Goal: Task Accomplishment & Management: Use online tool/utility

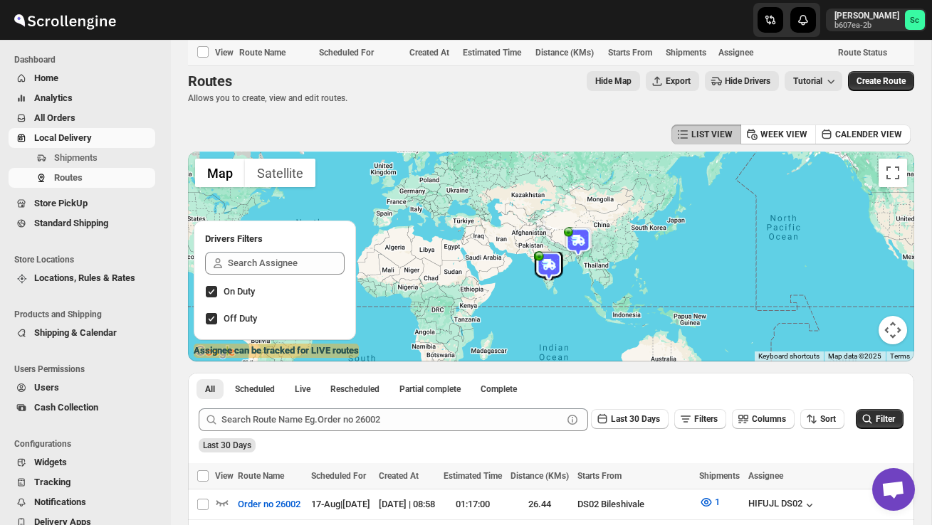
scroll to position [451, 0]
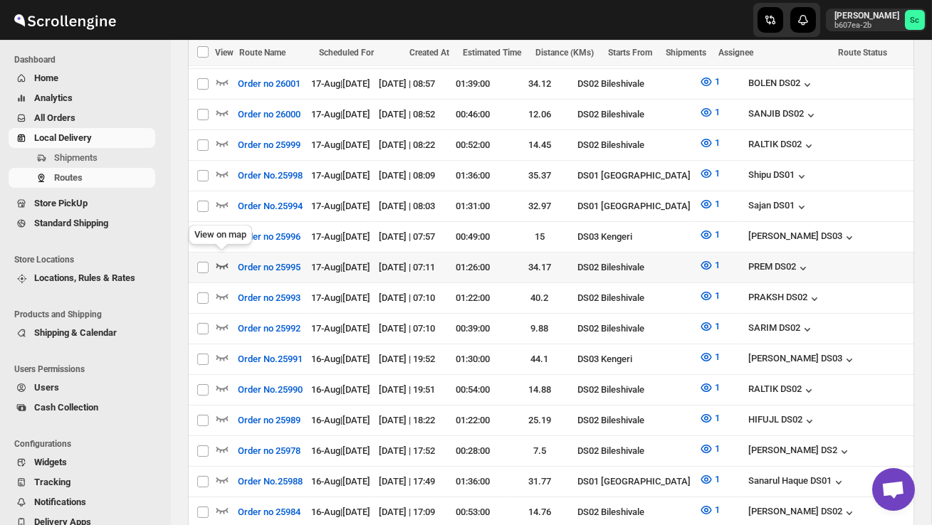
click at [225, 259] on icon "button" at bounding box center [222, 265] width 14 height 14
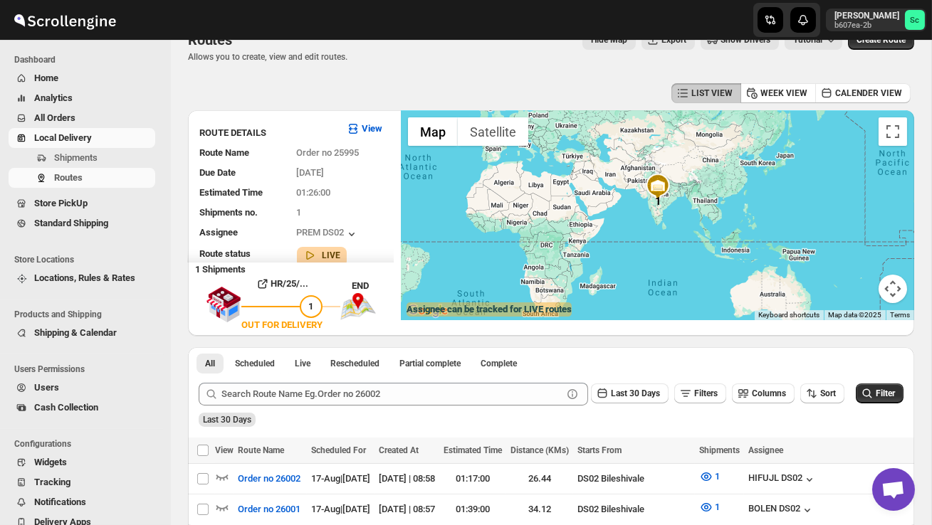
scroll to position [0, 0]
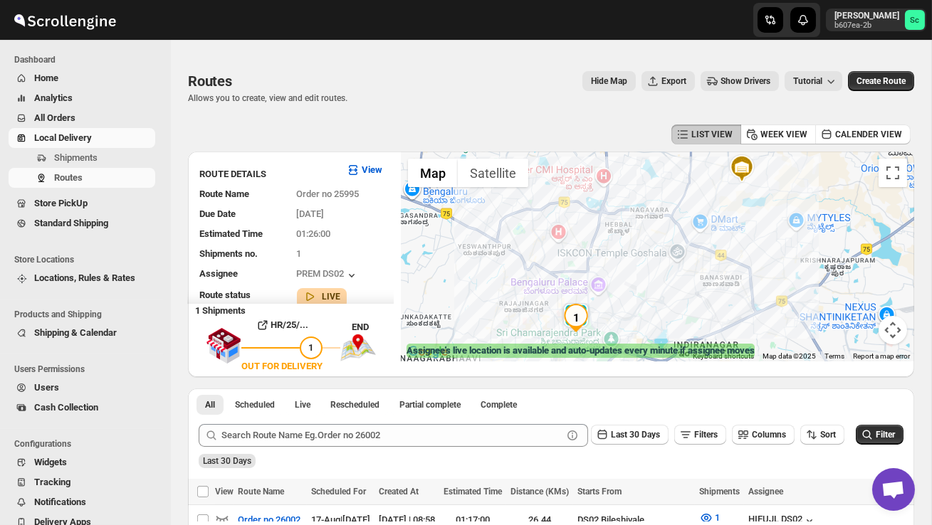
click at [623, 316] on div at bounding box center [657, 257] width 513 height 210
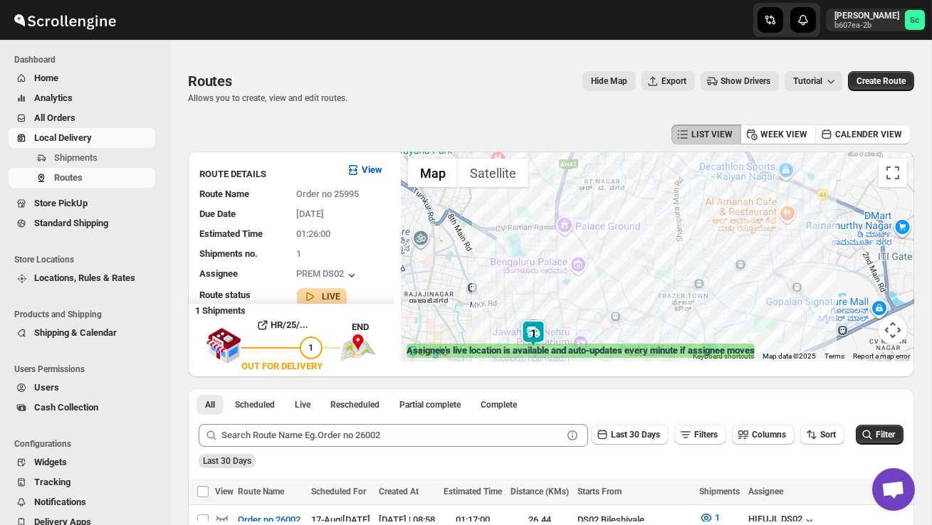
click at [579, 322] on div at bounding box center [657, 257] width 513 height 210
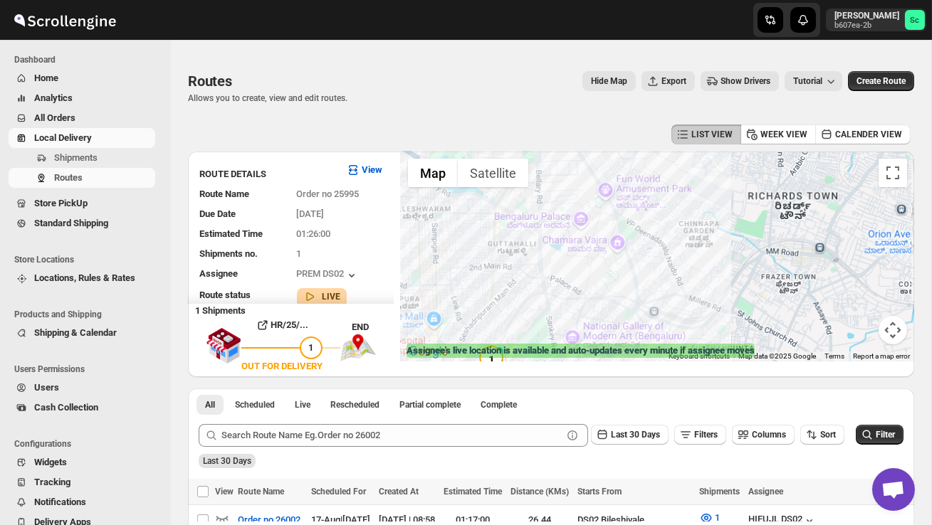
drag, startPoint x: 574, startPoint y: 285, endPoint x: 574, endPoint y: 258, distance: 27.8
click at [574, 260] on div at bounding box center [657, 257] width 513 height 210
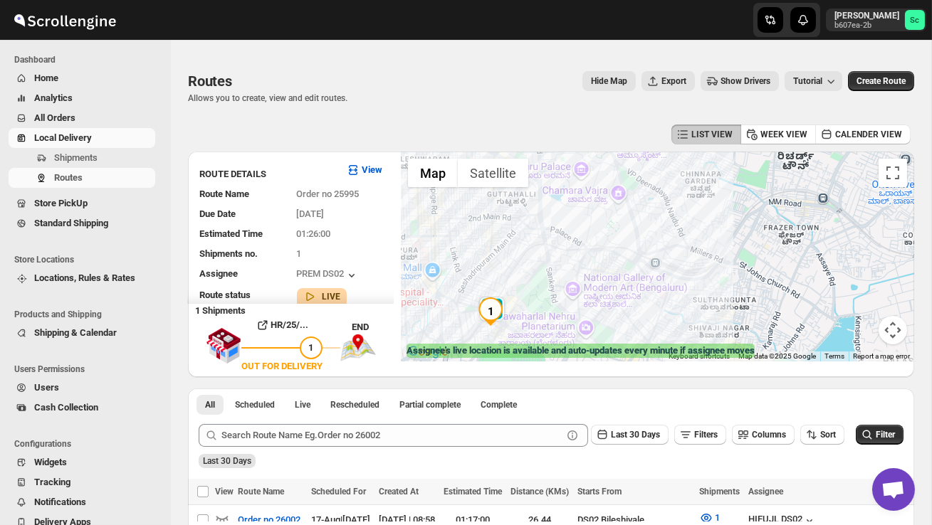
click at [520, 354] on label "Assignee's live location is available and auto-updates every minute if assignee…" at bounding box center [580, 351] width 348 height 14
click at [523, 325] on div at bounding box center [657, 257] width 513 height 210
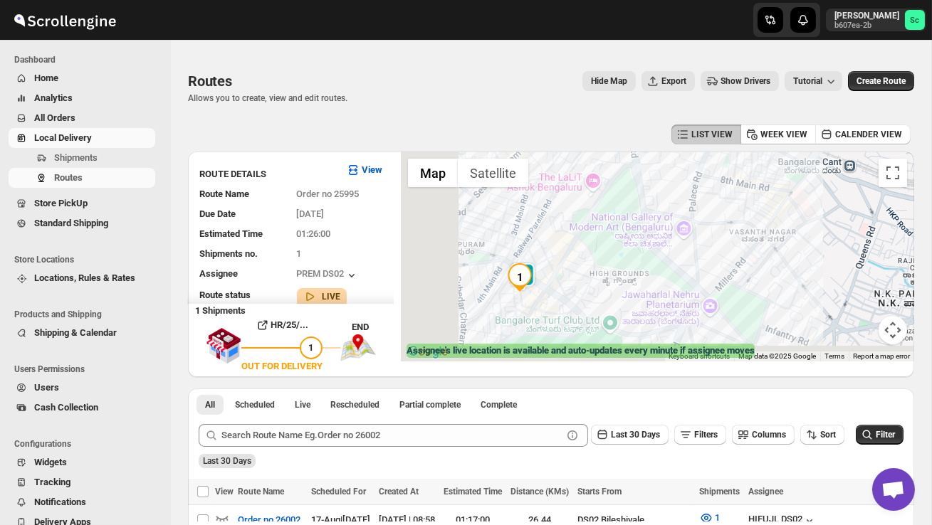
drag, startPoint x: 493, startPoint y: 339, endPoint x: 556, endPoint y: 295, distance: 76.2
click at [556, 298] on div at bounding box center [657, 257] width 513 height 210
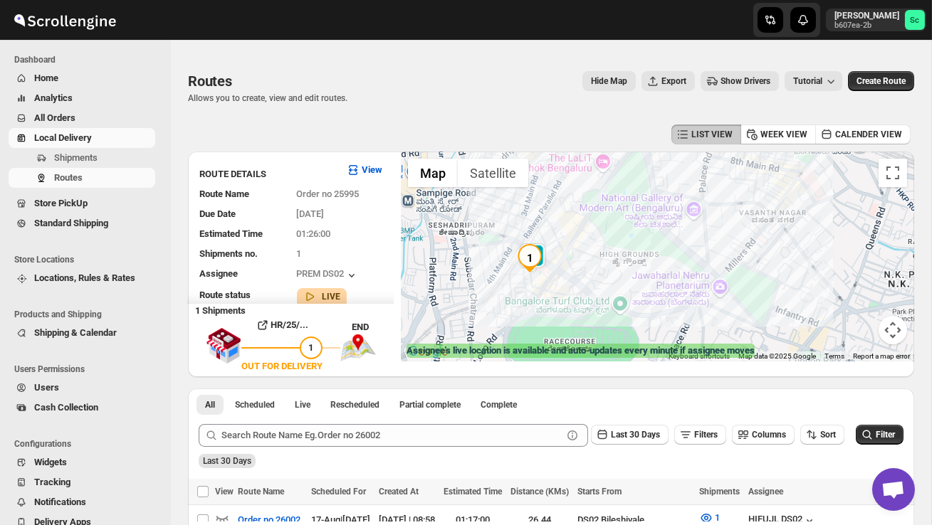
click at [556, 295] on div at bounding box center [657, 257] width 513 height 210
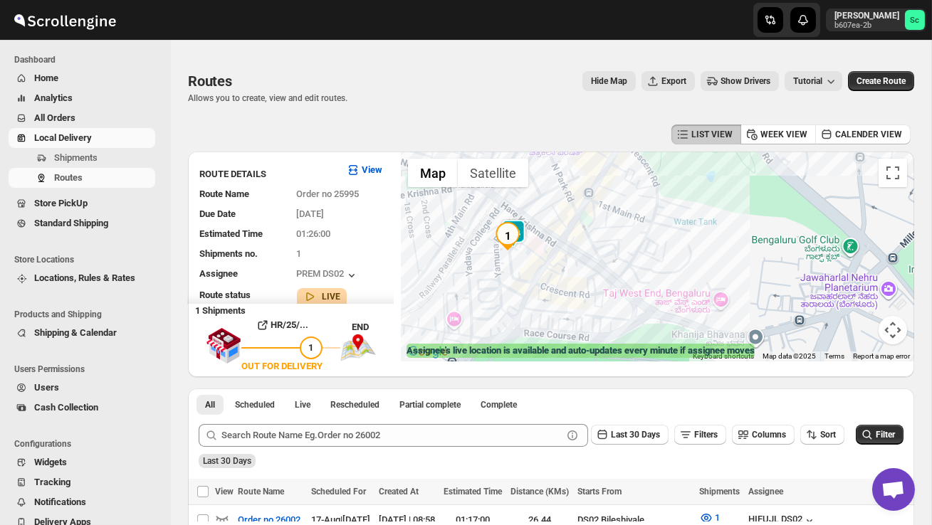
click at [475, 264] on div at bounding box center [657, 257] width 513 height 210
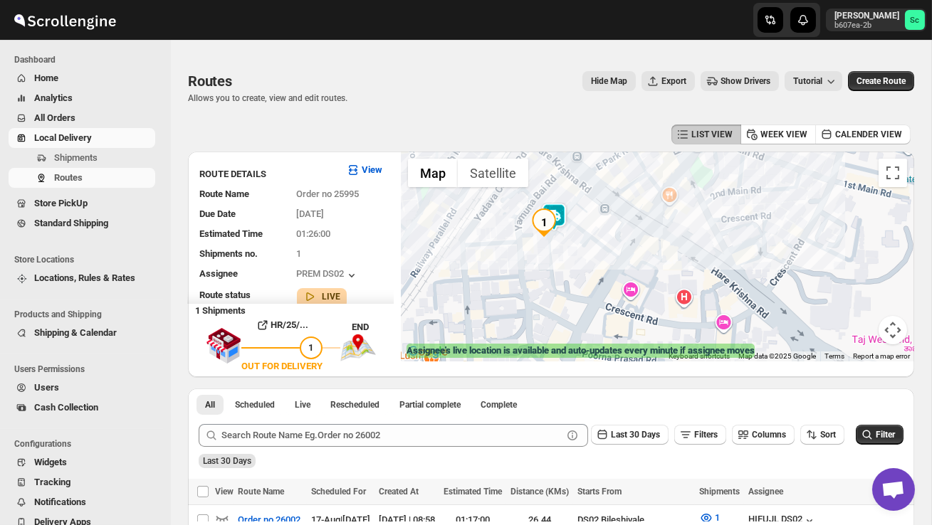
drag, startPoint x: 598, startPoint y: 263, endPoint x: 644, endPoint y: 288, distance: 52.5
click at [643, 288] on div at bounding box center [657, 257] width 513 height 210
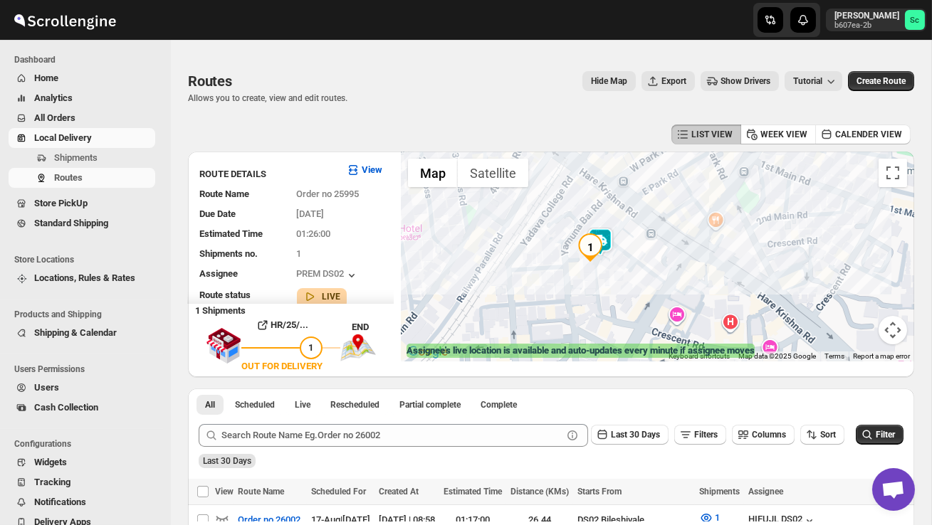
click at [644, 288] on div at bounding box center [657, 257] width 513 height 210
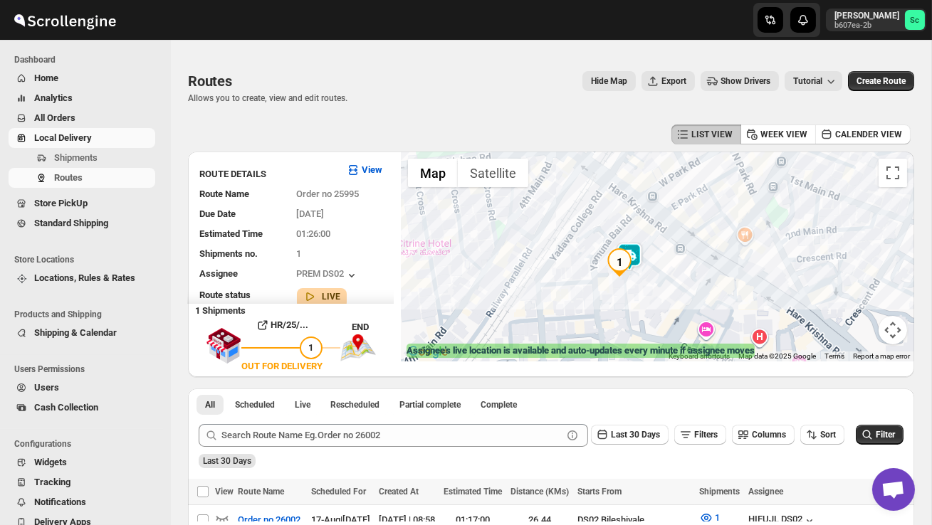
click at [644, 288] on div at bounding box center [657, 257] width 513 height 210
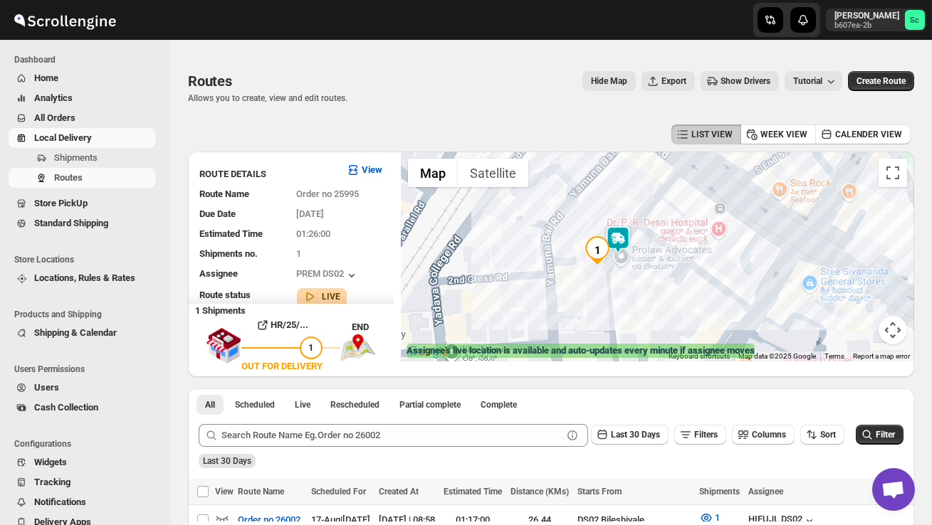
click at [609, 285] on div at bounding box center [657, 257] width 513 height 210
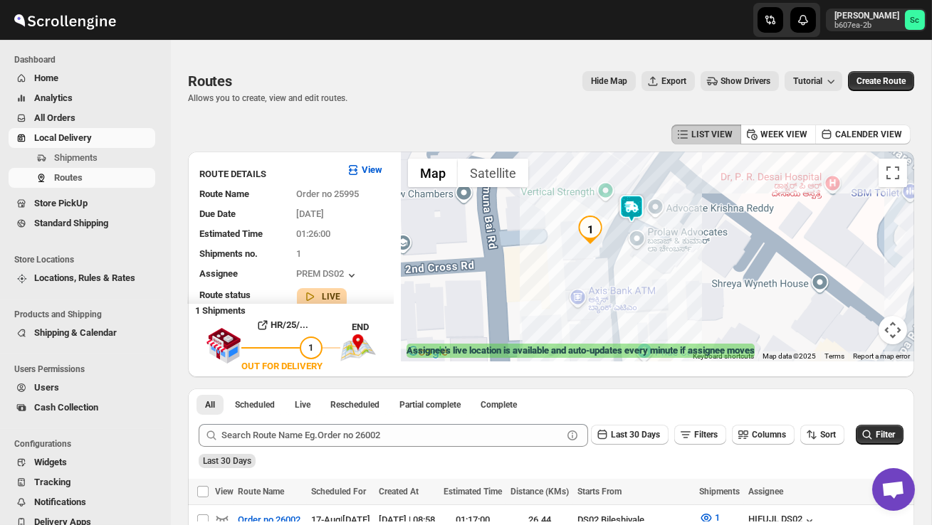
click at [609, 285] on div at bounding box center [657, 257] width 513 height 210
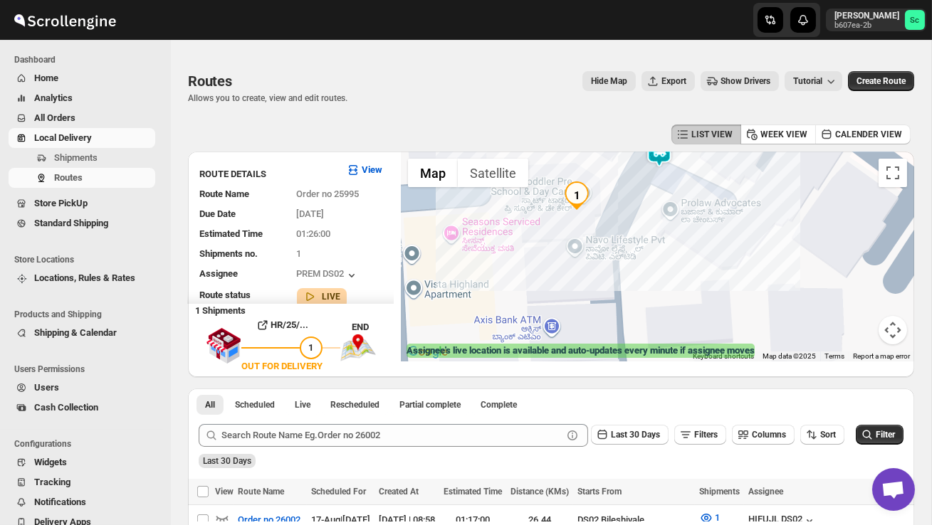
drag, startPoint x: 690, startPoint y: 194, endPoint x: 690, endPoint y: 257, distance: 63.4
click at [690, 256] on div at bounding box center [657, 257] width 513 height 210
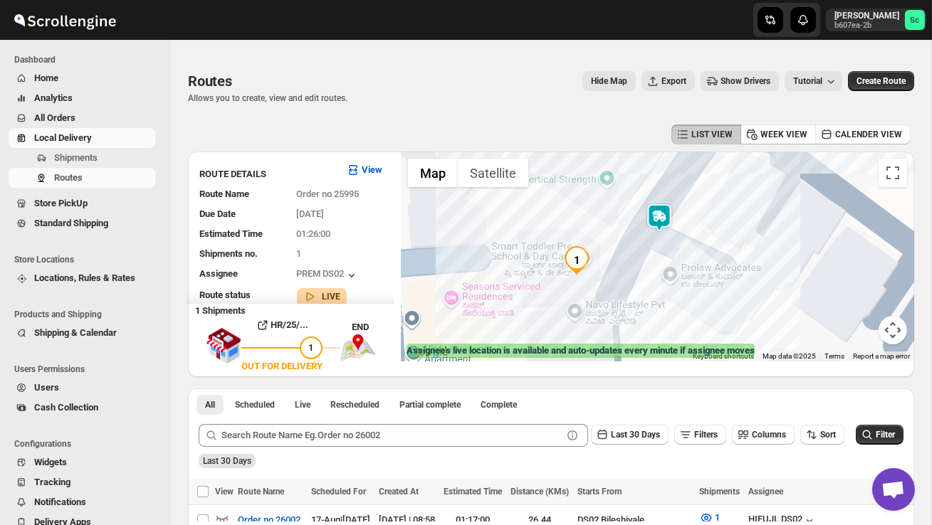
click at [668, 216] on img at bounding box center [659, 218] width 28 height 28
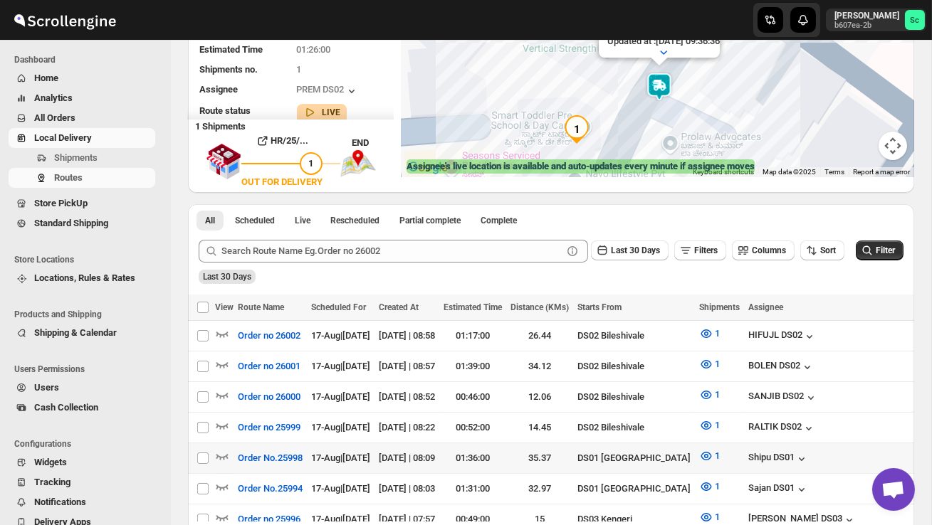
scroll to position [187, 0]
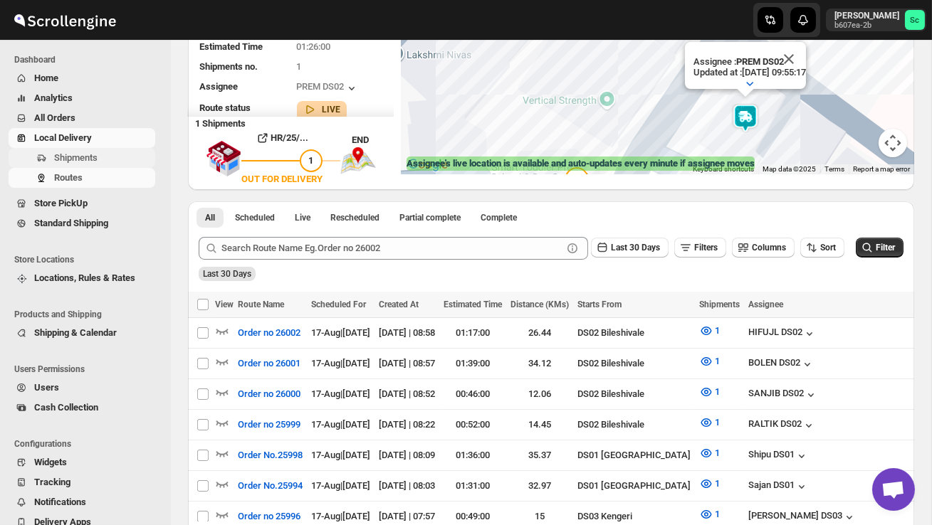
click at [100, 156] on span "Shipments" at bounding box center [103, 158] width 98 height 14
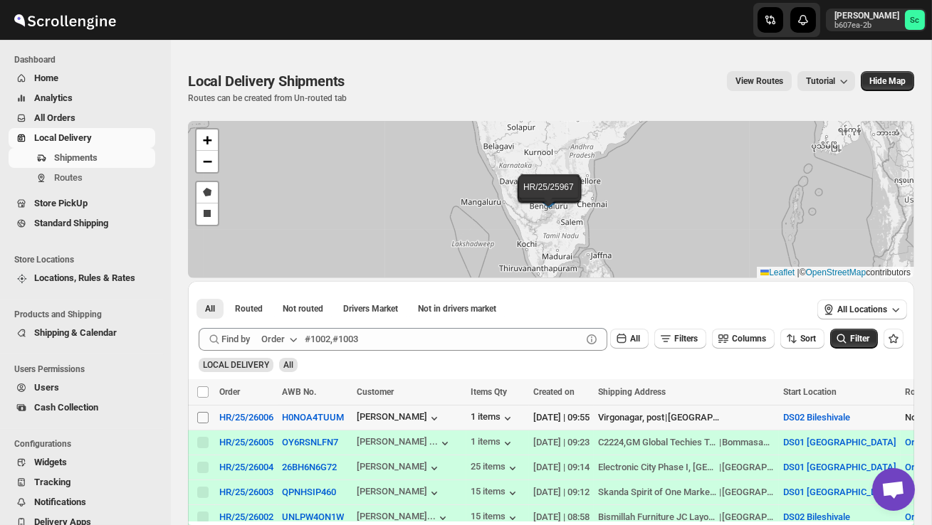
click at [204, 421] on input "Select shipment" at bounding box center [202, 417] width 11 height 11
checkbox input "true"
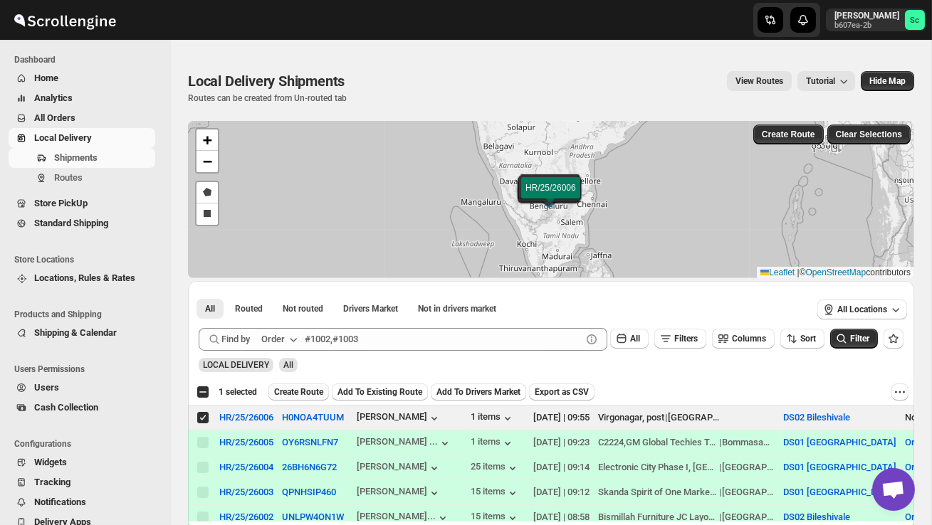
click at [305, 391] on span "Create Route" at bounding box center [298, 392] width 49 height 11
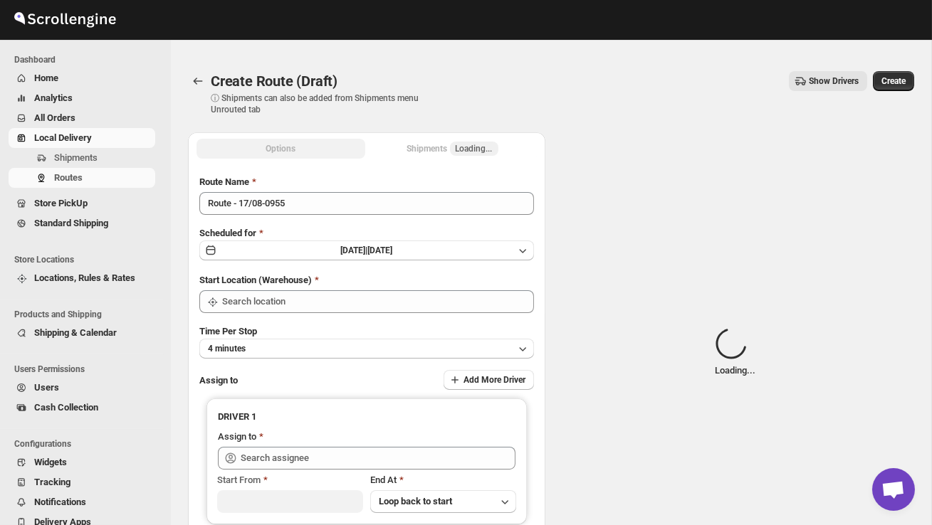
type input "DS02 Bileshivale"
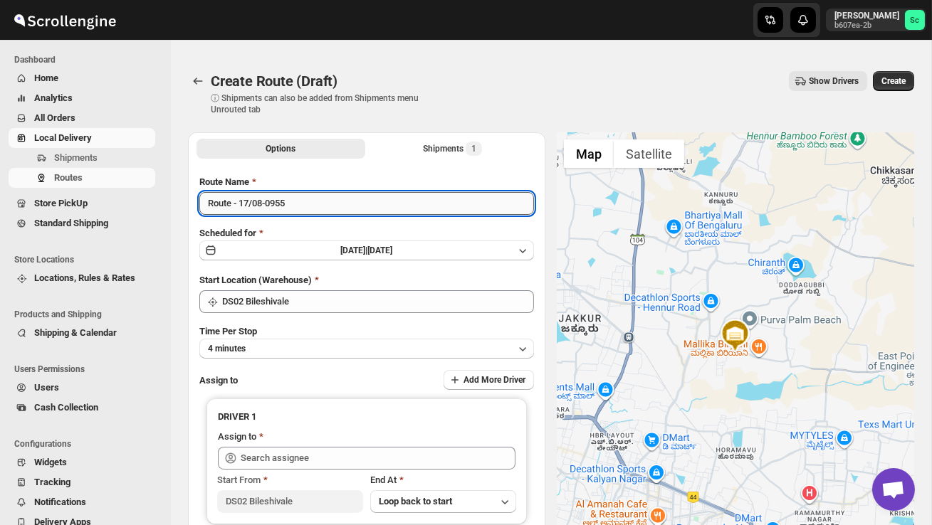
click at [319, 201] on input "Route - 17/08-0955" at bounding box center [366, 203] width 335 height 23
type input "R"
type input "Order no 26006"
click at [329, 345] on button "4 minutes" at bounding box center [366, 349] width 335 height 20
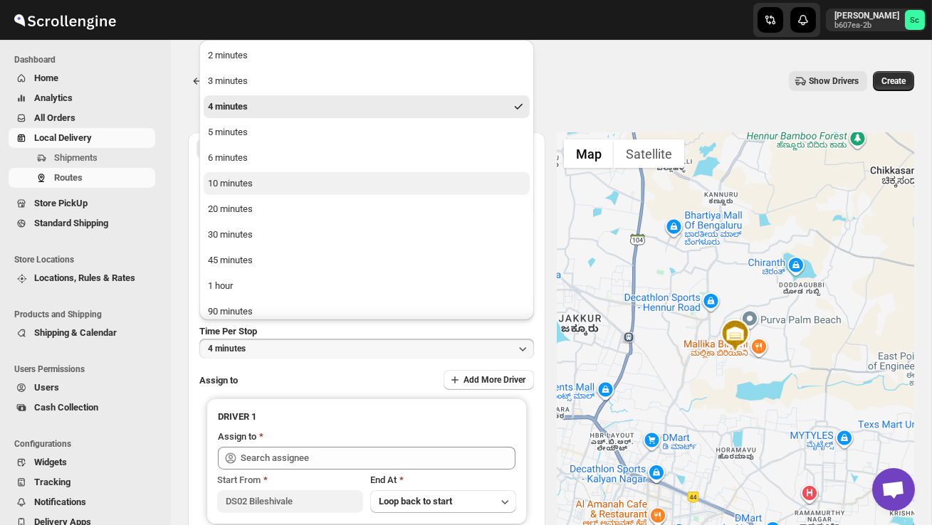
click at [244, 183] on div "10 minutes" at bounding box center [230, 184] width 45 height 14
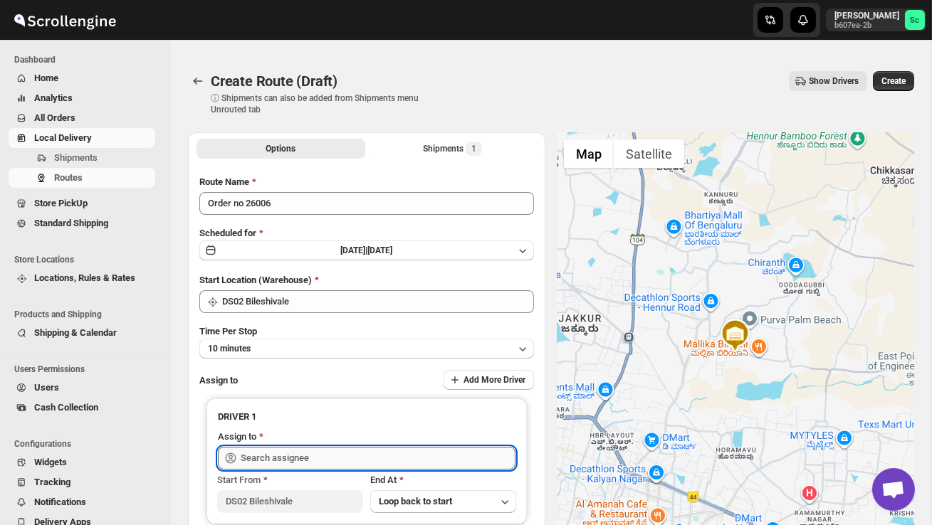
click at [303, 456] on input "text" at bounding box center [378, 458] width 275 height 23
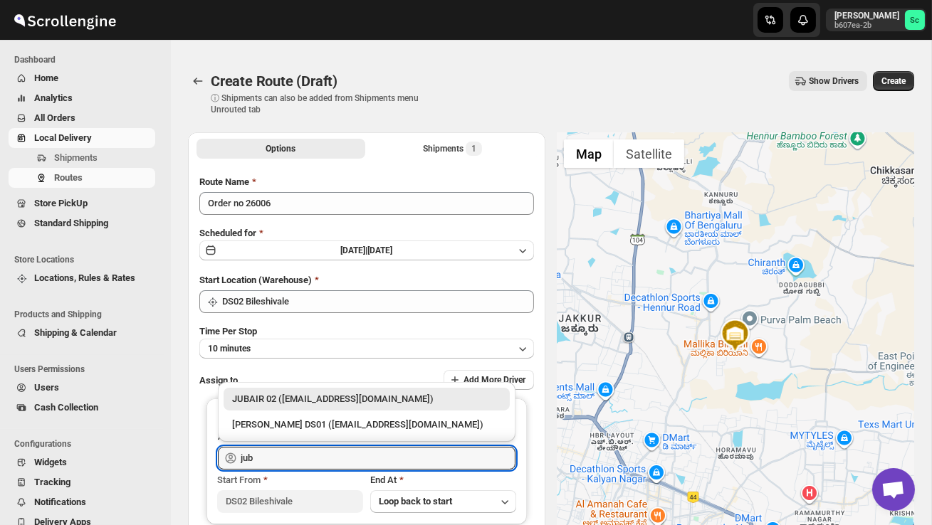
click at [358, 398] on div "JUBAIR 02 ([EMAIL_ADDRESS][DOMAIN_NAME])" at bounding box center [366, 399] width 269 height 14
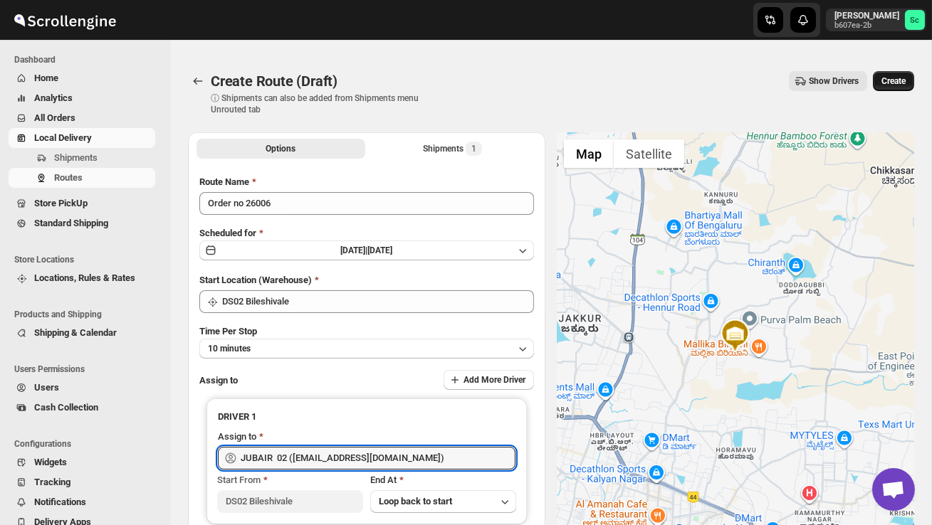
type input "JUBAIR 02 ([EMAIL_ADDRESS][DOMAIN_NAME])"
click at [897, 76] on span "Create" at bounding box center [893, 80] width 24 height 11
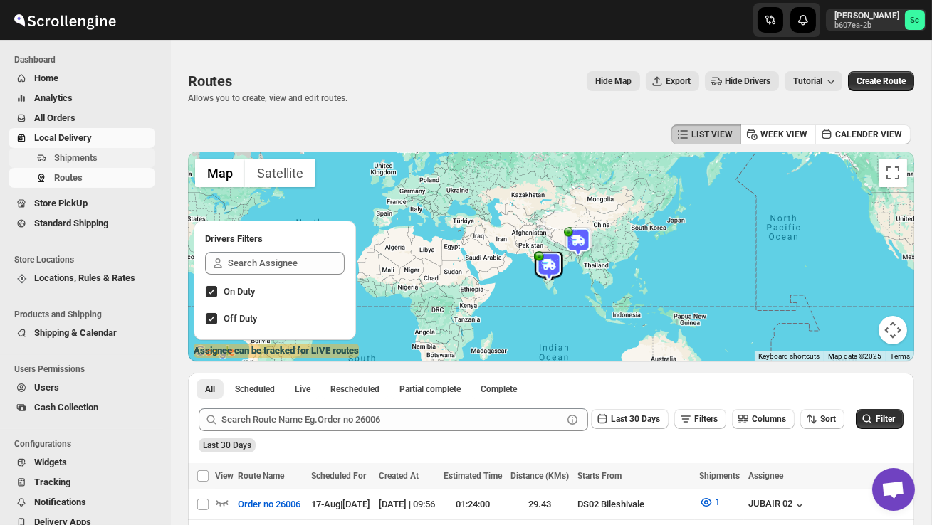
click at [98, 154] on span "Shipments" at bounding box center [75, 157] width 43 height 11
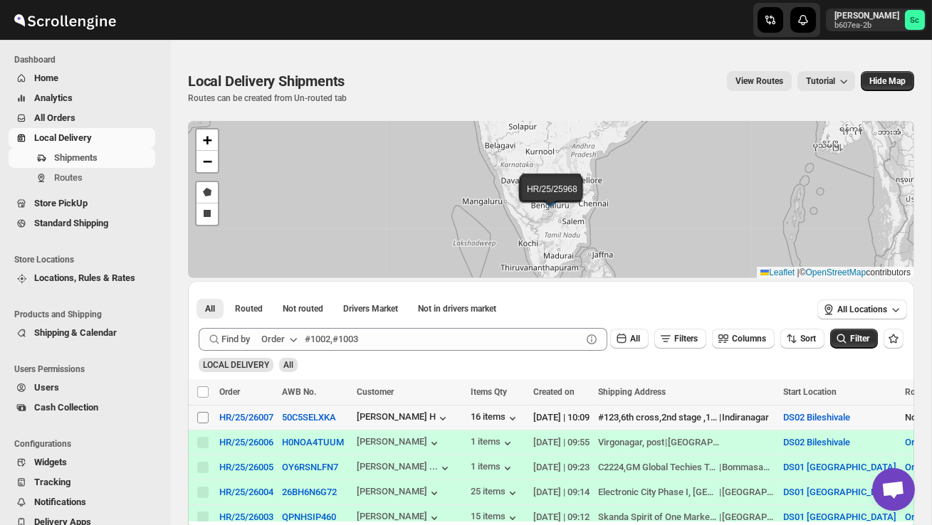
click at [201, 419] on input "Select shipment" at bounding box center [202, 417] width 11 height 11
checkbox input "true"
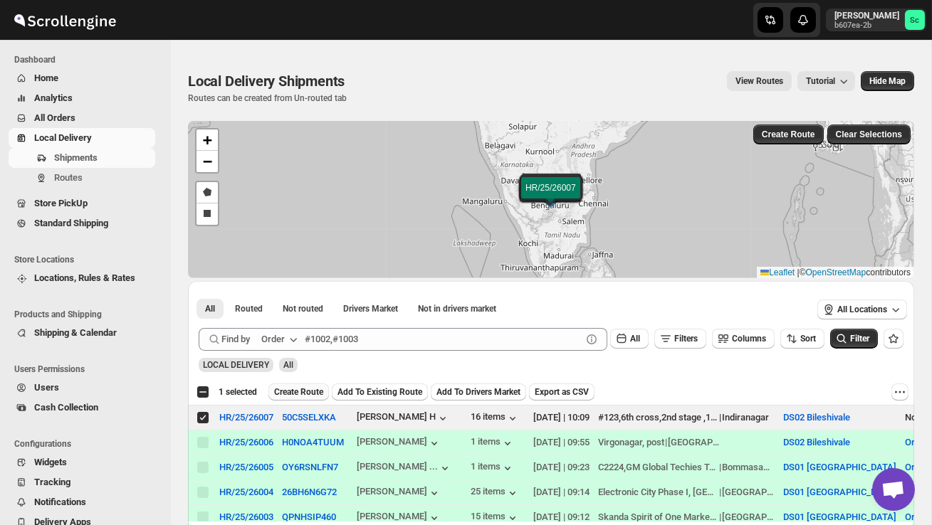
click at [310, 386] on button "Create Route" at bounding box center [298, 392] width 61 height 17
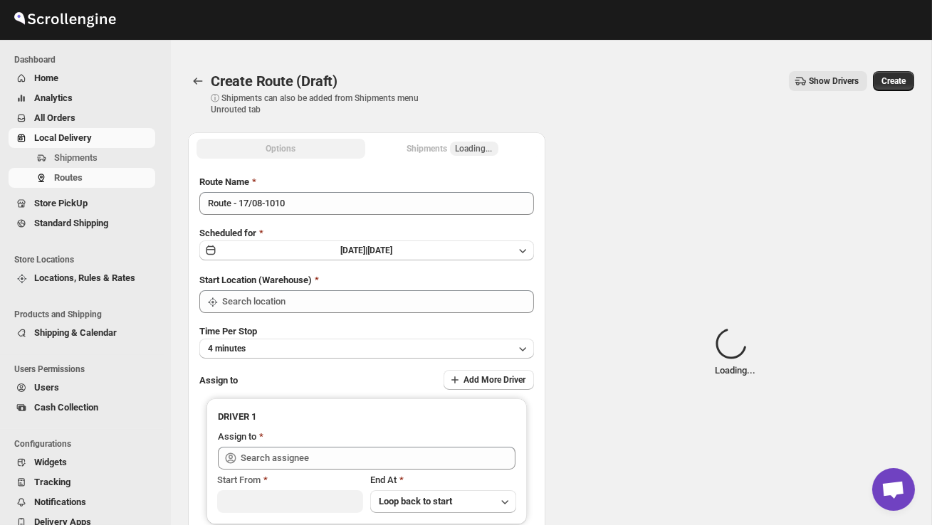
type input "DS02 Bileshivale"
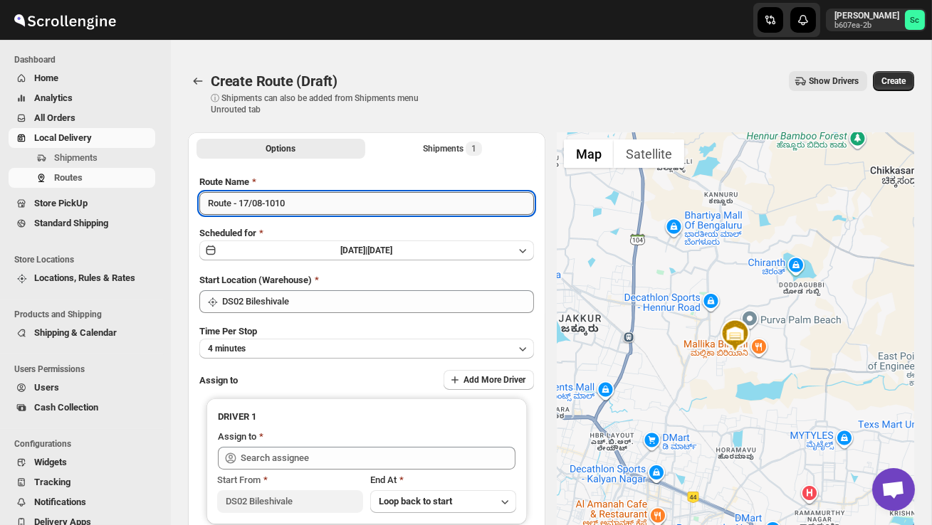
click at [303, 212] on input "Route - 17/08-1010" at bounding box center [366, 203] width 335 height 23
type input "R"
type input "Order no 26007"
click at [315, 356] on button "4 minutes" at bounding box center [366, 349] width 335 height 20
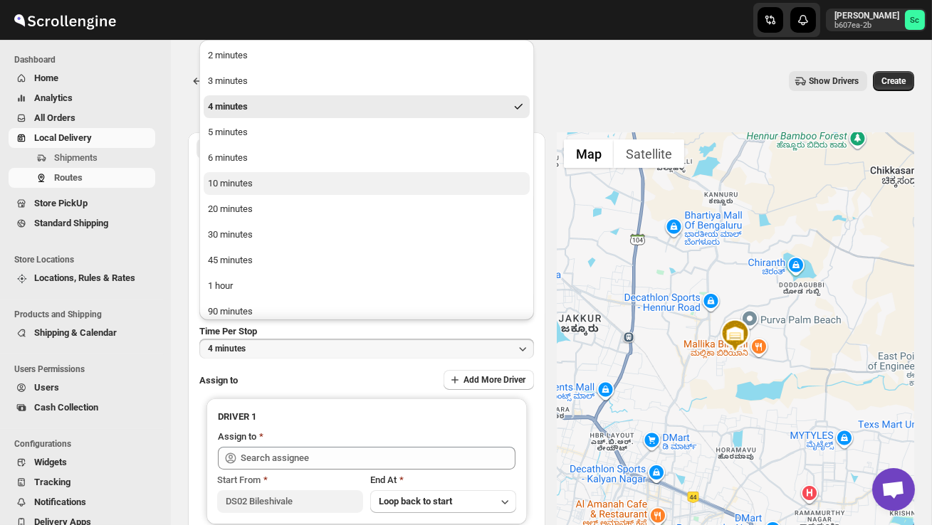
click at [261, 185] on button "10 minutes" at bounding box center [367, 183] width 326 height 23
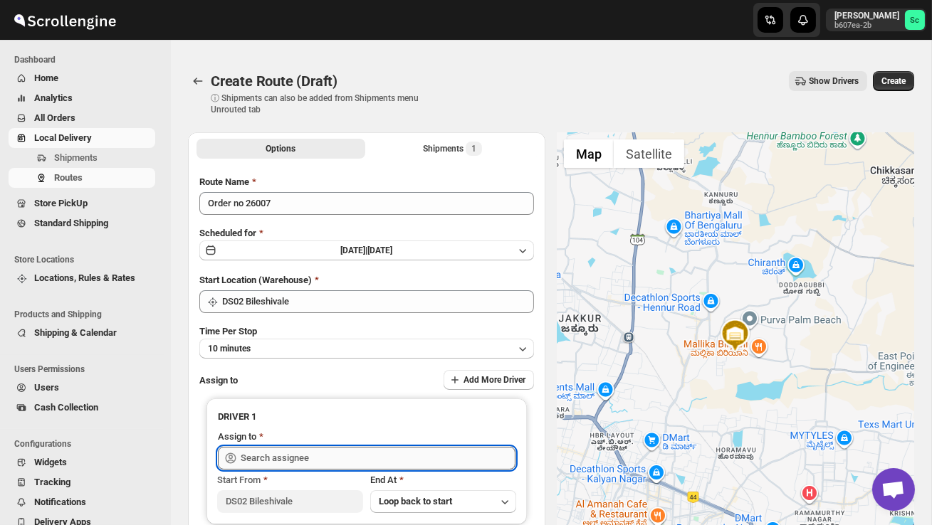
click at [288, 451] on input "text" at bounding box center [378, 458] width 275 height 23
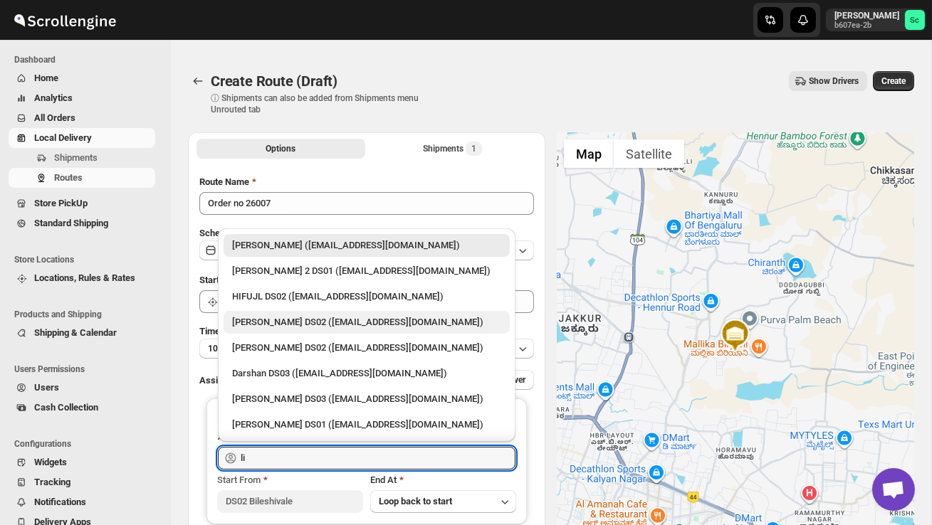
click at [276, 318] on div "[PERSON_NAME] DS02 ([EMAIL_ADDRESS][DOMAIN_NAME])" at bounding box center [366, 322] width 269 height 14
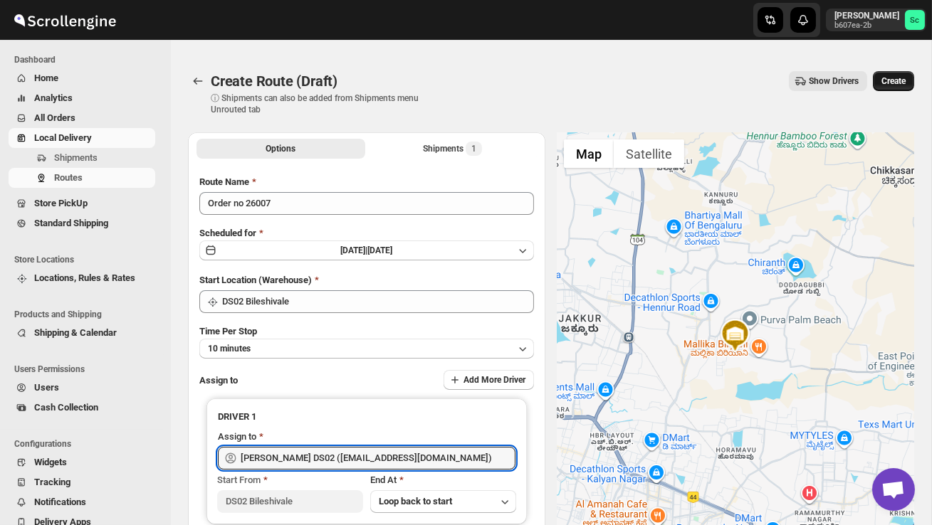
type input "[PERSON_NAME] DS02 ([EMAIL_ADDRESS][DOMAIN_NAME])"
click at [892, 80] on span "Create" at bounding box center [893, 80] width 24 height 11
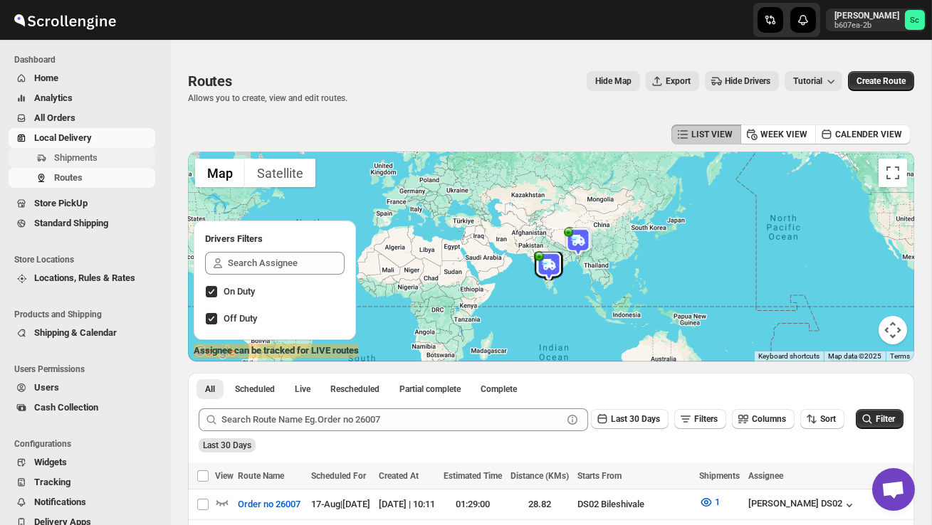
click at [119, 155] on span "Shipments" at bounding box center [103, 158] width 98 height 14
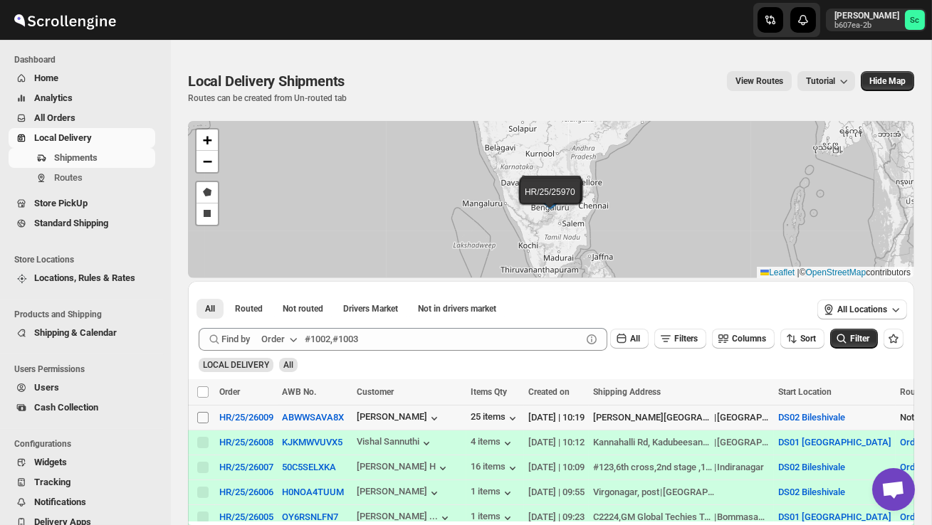
click at [198, 418] on input "Select shipment" at bounding box center [202, 417] width 11 height 11
checkbox input "true"
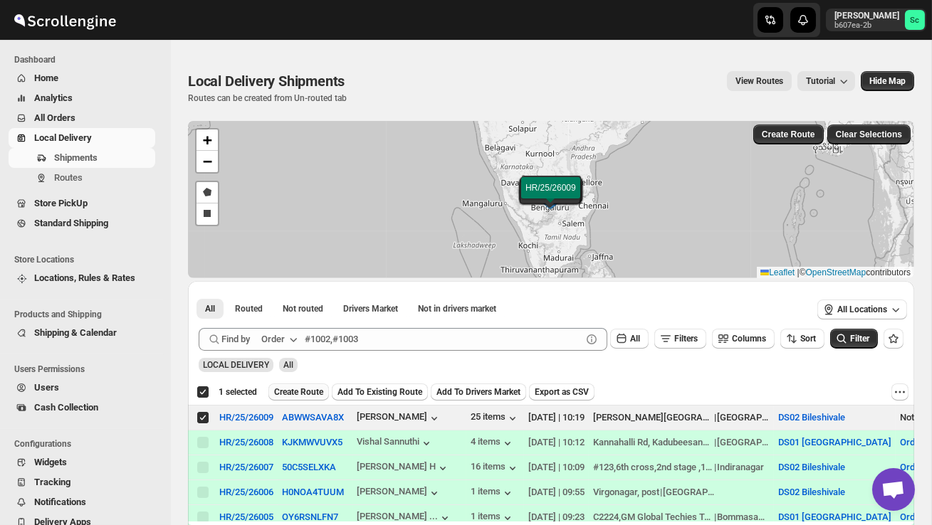
click at [302, 391] on span "Create Route" at bounding box center [298, 392] width 49 height 11
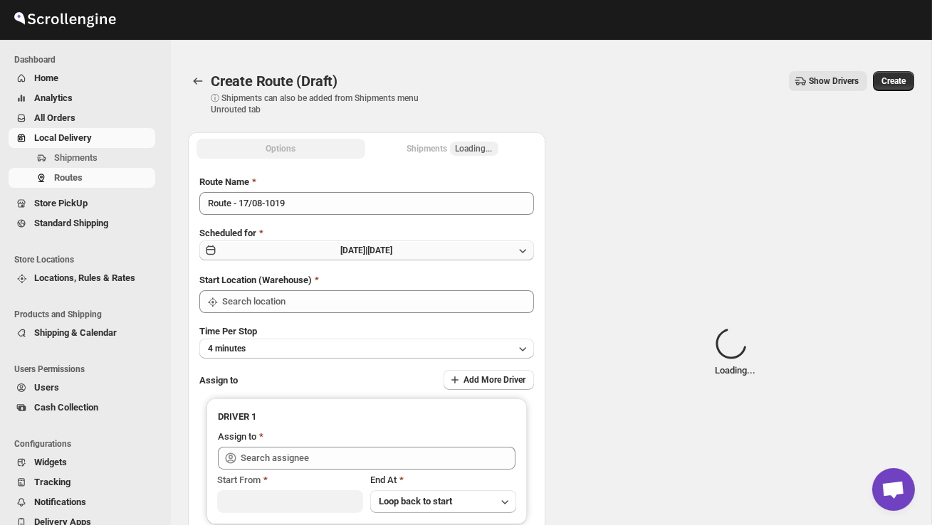
type input "DS02 Bileshivale"
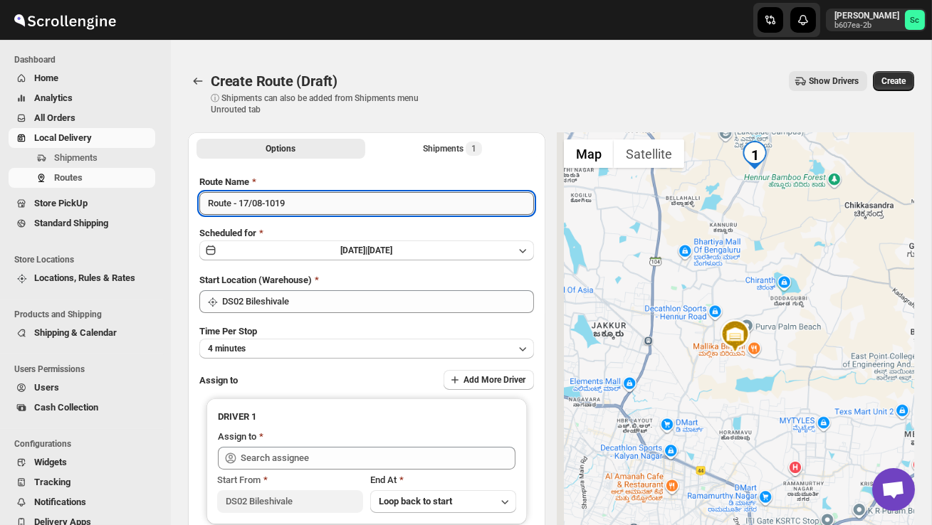
click at [303, 209] on input "Route - 17/08-1019" at bounding box center [366, 203] width 335 height 23
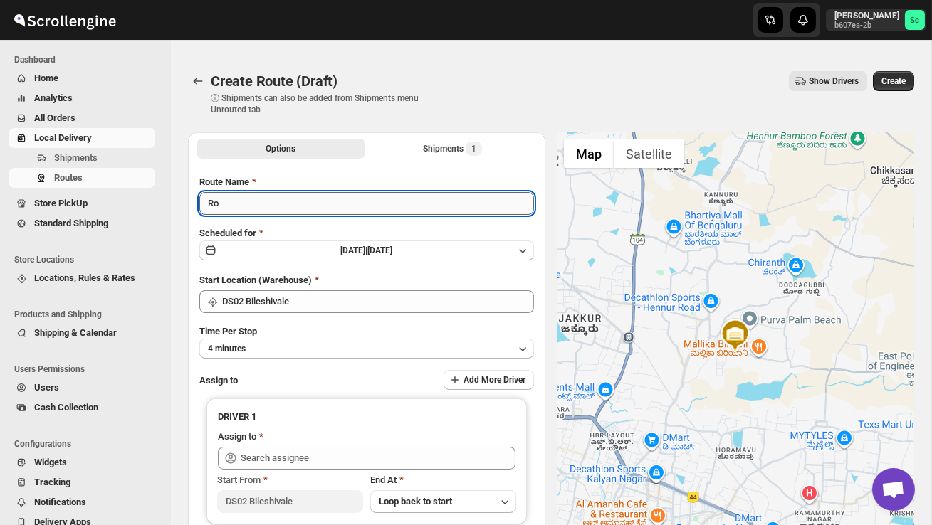
type input "R"
type input "O"
type input "Order no 26009"
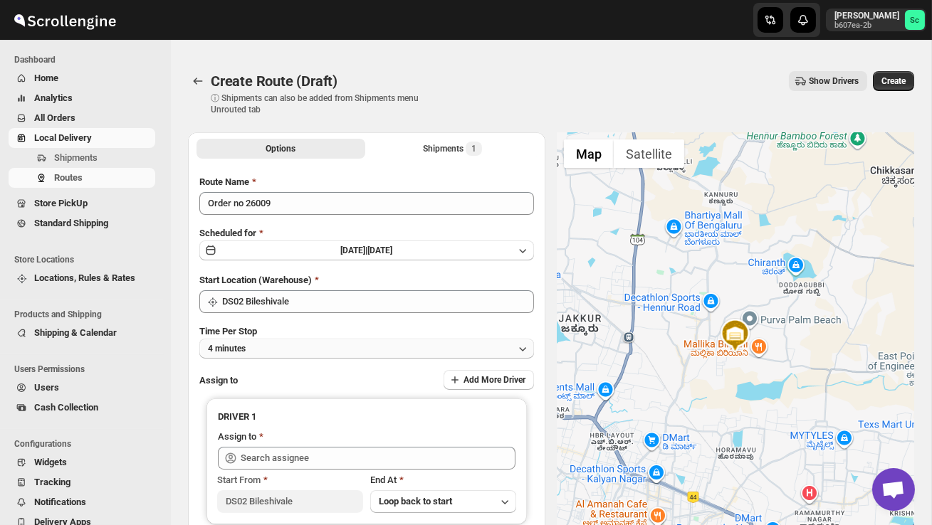
click at [399, 350] on button "4 minutes" at bounding box center [366, 349] width 335 height 20
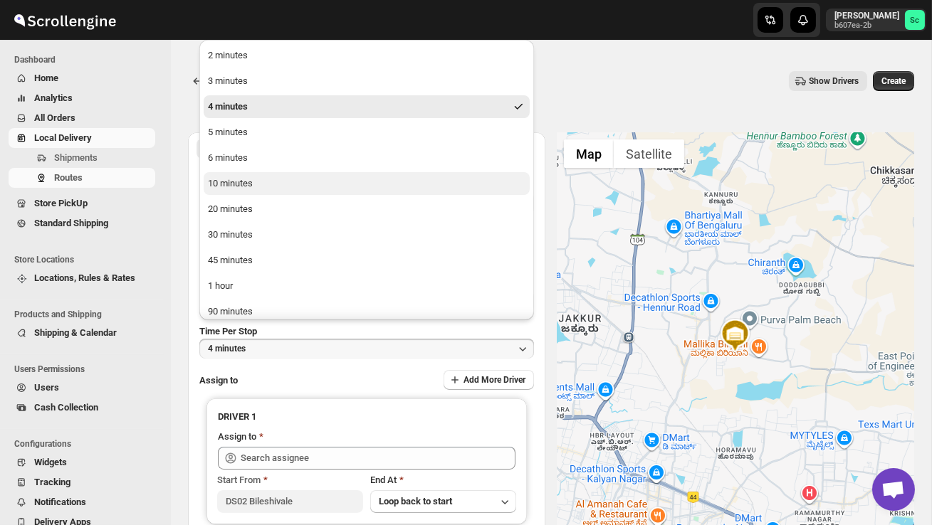
click at [325, 184] on button "10 minutes" at bounding box center [367, 183] width 326 height 23
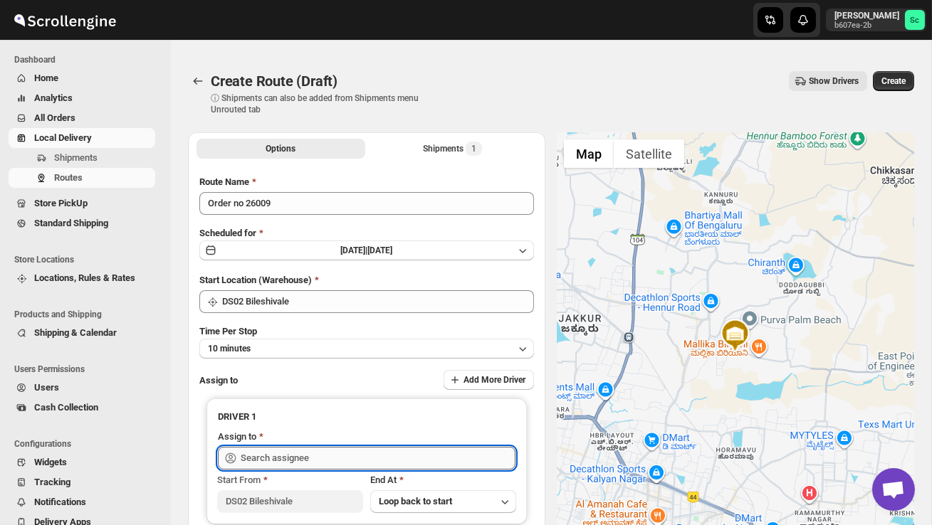
click at [312, 461] on input "text" at bounding box center [378, 458] width 275 height 23
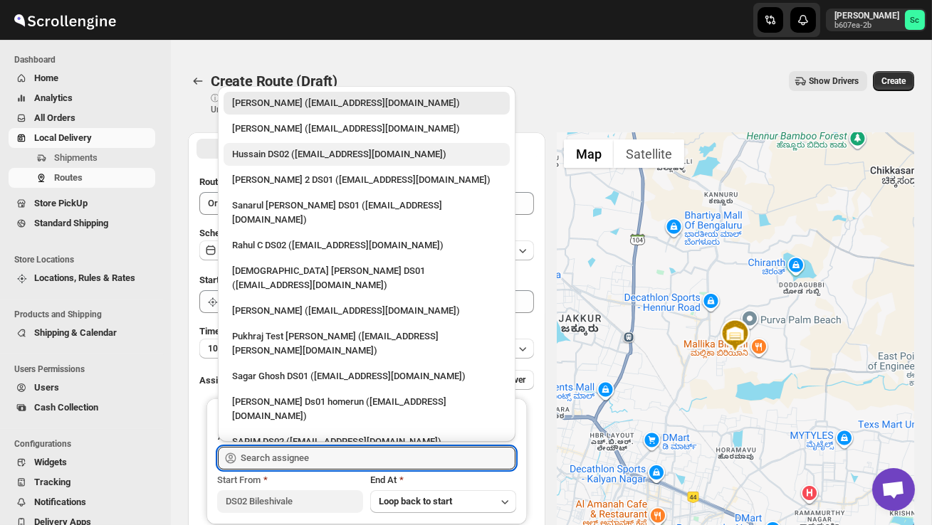
click at [294, 159] on div "Hussain DS02 ([EMAIL_ADDRESS][DOMAIN_NAME])" at bounding box center [366, 154] width 269 height 14
type input "Hussain DS02 ([EMAIL_ADDRESS][DOMAIN_NAME])"
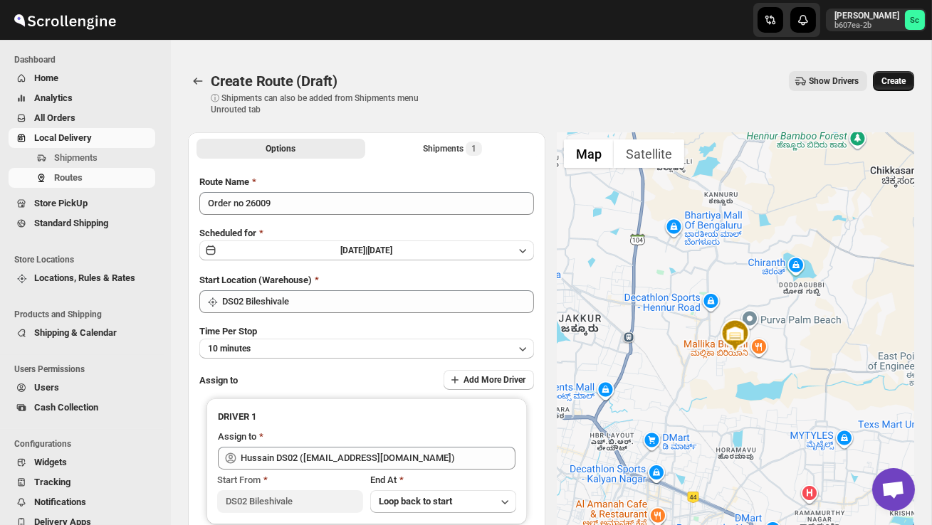
click at [892, 78] on span "Create" at bounding box center [893, 80] width 24 height 11
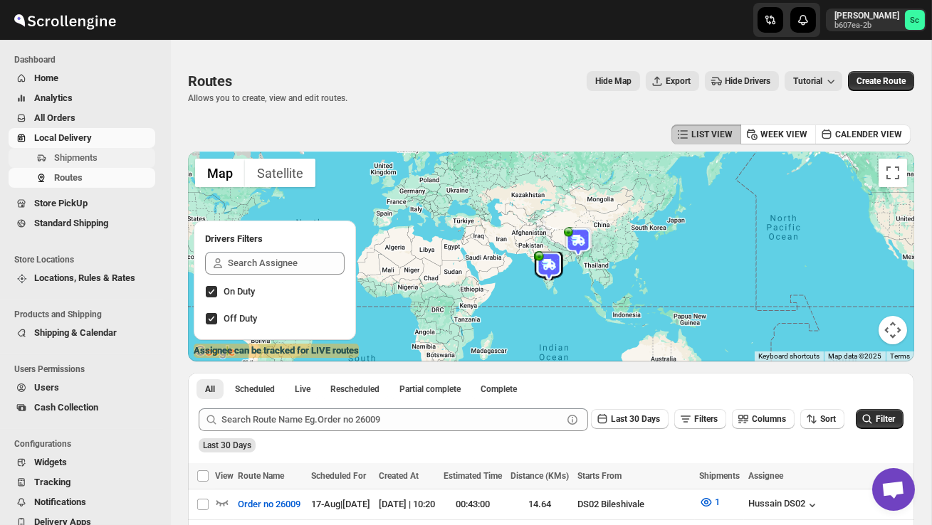
click at [88, 154] on span "Shipments" at bounding box center [75, 157] width 43 height 11
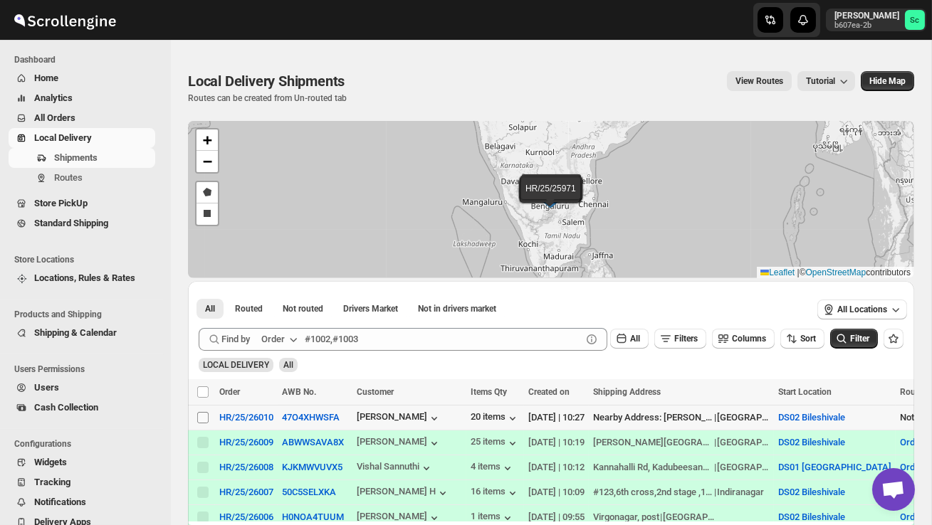
click at [201, 421] on input "Select shipment" at bounding box center [202, 417] width 11 height 11
checkbox input "true"
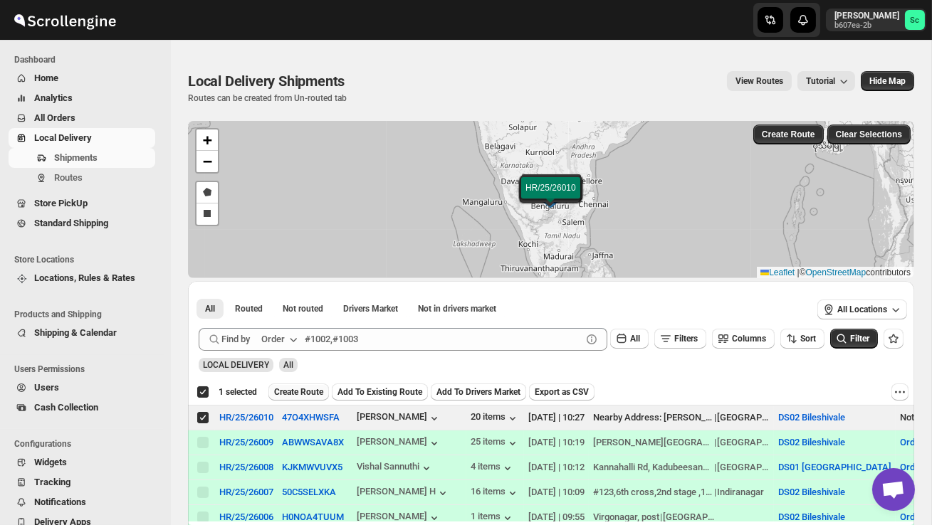
click at [303, 393] on span "Create Route" at bounding box center [298, 392] width 49 height 11
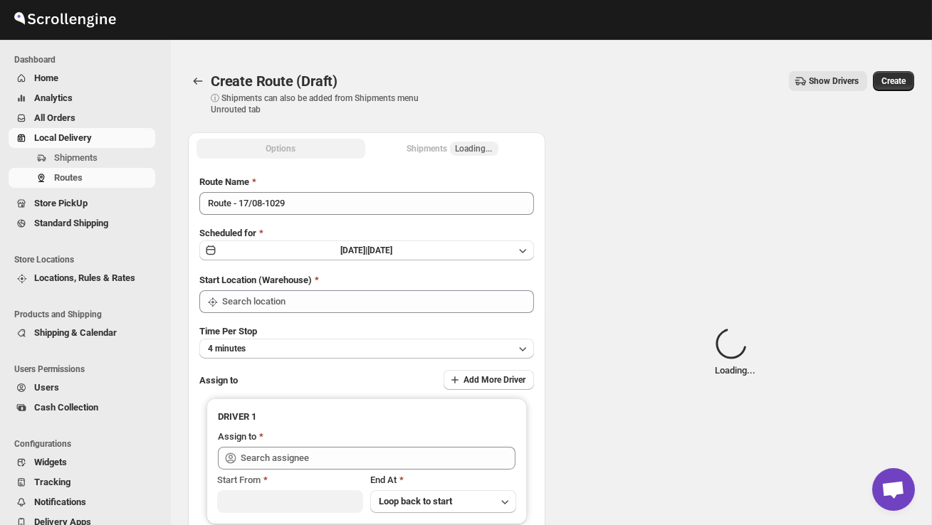
type input "DS02 Bileshivale"
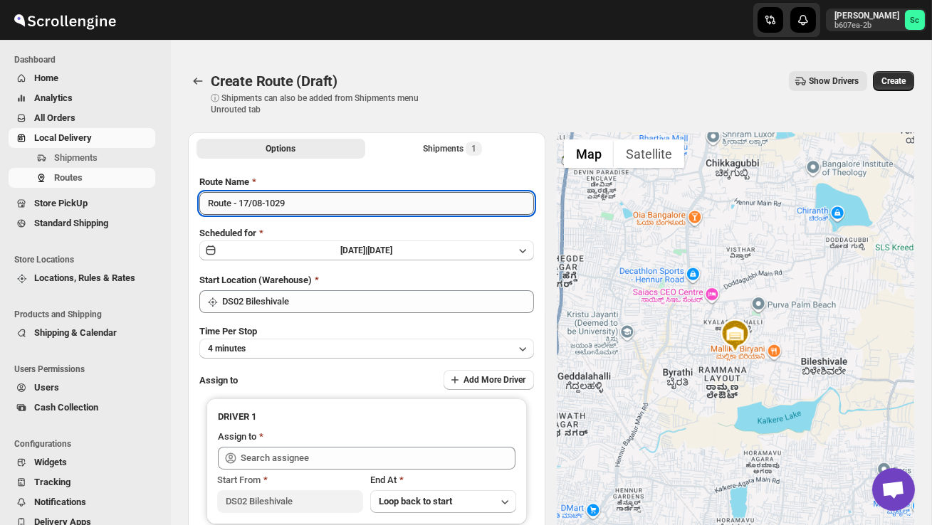
click at [300, 211] on input "Route - 17/08-1029" at bounding box center [366, 203] width 335 height 23
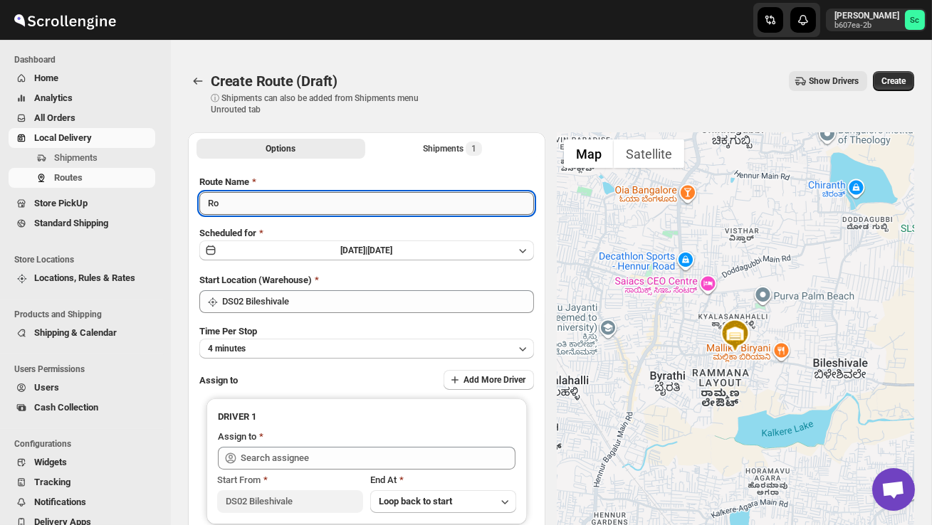
type input "R"
type input "Order no 26010"
click at [315, 342] on button "4 minutes" at bounding box center [366, 349] width 335 height 20
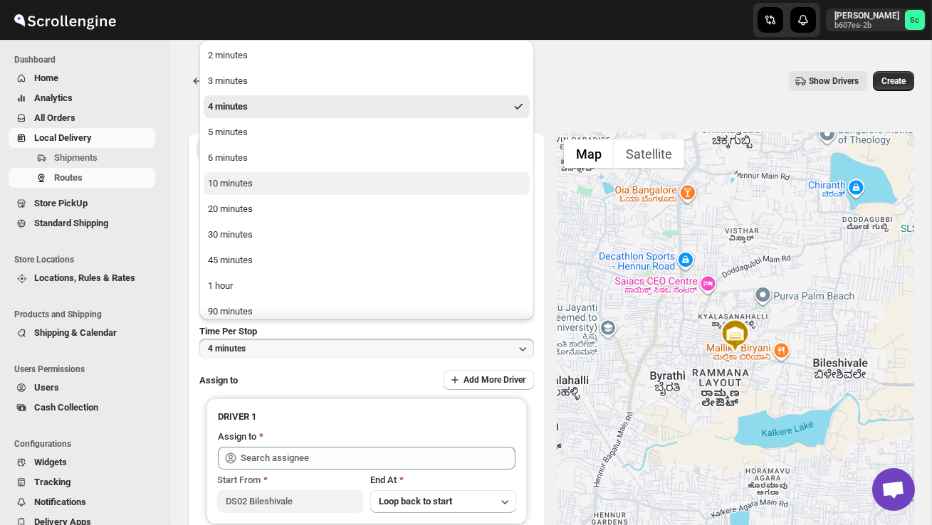
click at [234, 192] on button "10 minutes" at bounding box center [367, 183] width 326 height 23
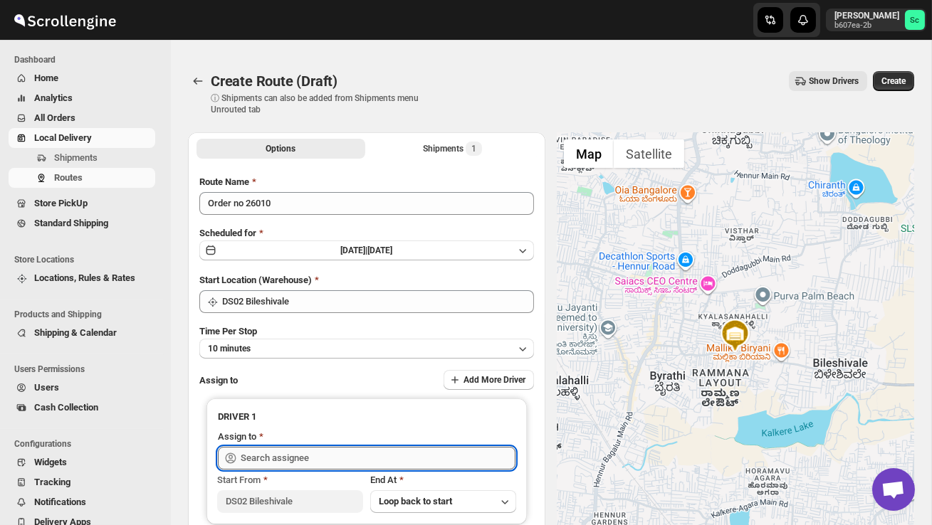
click at [289, 458] on input "text" at bounding box center [378, 458] width 275 height 23
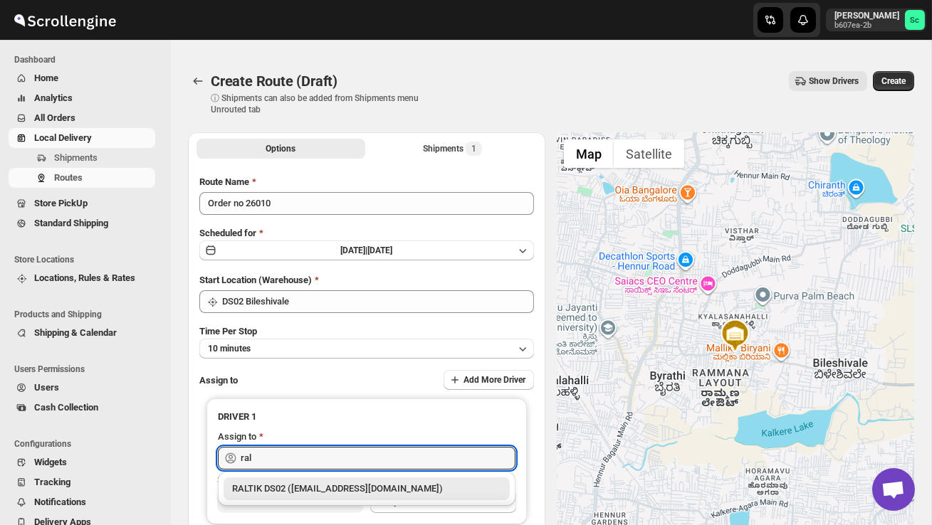
click at [305, 498] on div "RALTIK DS02 ([EMAIL_ADDRESS][DOMAIN_NAME])" at bounding box center [367, 489] width 286 height 23
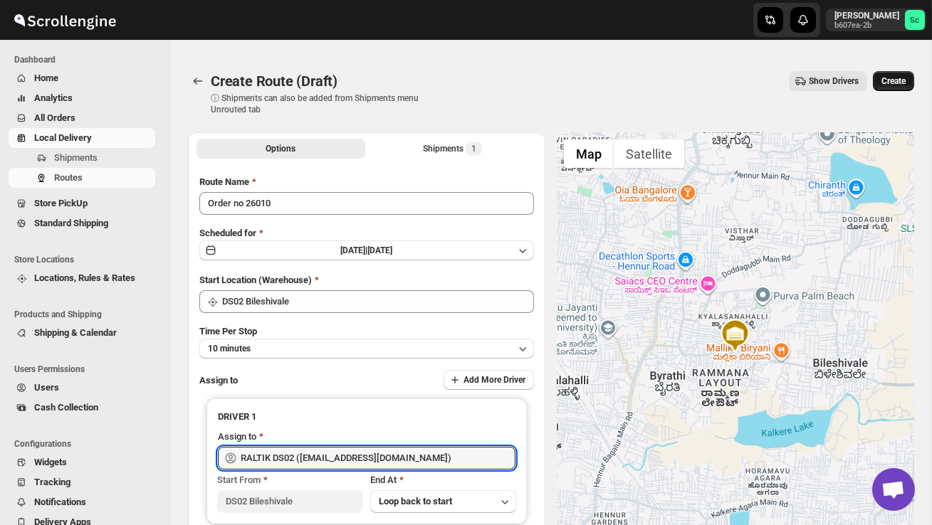
type input "RALTIK DS02 ([EMAIL_ADDRESS][DOMAIN_NAME])"
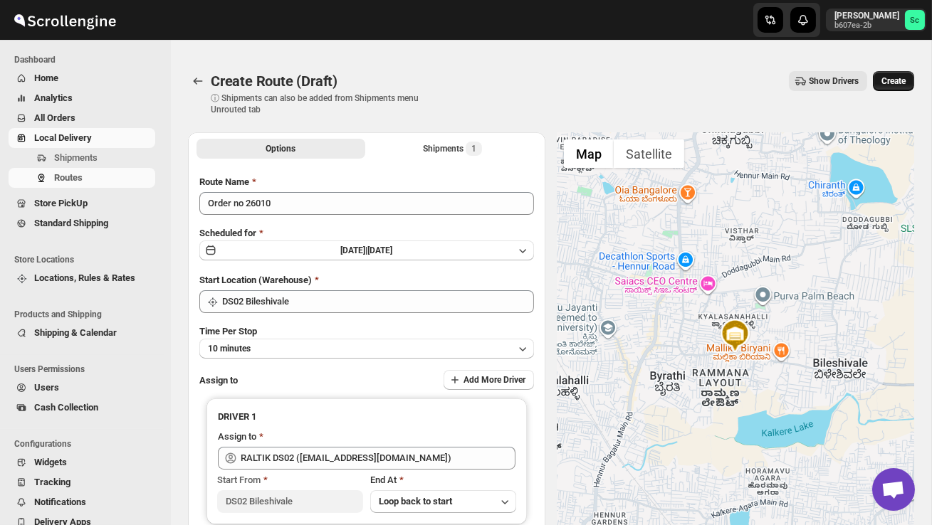
click at [902, 83] on span "Create" at bounding box center [893, 80] width 24 height 11
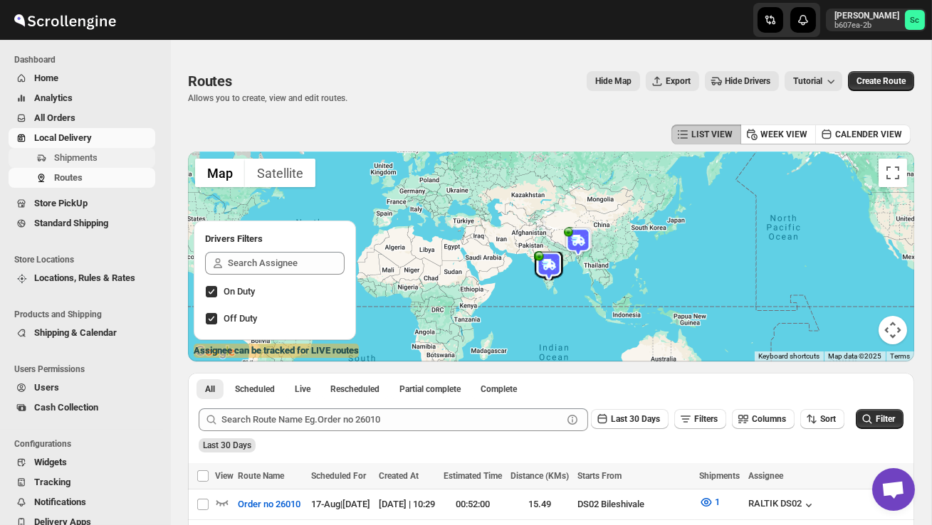
click at [99, 163] on span "Shipments" at bounding box center [103, 158] width 98 height 14
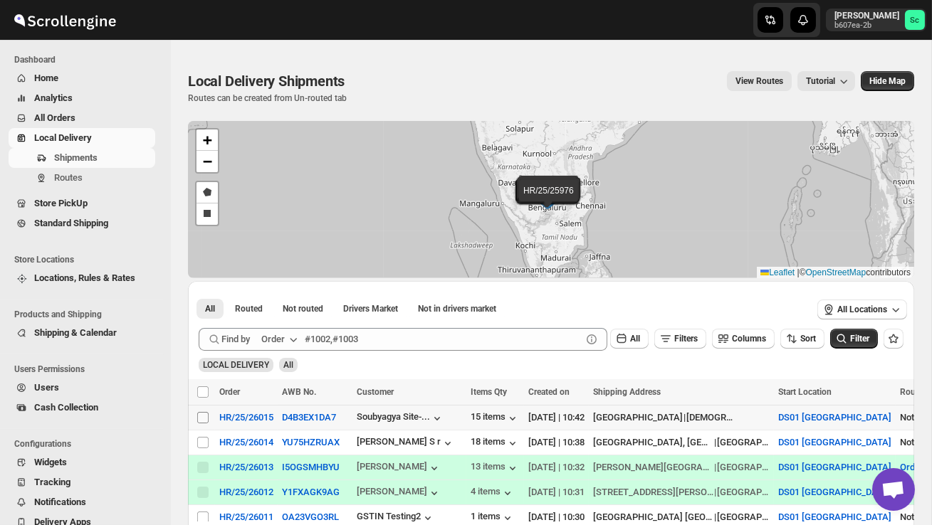
click at [199, 420] on input "Select shipment" at bounding box center [202, 417] width 11 height 11
checkbox input "true"
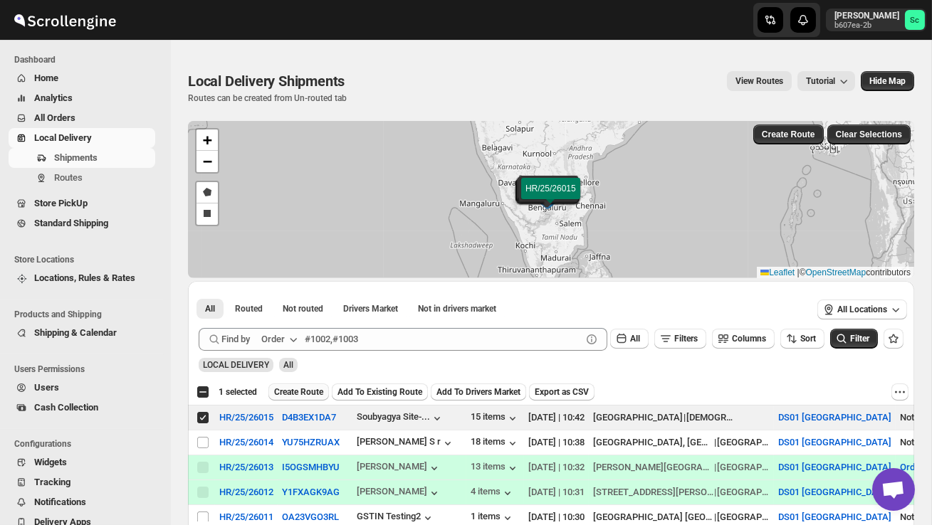
click at [315, 391] on span "Create Route" at bounding box center [298, 392] width 49 height 11
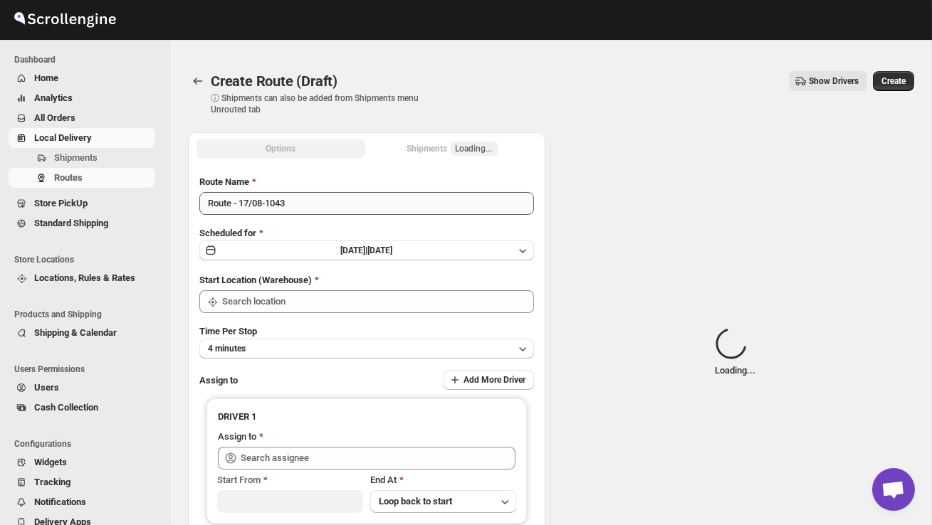
type input "DS01 [GEOGRAPHIC_DATA]"
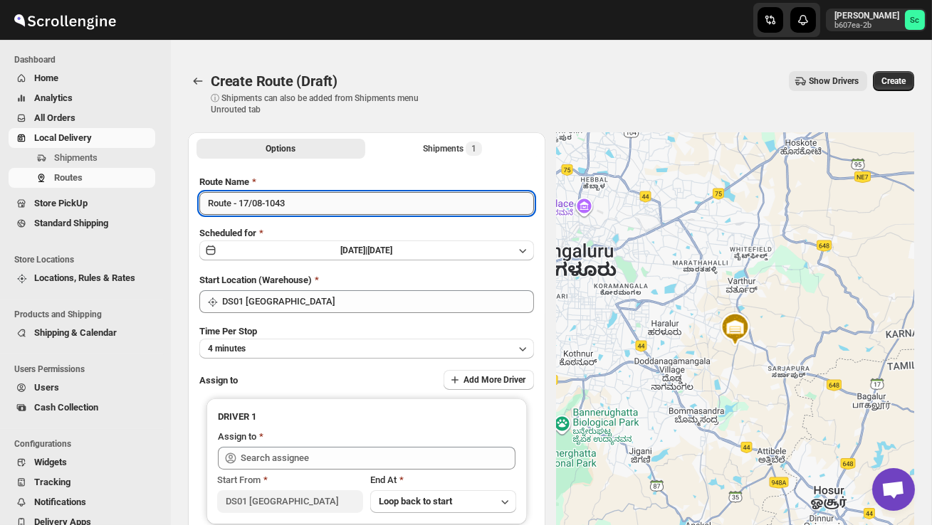
click at [307, 211] on input "Route - 17/08-1043" at bounding box center [366, 203] width 335 height 23
type input "R"
type input "Order no 26015"
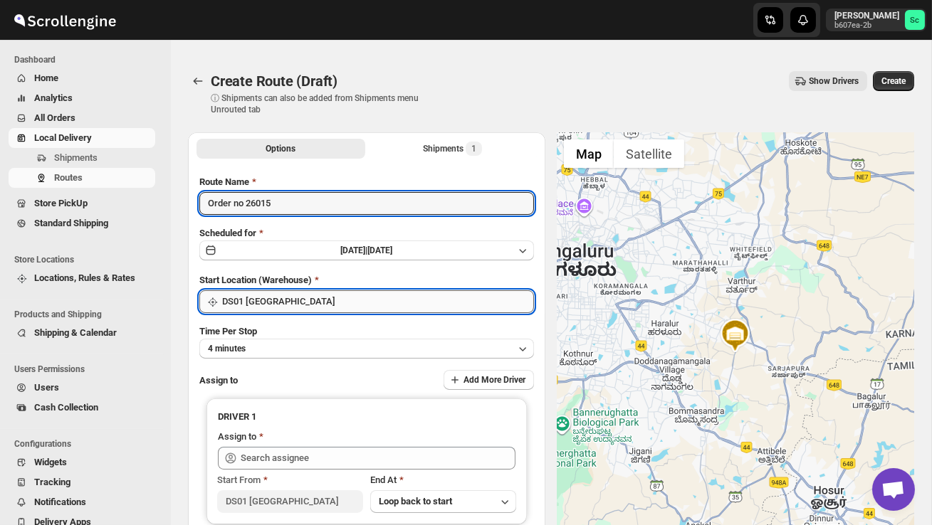
click at [406, 290] on input "DS01 [GEOGRAPHIC_DATA]" at bounding box center [378, 301] width 312 height 23
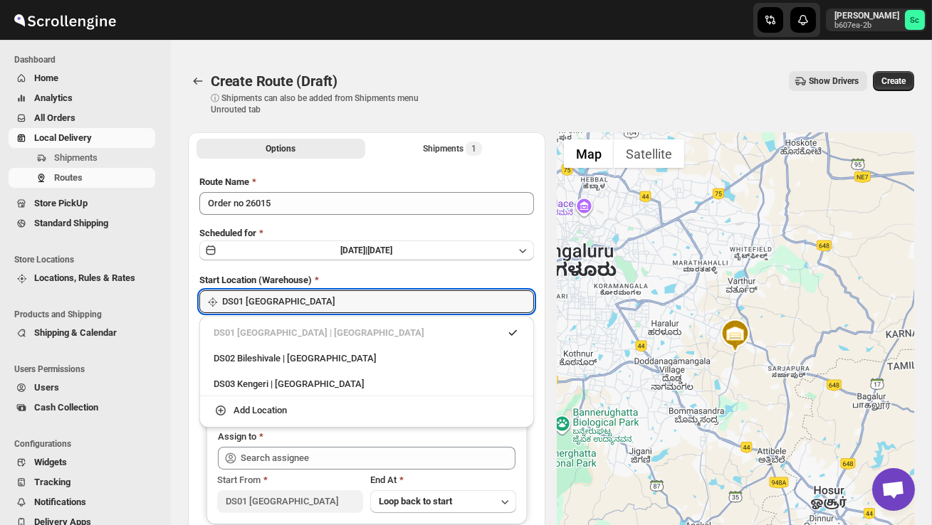
click at [363, 342] on div "DS01 [GEOGRAPHIC_DATA] | [GEOGRAPHIC_DATA]" at bounding box center [366, 333] width 323 height 23
click at [362, 354] on div "DS02 Bileshivale | [GEOGRAPHIC_DATA]" at bounding box center [367, 359] width 306 height 14
type input "DS02 Bileshivale"
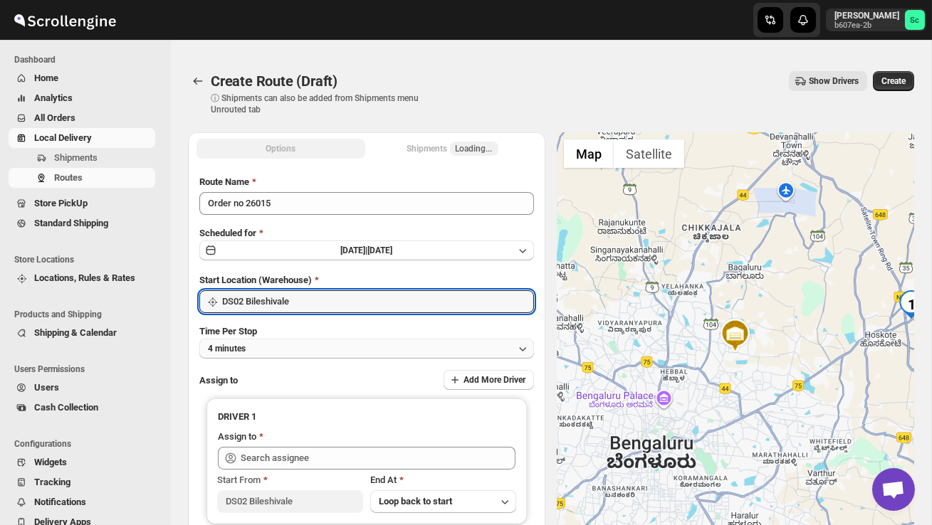
click at [343, 348] on button "4 minutes" at bounding box center [366, 349] width 335 height 20
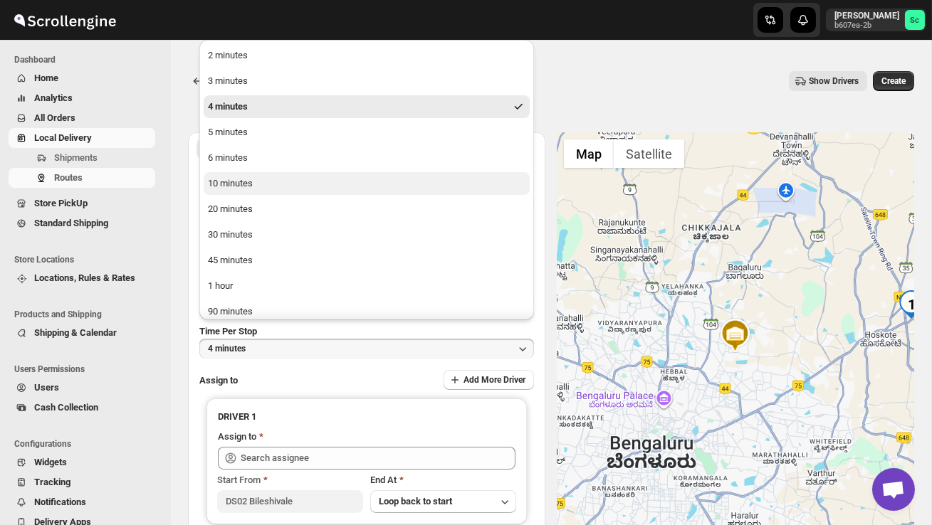
click at [243, 182] on div "10 minutes" at bounding box center [230, 184] width 45 height 14
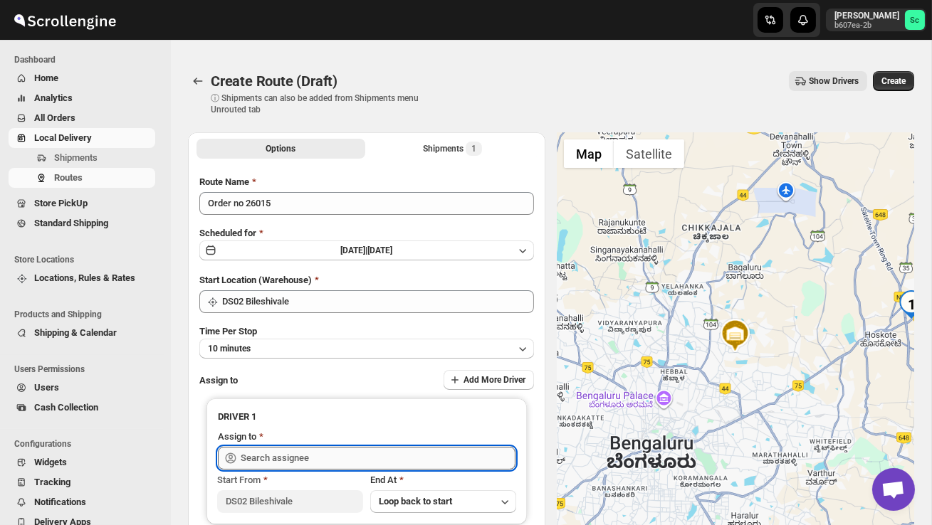
click at [298, 459] on input "text" at bounding box center [378, 458] width 275 height 23
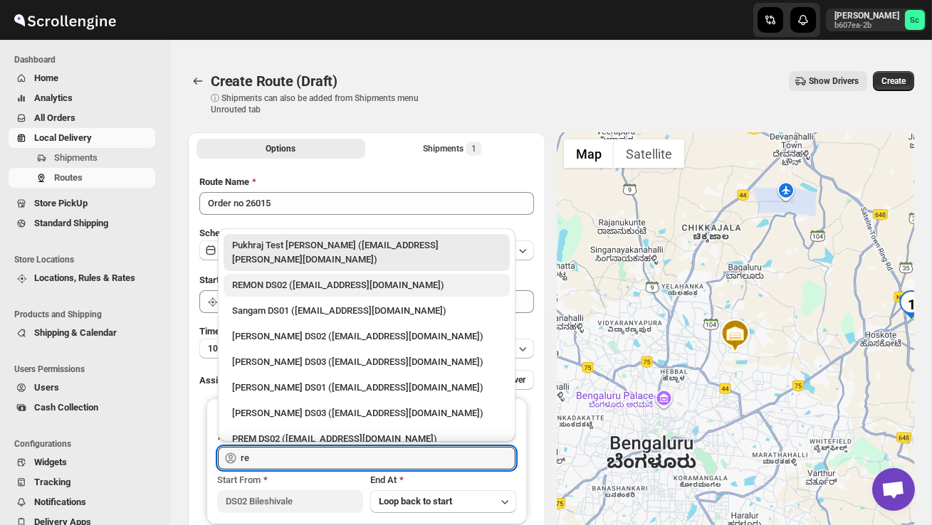
click at [331, 278] on div "REMON DS02 ([EMAIL_ADDRESS][DOMAIN_NAME])" at bounding box center [366, 285] width 269 height 14
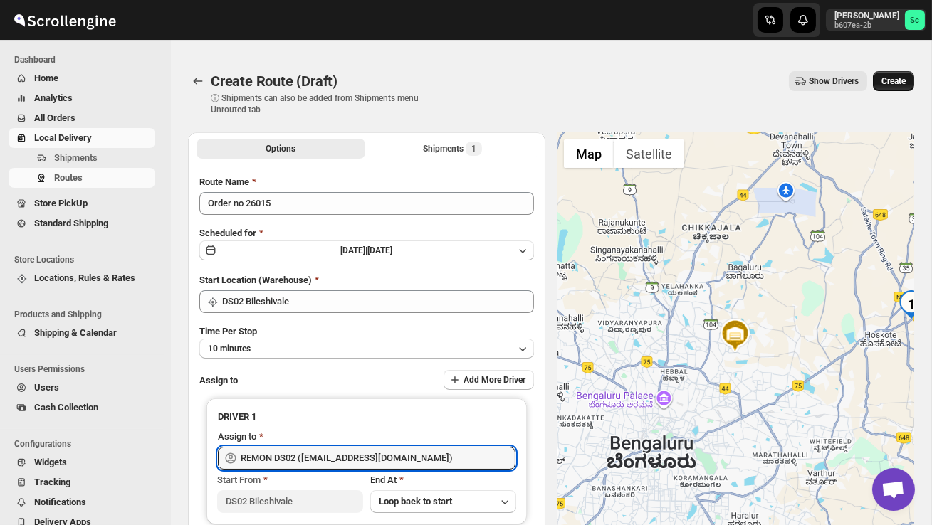
type input "REMON DS02 ([EMAIL_ADDRESS][DOMAIN_NAME])"
click at [901, 79] on span "Create" at bounding box center [893, 80] width 24 height 11
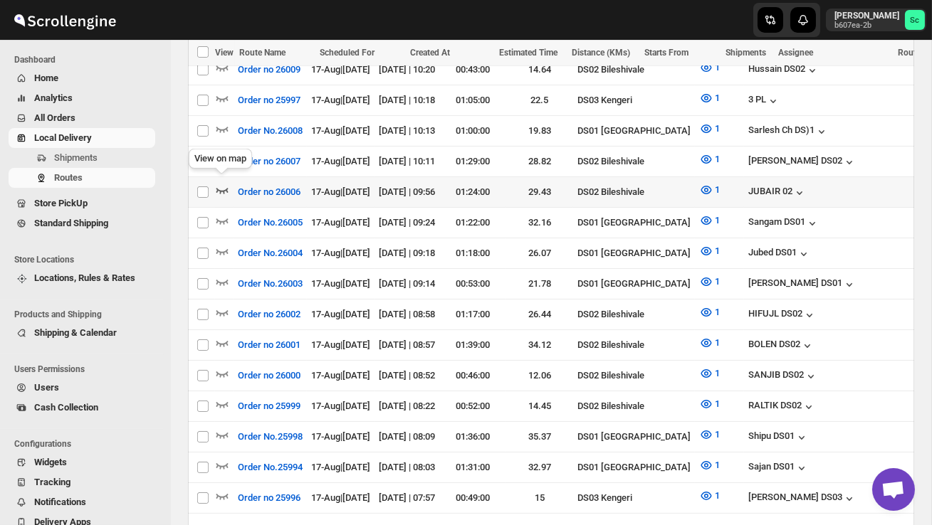
click at [226, 186] on icon "button" at bounding box center [222, 190] width 14 height 14
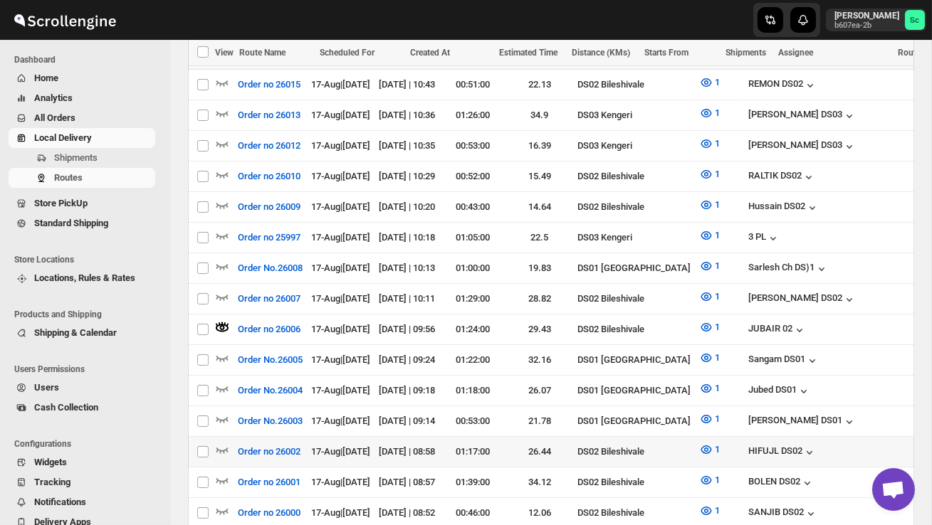
scroll to position [454, 0]
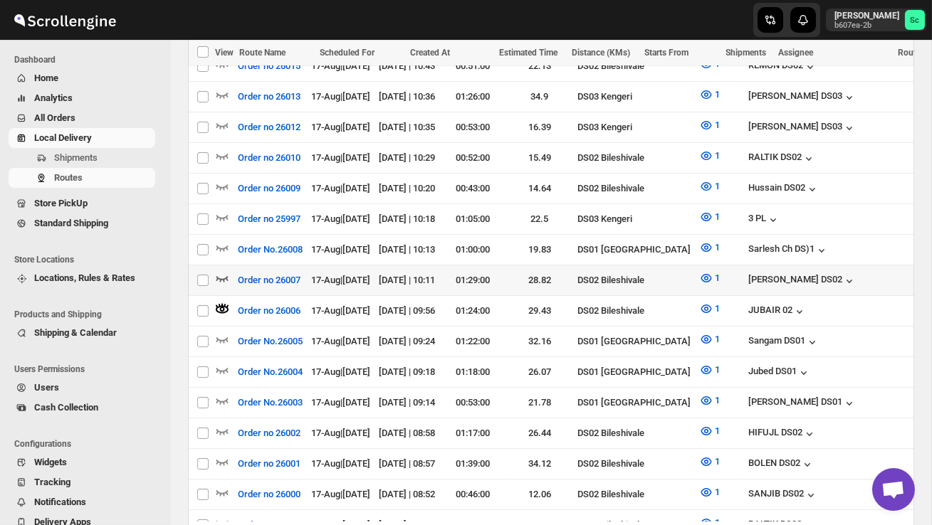
click at [224, 276] on icon "button" at bounding box center [222, 279] width 12 height 6
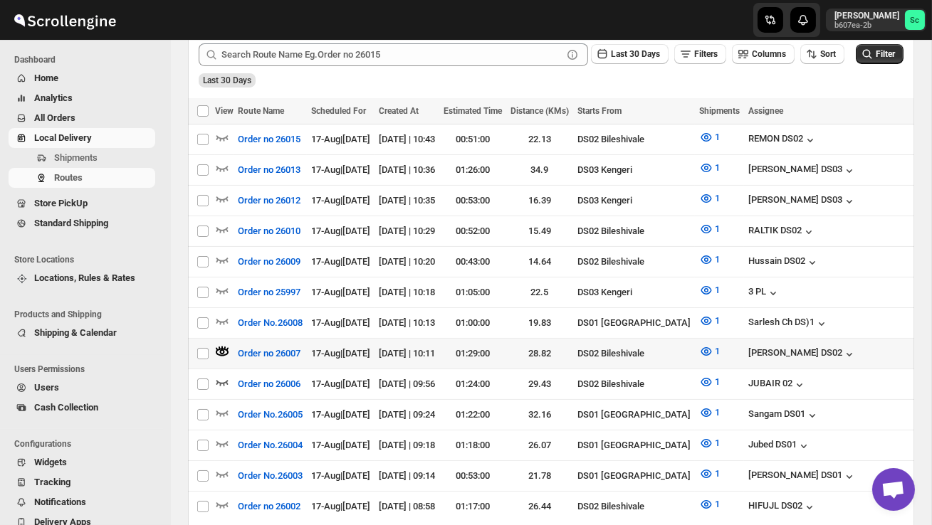
scroll to position [383, 0]
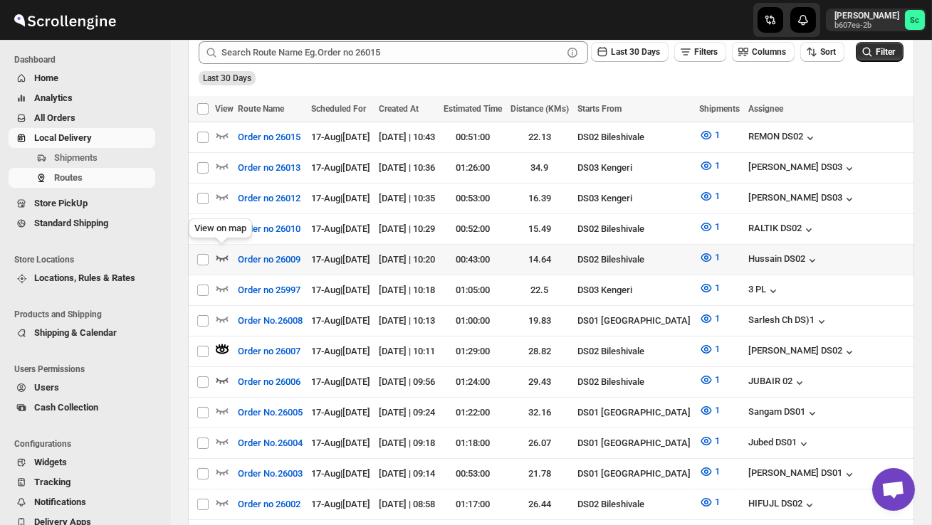
click at [219, 256] on icon "button" at bounding box center [222, 259] width 12 height 6
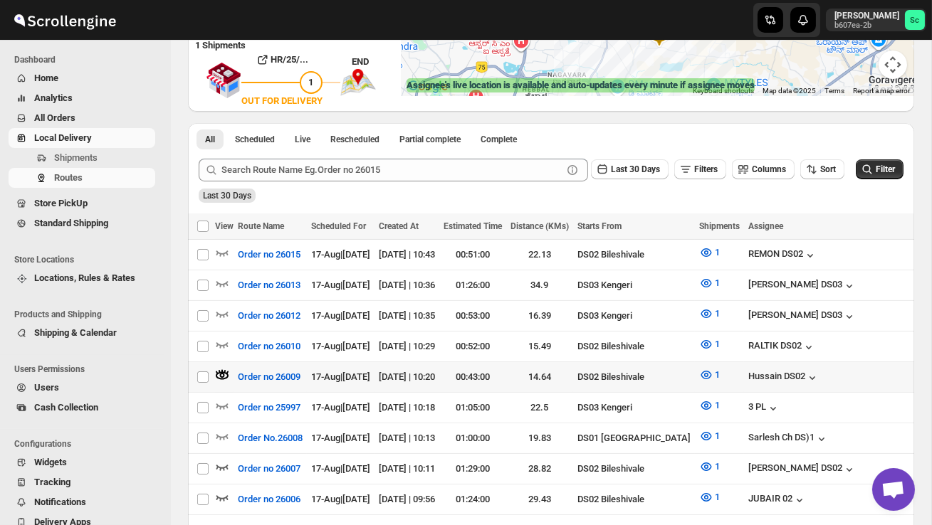
scroll to position [267, 0]
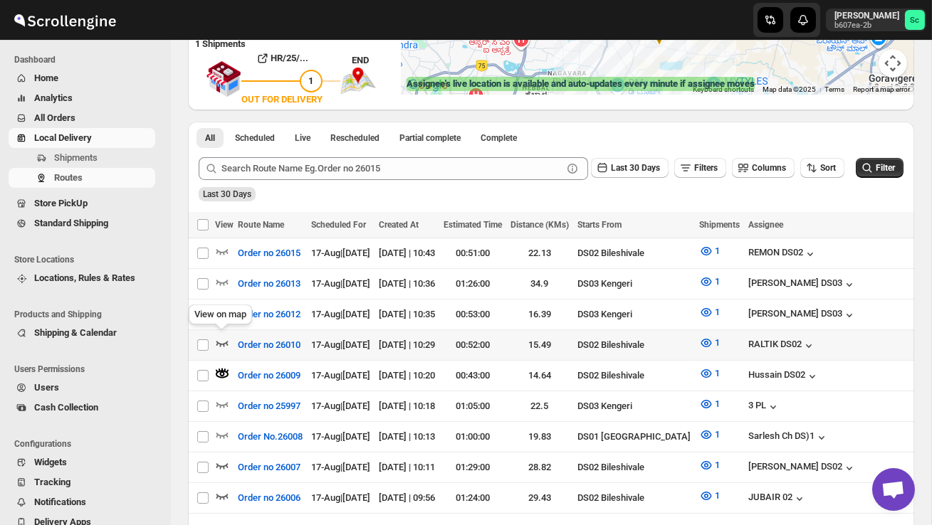
click at [221, 338] on icon "button" at bounding box center [222, 343] width 14 height 14
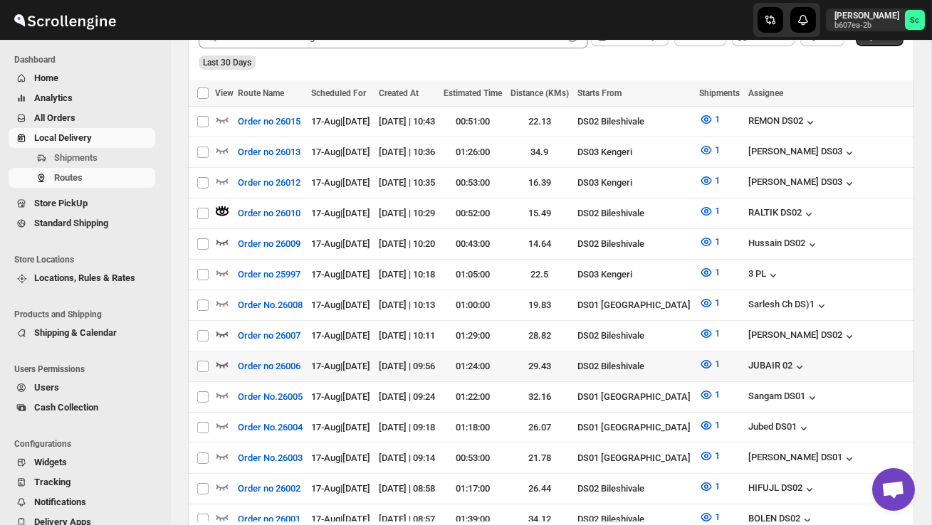
scroll to position [0, 0]
click at [223, 362] on icon "button" at bounding box center [222, 364] width 14 height 14
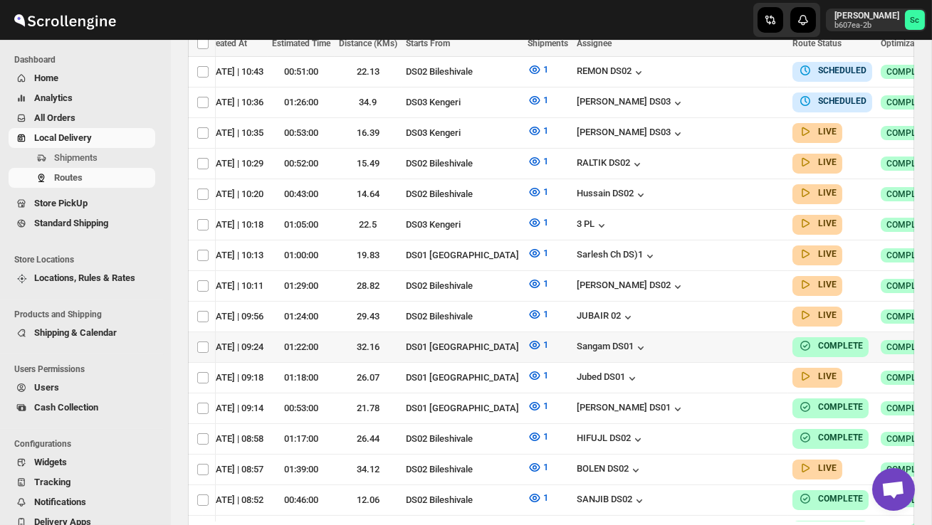
scroll to position [520, 0]
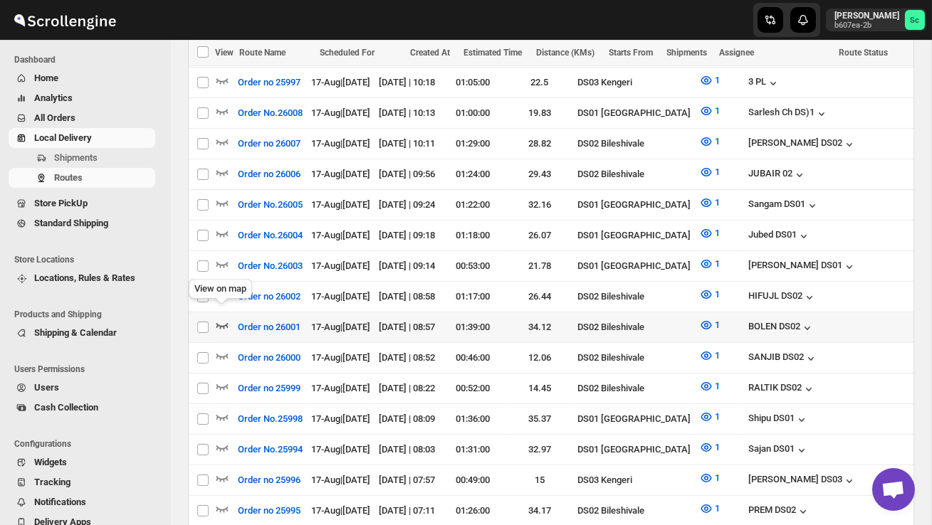
click at [222, 318] on icon "button" at bounding box center [222, 325] width 14 height 14
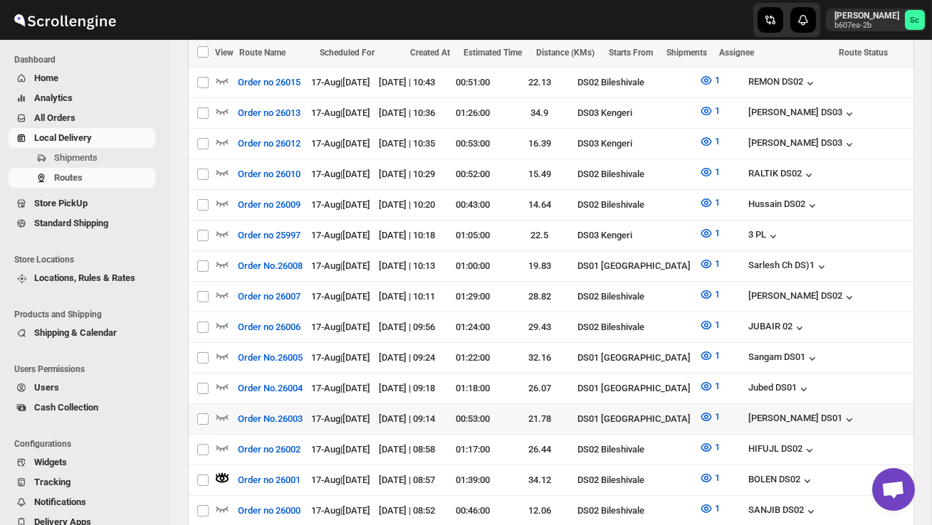
scroll to position [470, 0]
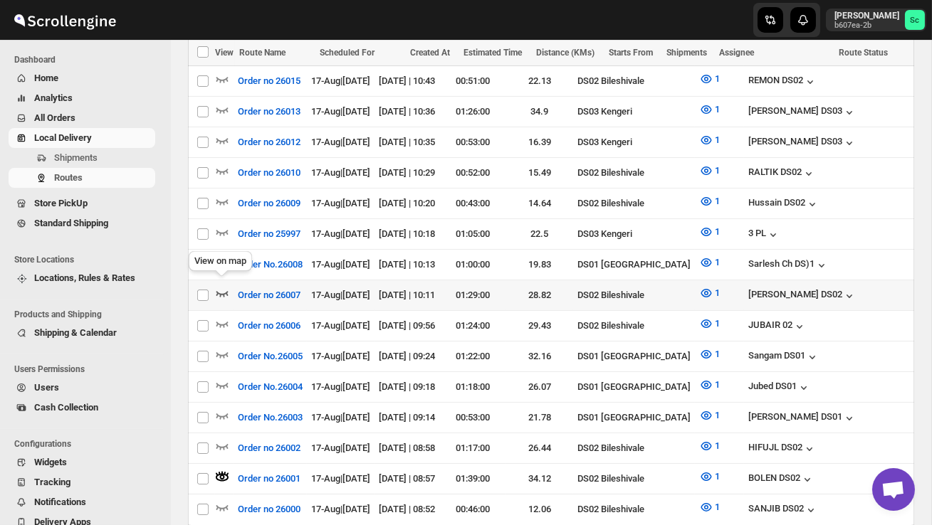
click at [222, 286] on icon "button" at bounding box center [222, 293] width 14 height 14
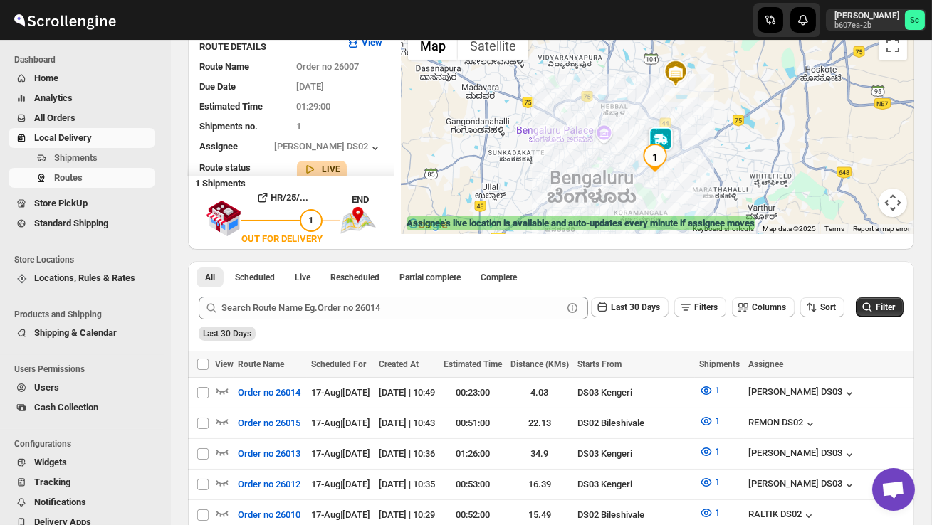
scroll to position [0, 0]
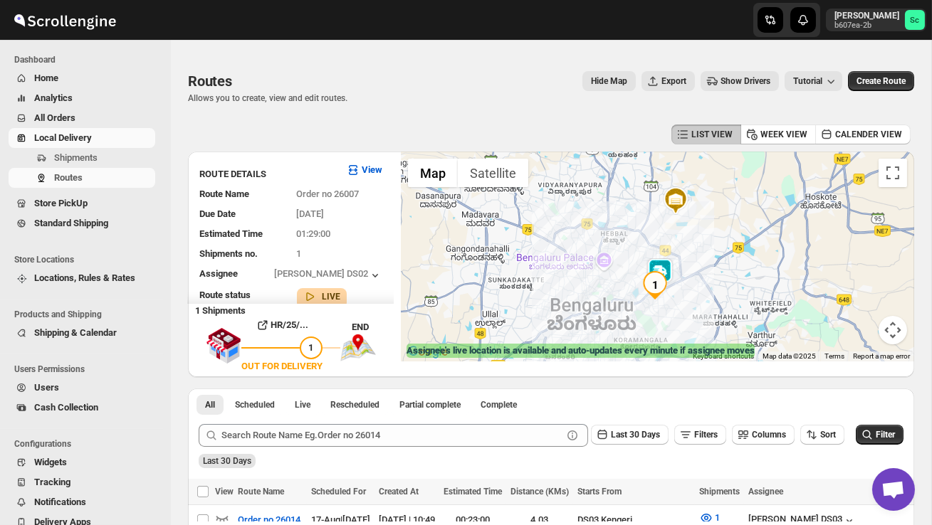
click at [672, 268] on img at bounding box center [660, 272] width 28 height 28
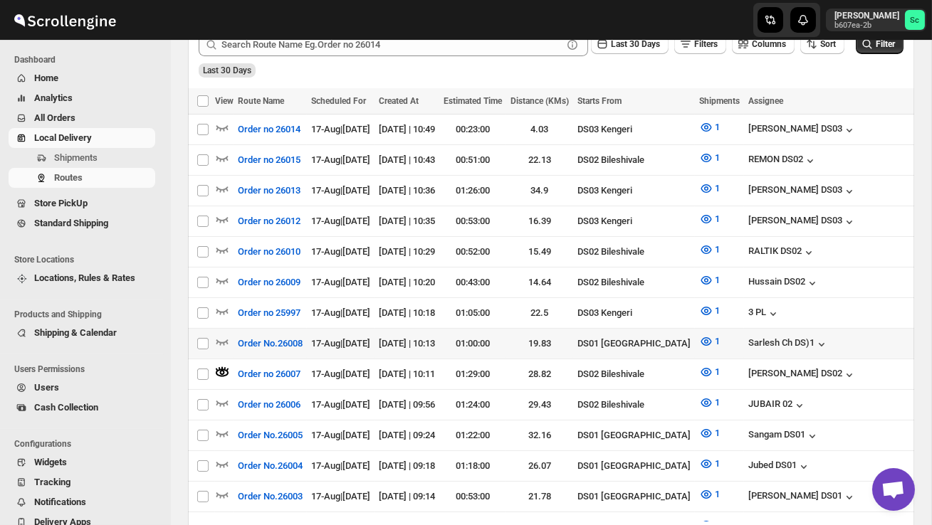
scroll to position [397, 0]
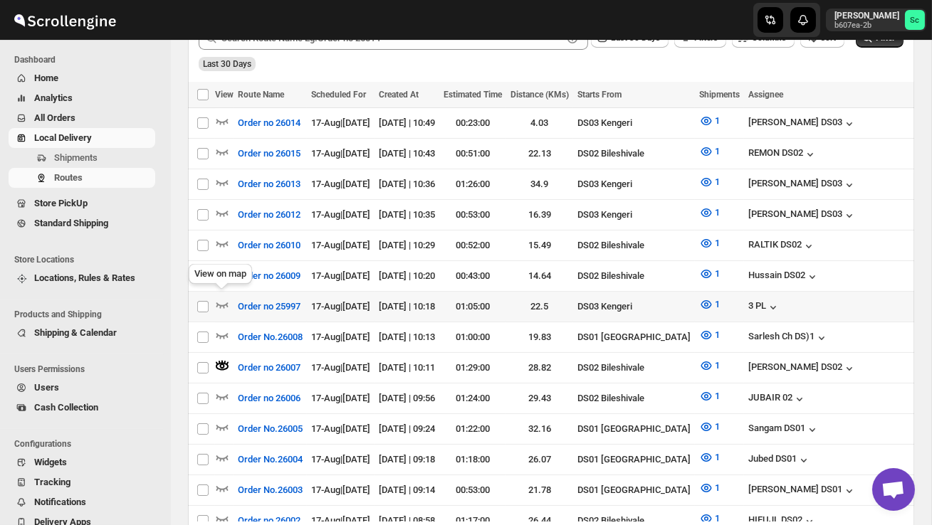
click at [215, 276] on div "View on map" at bounding box center [220, 276] width 69 height 31
click at [219, 272] on icon "button" at bounding box center [222, 275] width 12 height 6
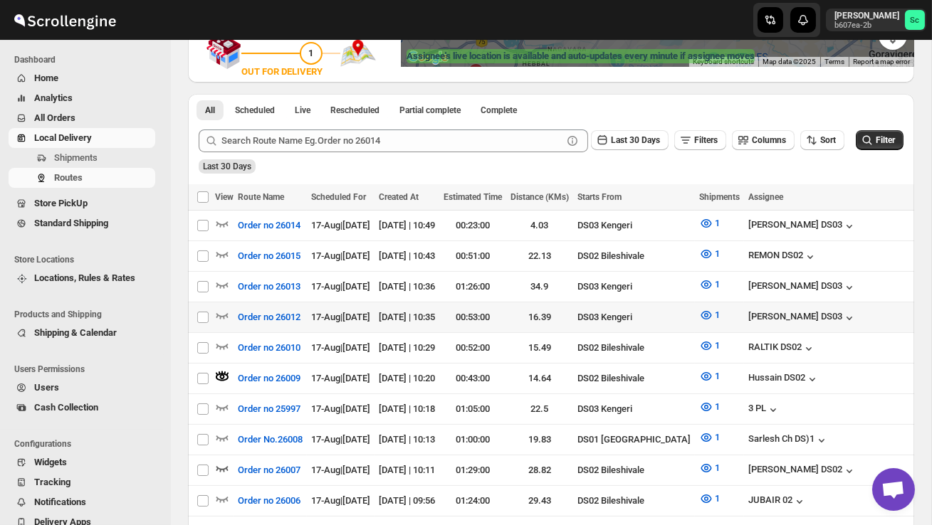
scroll to position [299, 0]
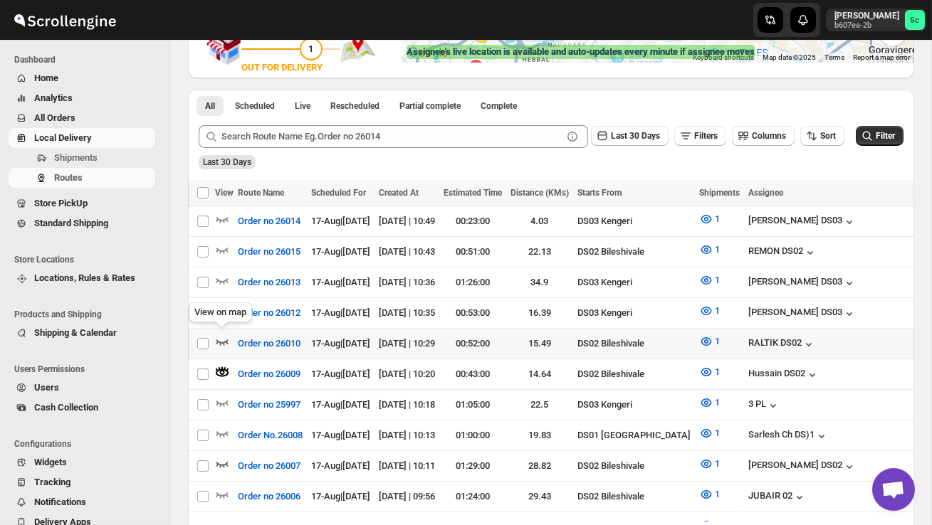
click at [217, 335] on icon "button" at bounding box center [222, 342] width 14 height 14
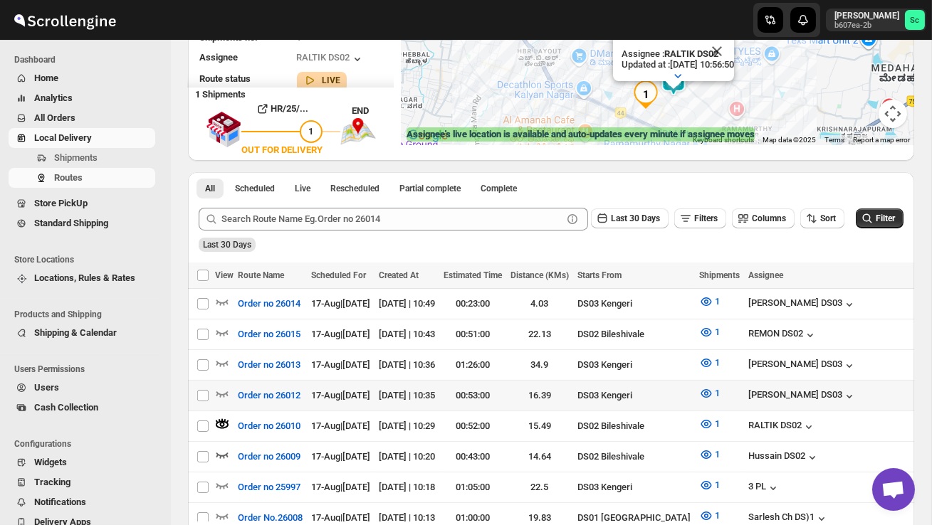
scroll to position [220, 0]
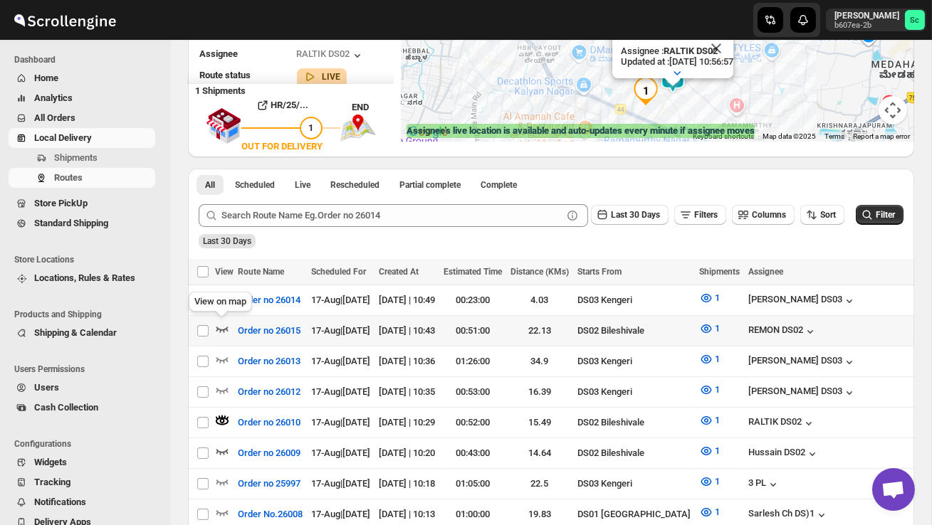
click at [219, 325] on icon "button" at bounding box center [222, 329] width 14 height 14
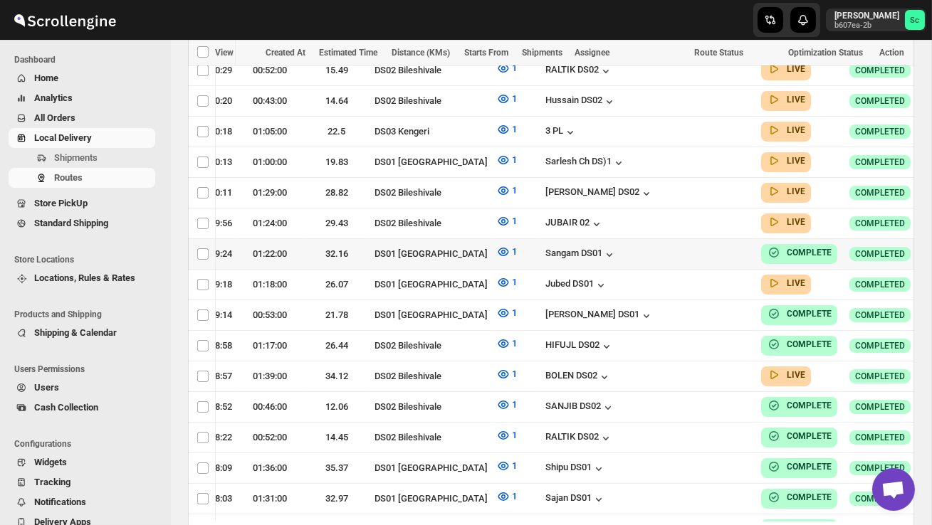
scroll to position [566, 0]
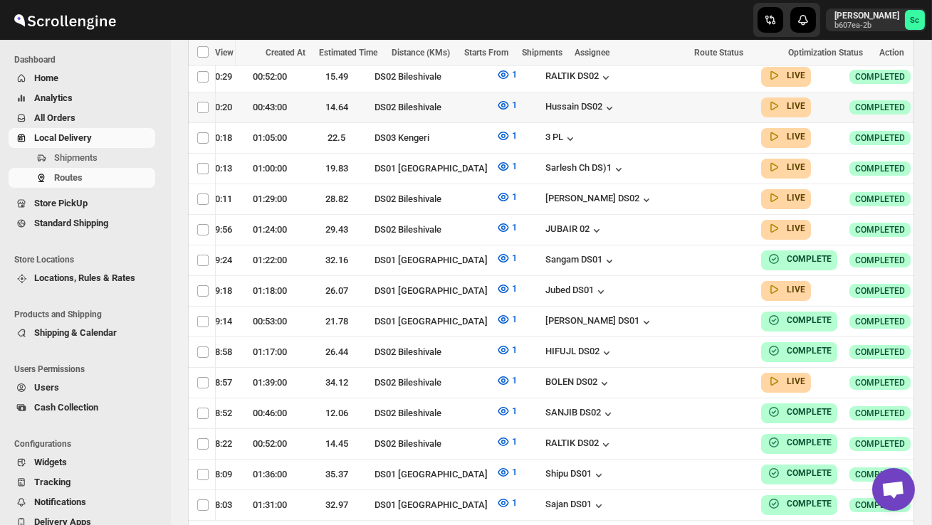
click at [931, 103] on icon "button" at bounding box center [942, 107] width 14 height 14
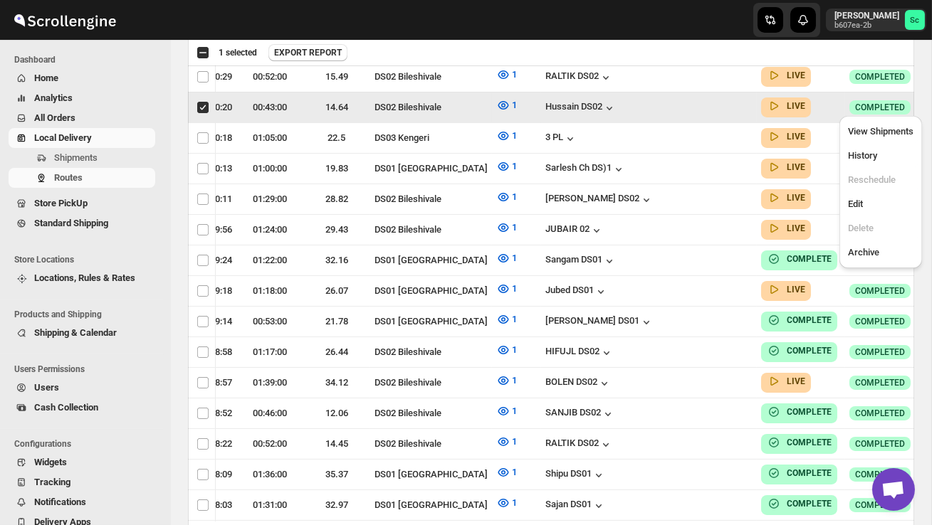
scroll to position [0, 1]
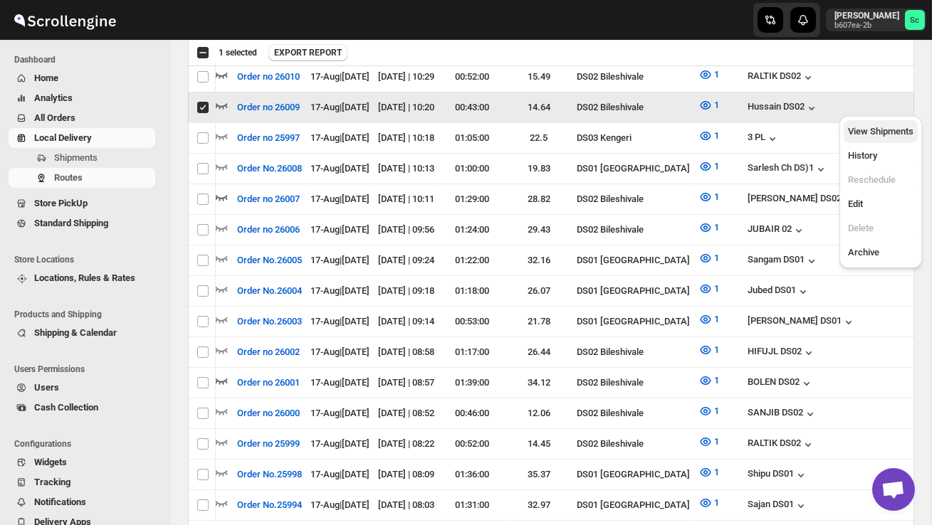
click at [886, 132] on span "View Shipments" at bounding box center [880, 131] width 65 height 11
checkbox input "false"
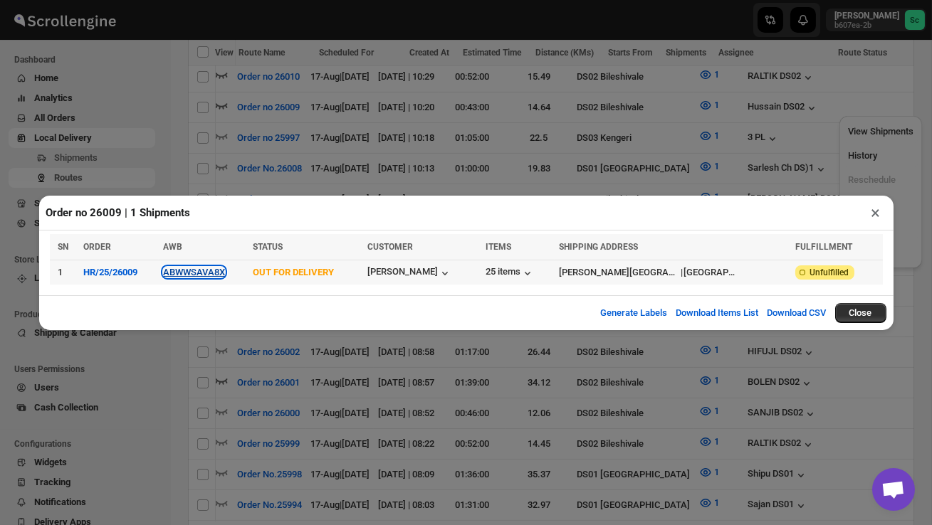
click at [213, 270] on button "ABWWSAVA8X" at bounding box center [194, 272] width 62 height 11
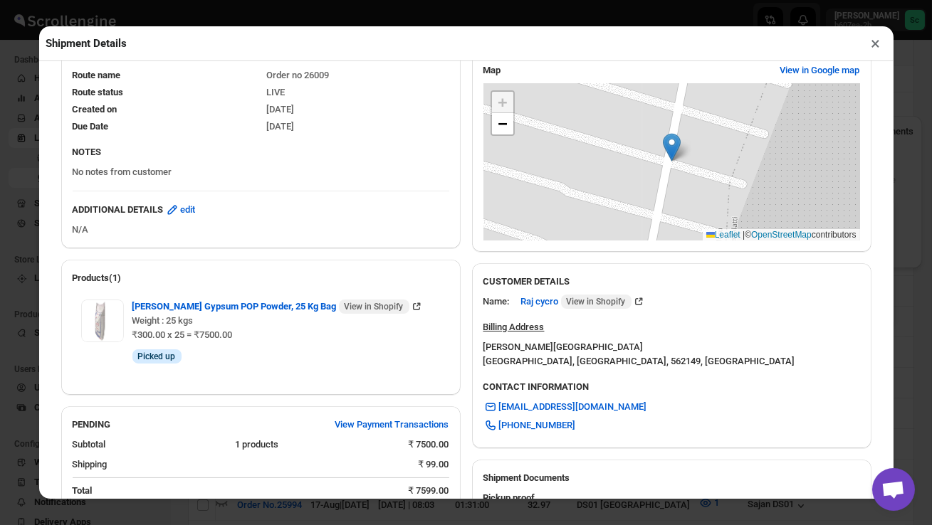
scroll to position [556, 0]
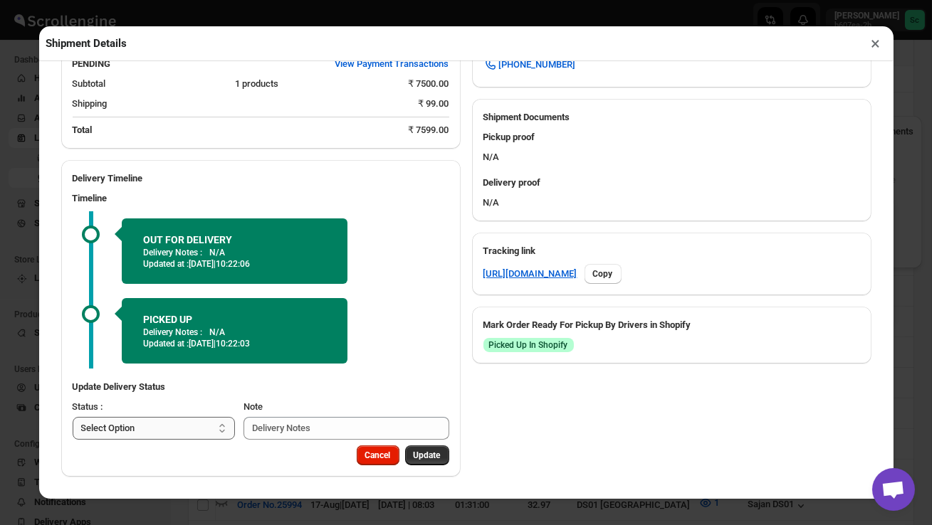
click at [167, 422] on select "Select Option PICKED UP OUT FOR DELIVERY RESCHEDULE DELIVERED CANCELLED" at bounding box center [154, 428] width 163 height 23
select select "DELIVERED"
click at [424, 454] on span "Update" at bounding box center [427, 455] width 27 height 11
select select
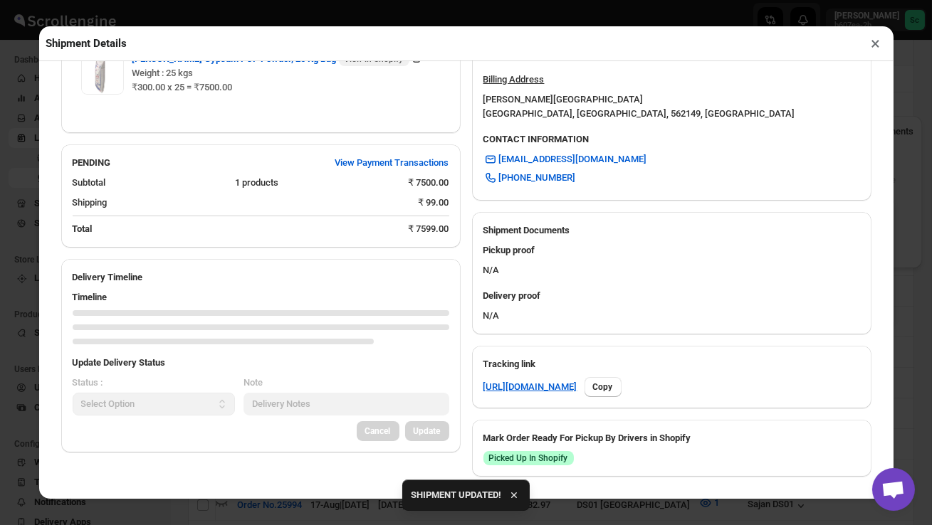
click at [876, 46] on button "×" at bounding box center [876, 43] width 21 height 20
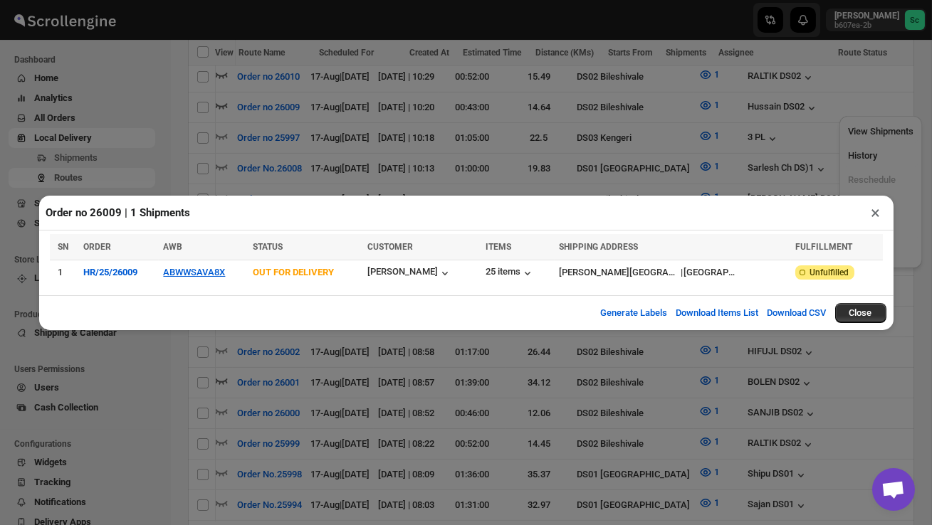
click at [875, 206] on button "×" at bounding box center [876, 213] width 21 height 20
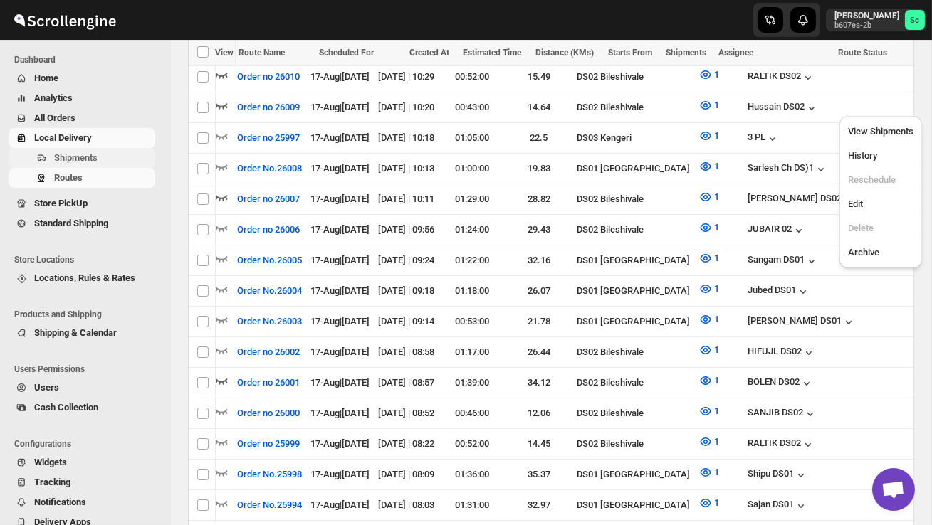
click at [98, 156] on span "Shipments" at bounding box center [75, 157] width 43 height 11
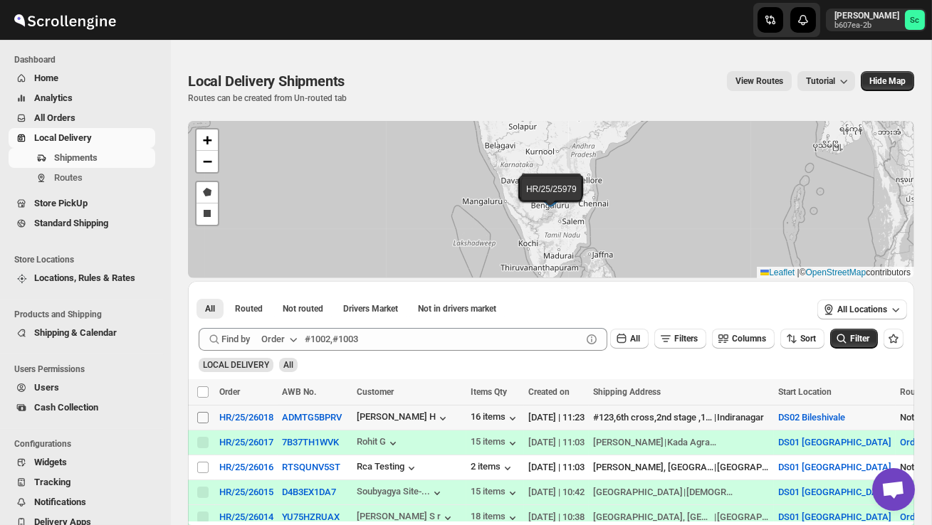
click at [199, 422] on input "Select shipment" at bounding box center [202, 417] width 11 height 11
checkbox input "true"
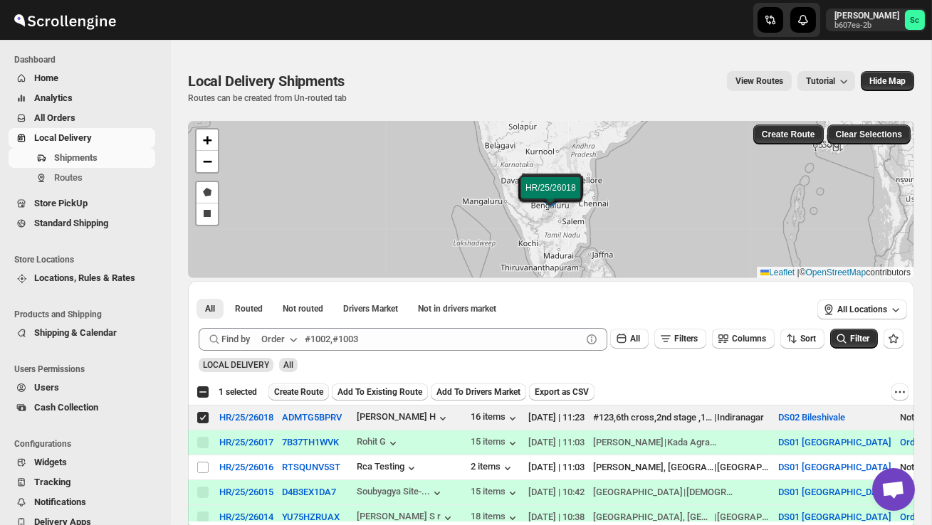
click at [305, 392] on span "Create Route" at bounding box center [298, 392] width 49 height 11
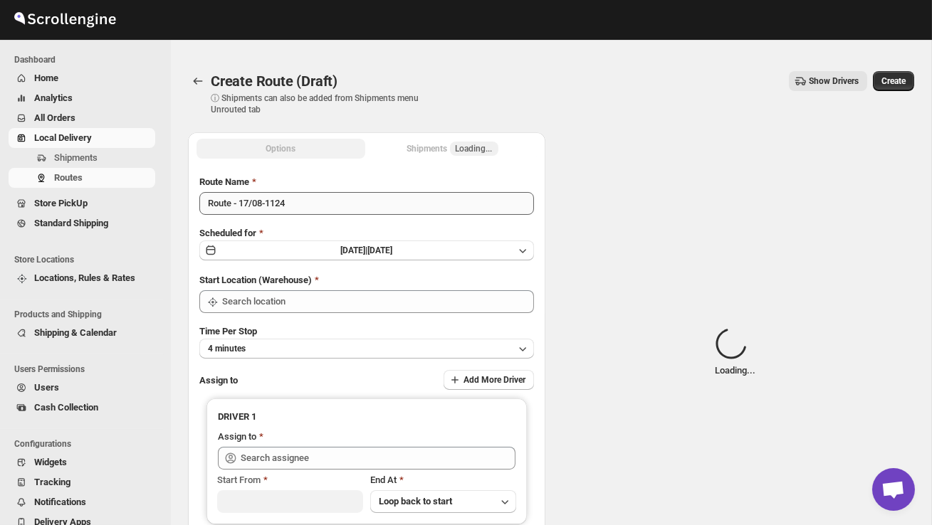
type input "DS02 Bileshivale"
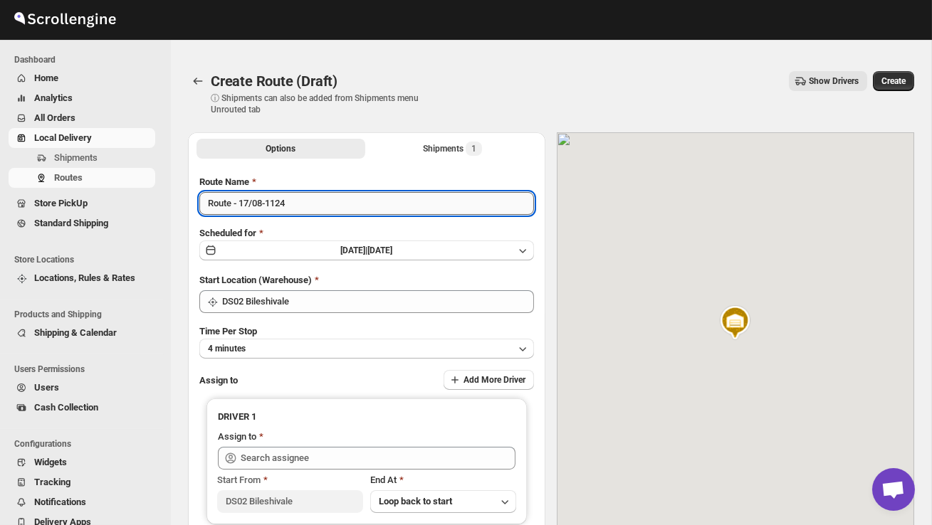
click at [305, 206] on input "Route - 17/08-1124" at bounding box center [366, 203] width 335 height 23
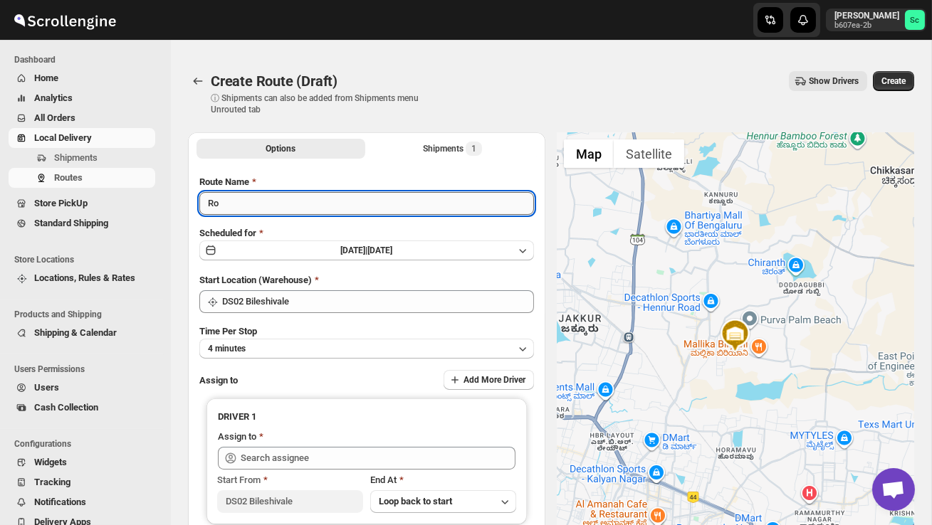
type input "R"
type input "Order no 26018"
click at [309, 349] on button "4 minutes" at bounding box center [366, 349] width 335 height 20
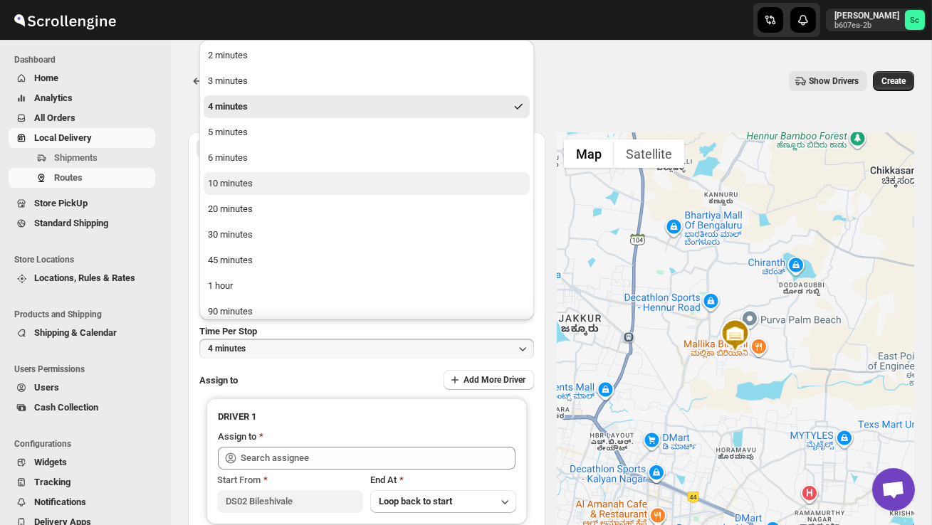
click at [275, 194] on button "10 minutes" at bounding box center [367, 183] width 326 height 23
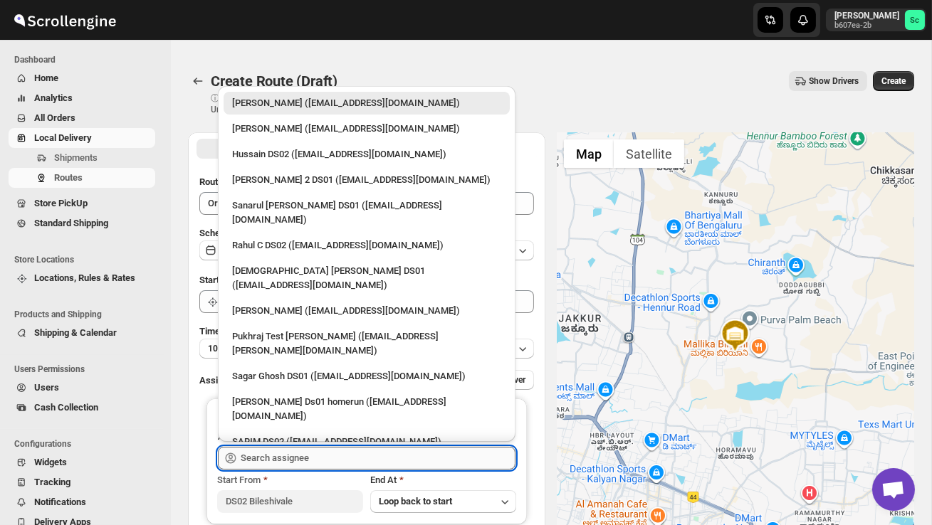
click at [308, 448] on input "text" at bounding box center [378, 458] width 275 height 23
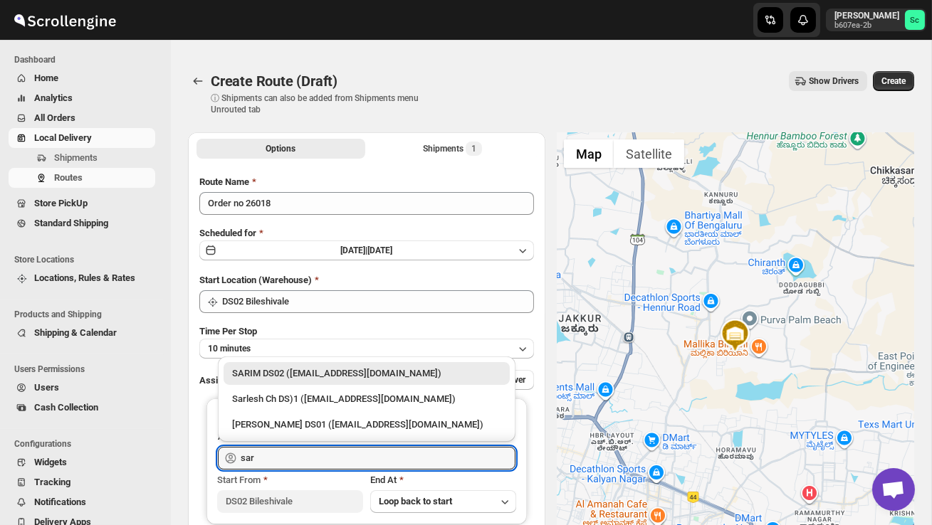
click at [362, 377] on div "SARIM DS02 ([EMAIL_ADDRESS][DOMAIN_NAME])" at bounding box center [366, 374] width 269 height 14
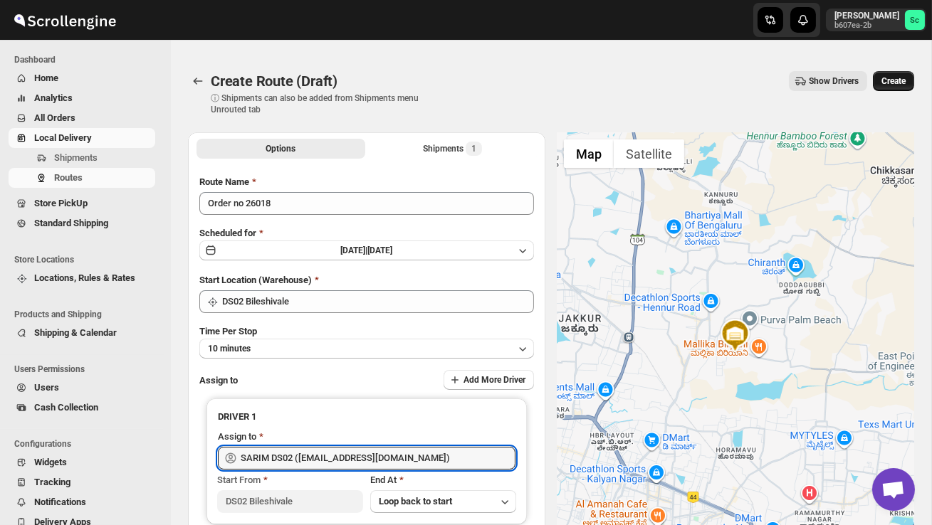
type input "SARIM DS02 ([EMAIL_ADDRESS][DOMAIN_NAME])"
click at [903, 78] on span "Create" at bounding box center [893, 80] width 24 height 11
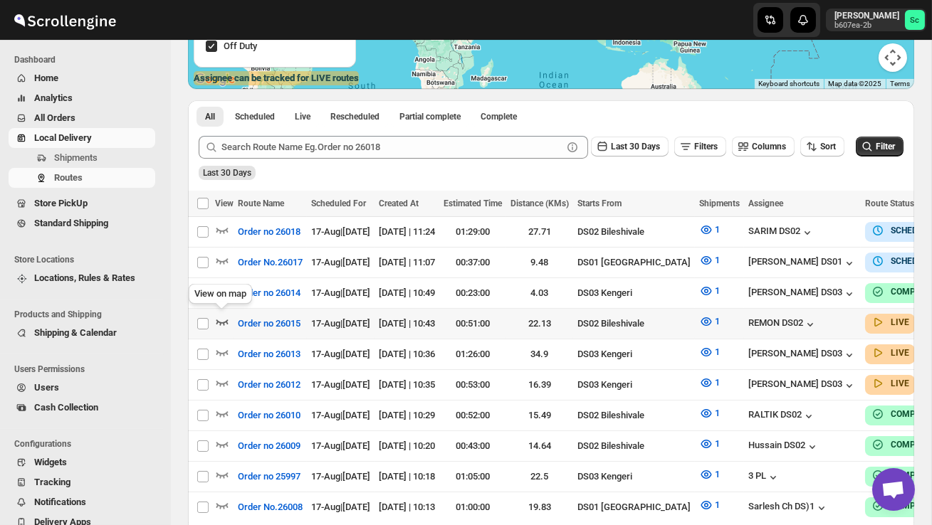
click at [220, 319] on icon "button" at bounding box center [222, 322] width 14 height 14
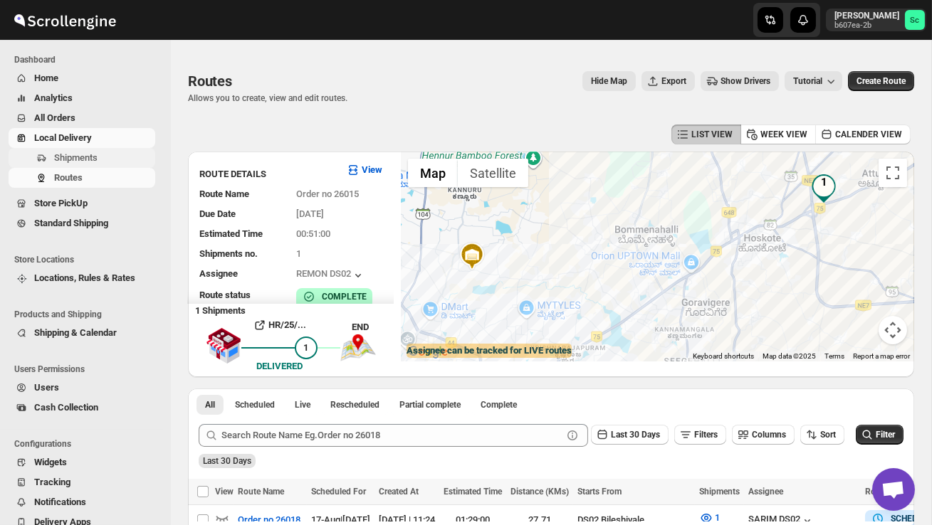
click at [115, 162] on span "Shipments" at bounding box center [103, 158] width 98 height 14
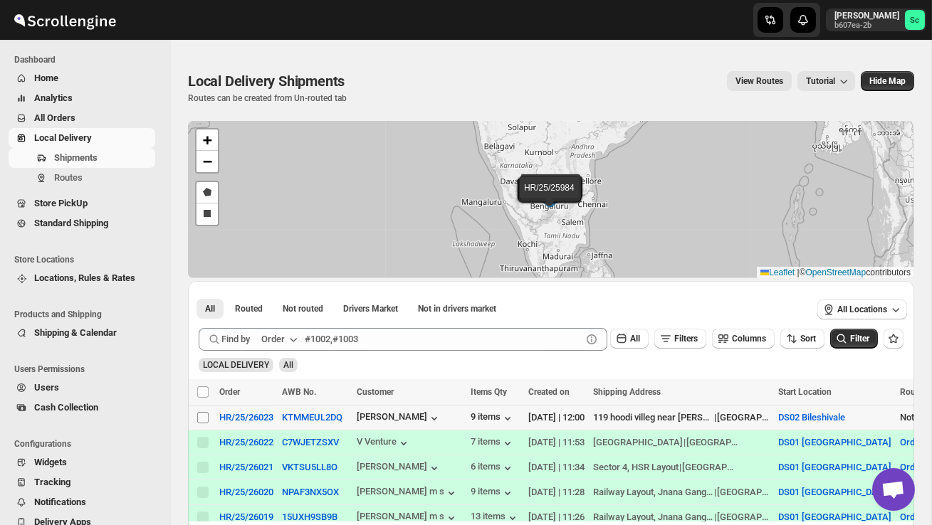
click at [201, 418] on input "Select shipment" at bounding box center [202, 417] width 11 height 11
checkbox input "true"
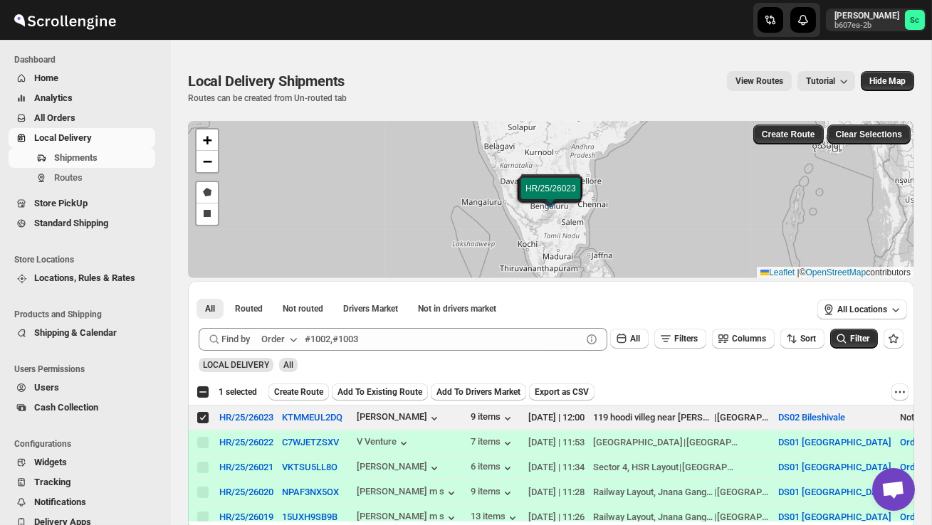
click at [314, 387] on span "Create Route" at bounding box center [298, 392] width 49 height 11
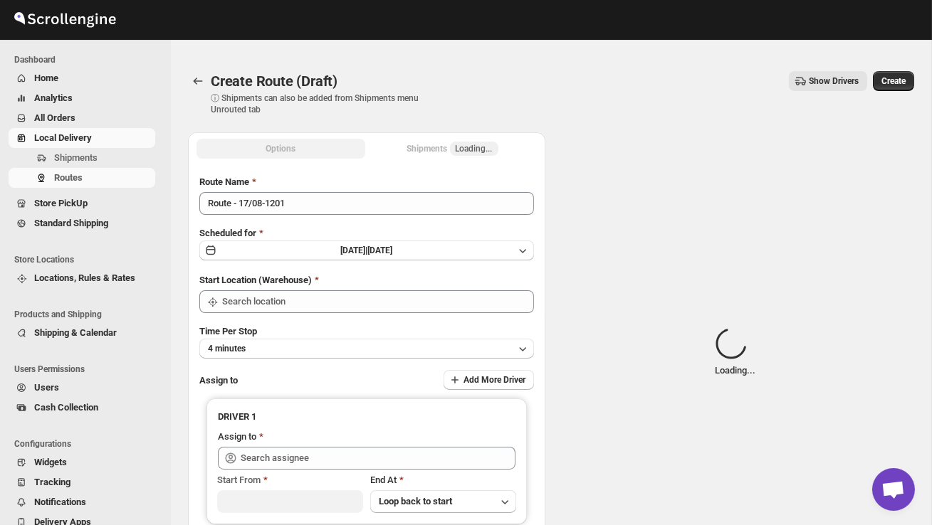
type input "DS02 Bileshivale"
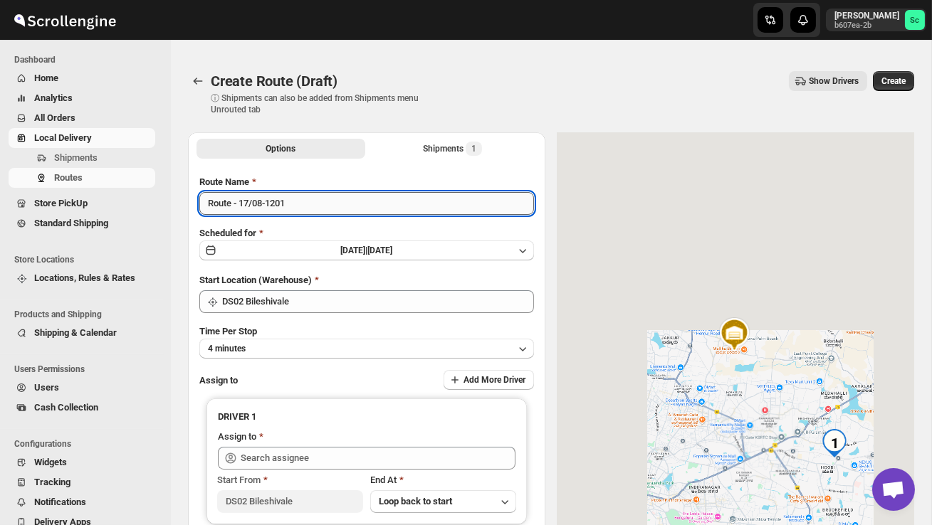
click at [303, 208] on input "Route - 17/08-1201" at bounding box center [366, 203] width 335 height 23
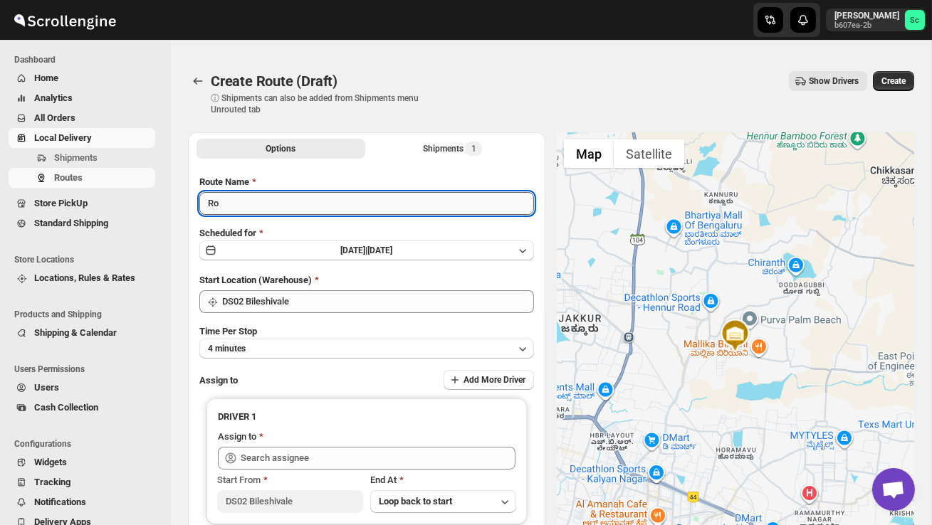
type input "R"
type input "Order no 26023"
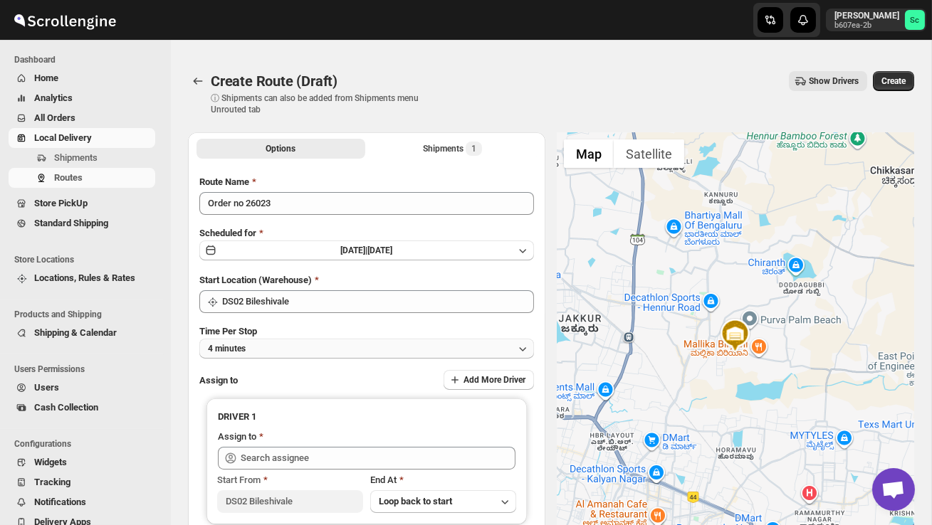
click at [357, 352] on button "4 minutes" at bounding box center [366, 349] width 335 height 20
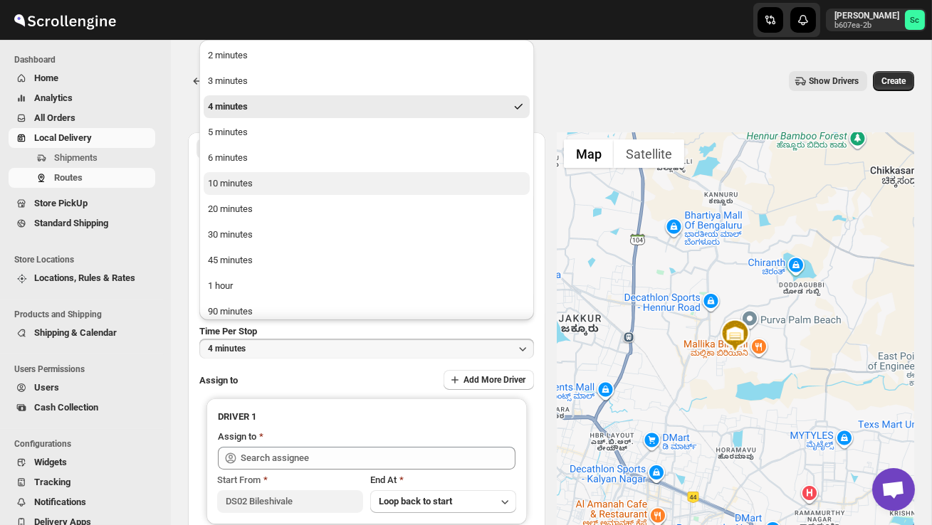
click at [219, 179] on div "10 minutes" at bounding box center [230, 184] width 45 height 14
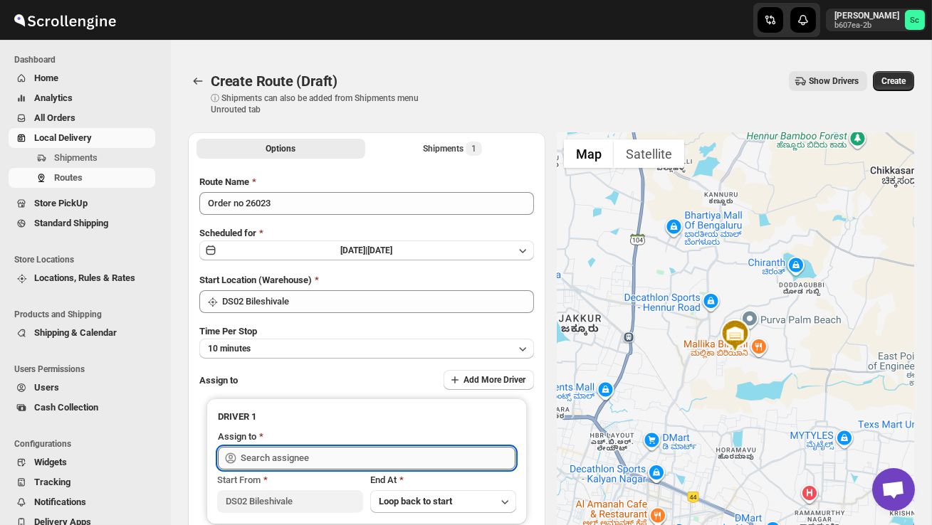
click at [278, 462] on input "text" at bounding box center [378, 458] width 275 height 23
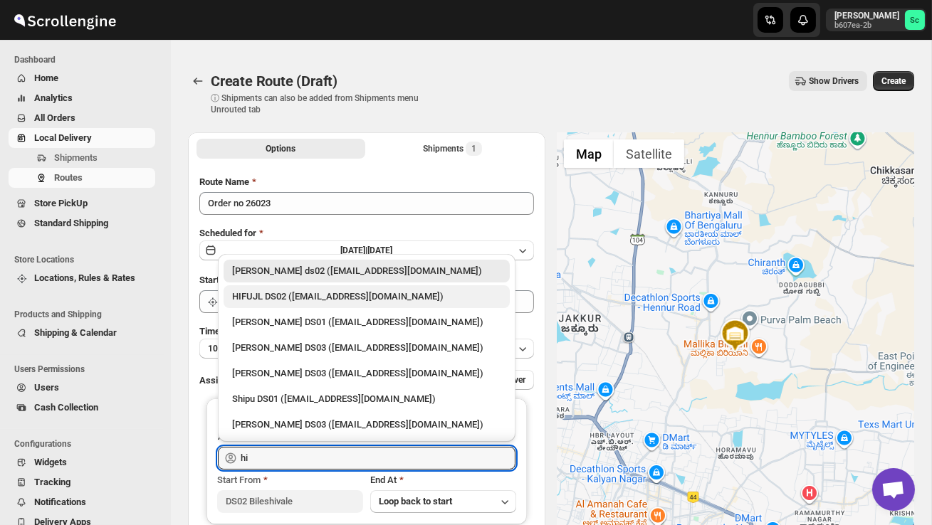
click at [332, 300] on div "HIFUJL DS02 ([EMAIL_ADDRESS][DOMAIN_NAME])" at bounding box center [366, 297] width 269 height 14
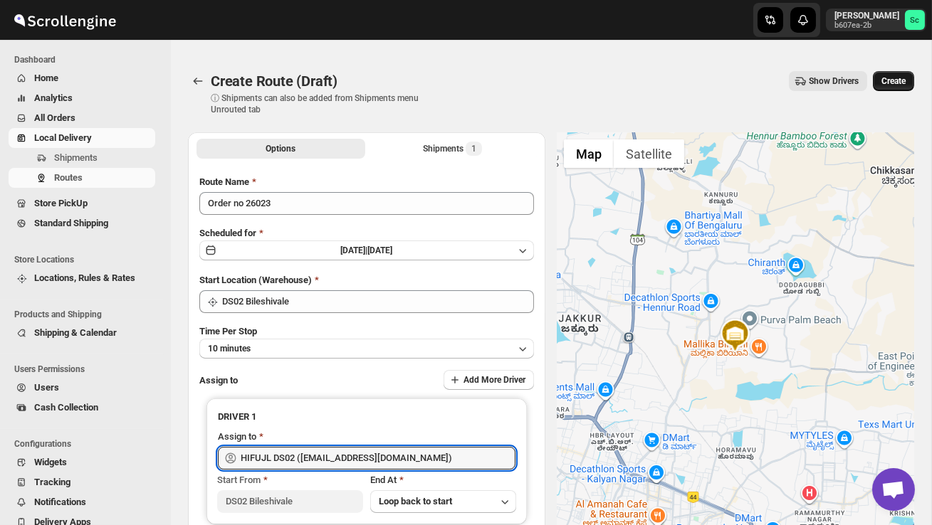
type input "HIFUJL DS02 ([EMAIL_ADDRESS][DOMAIN_NAME])"
click at [886, 88] on button "Create" at bounding box center [893, 81] width 41 height 20
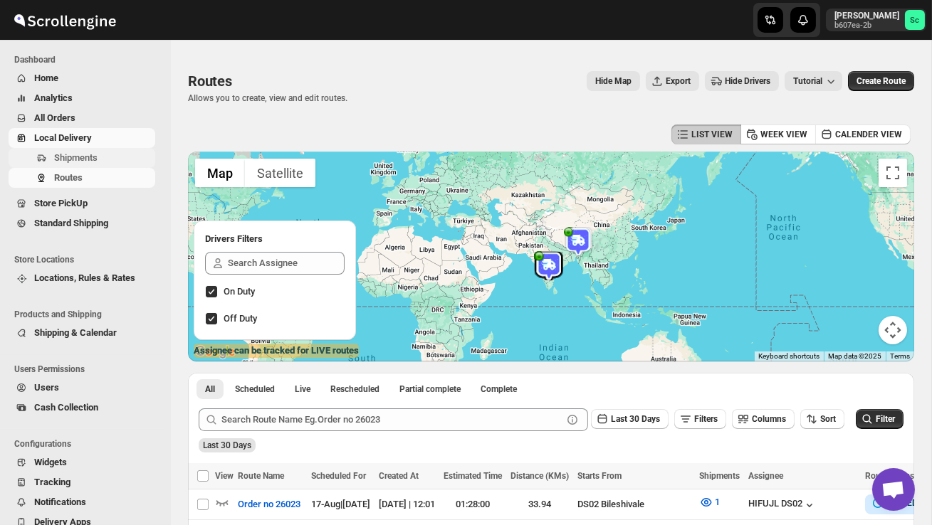
click at [86, 160] on span "Shipments" at bounding box center [75, 157] width 43 height 11
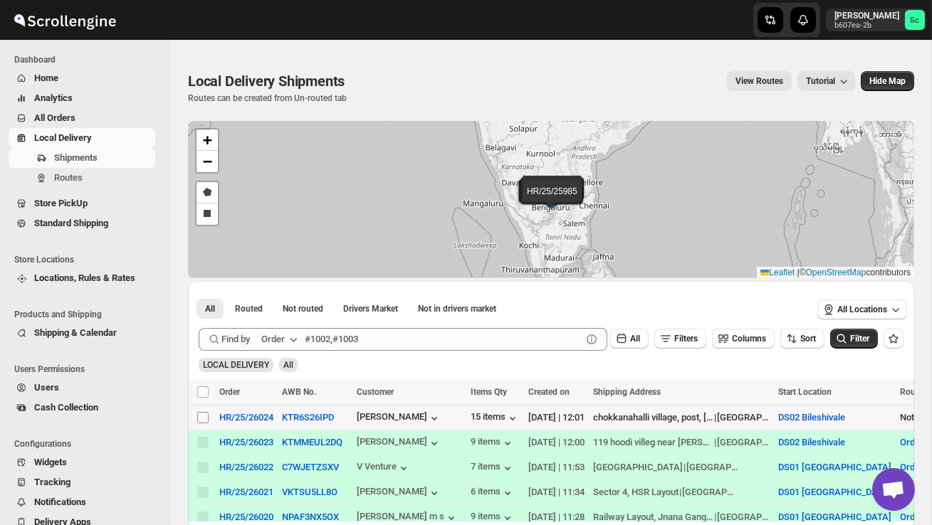
click at [202, 421] on input "Select shipment" at bounding box center [202, 417] width 11 height 11
checkbox input "true"
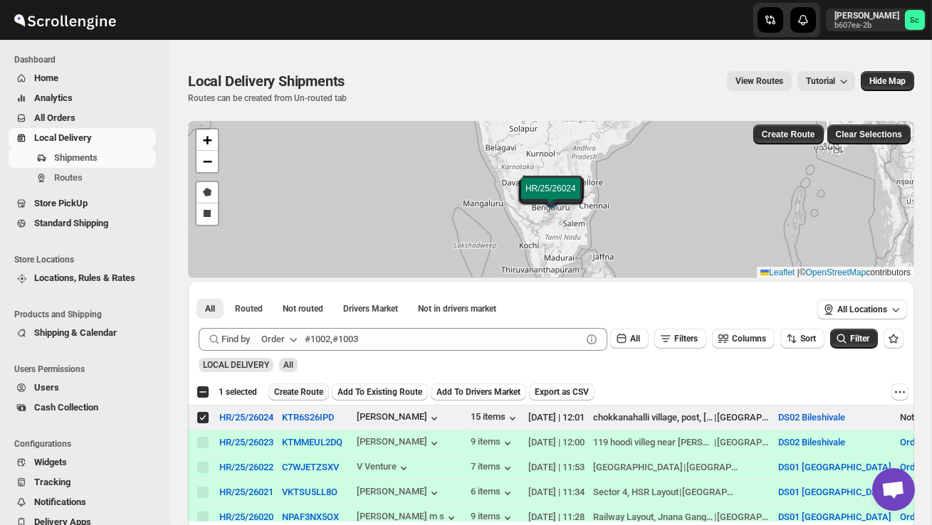
click at [308, 391] on span "Create Route" at bounding box center [298, 392] width 49 height 11
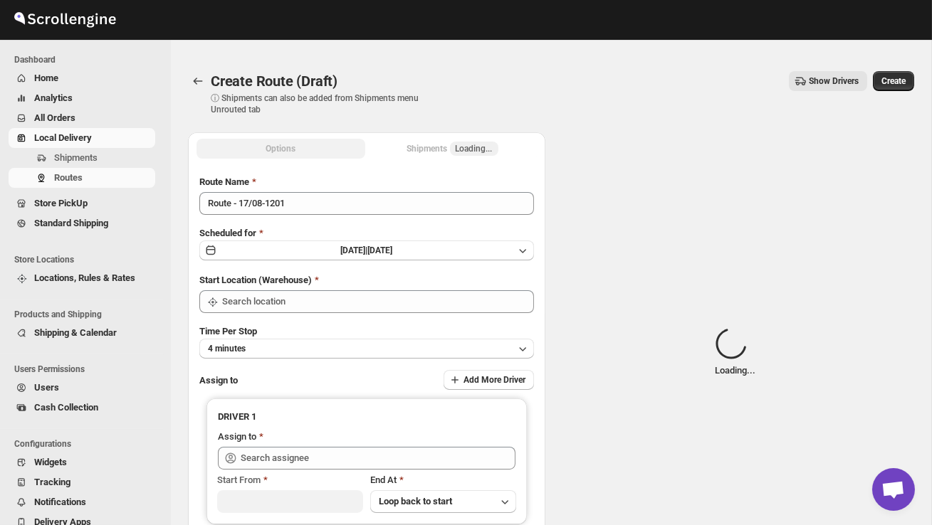
type input "DS02 Bileshivale"
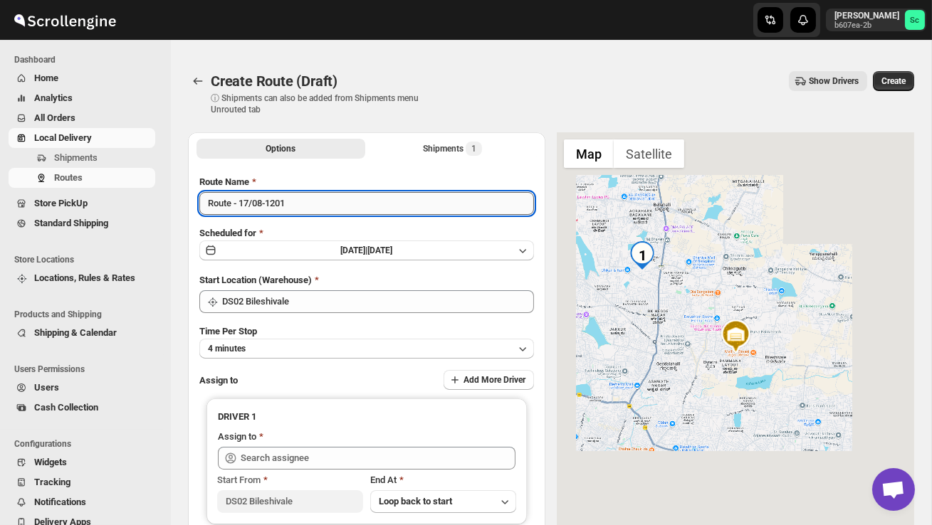
click at [303, 212] on input "Route - 17/08-1201" at bounding box center [366, 203] width 335 height 23
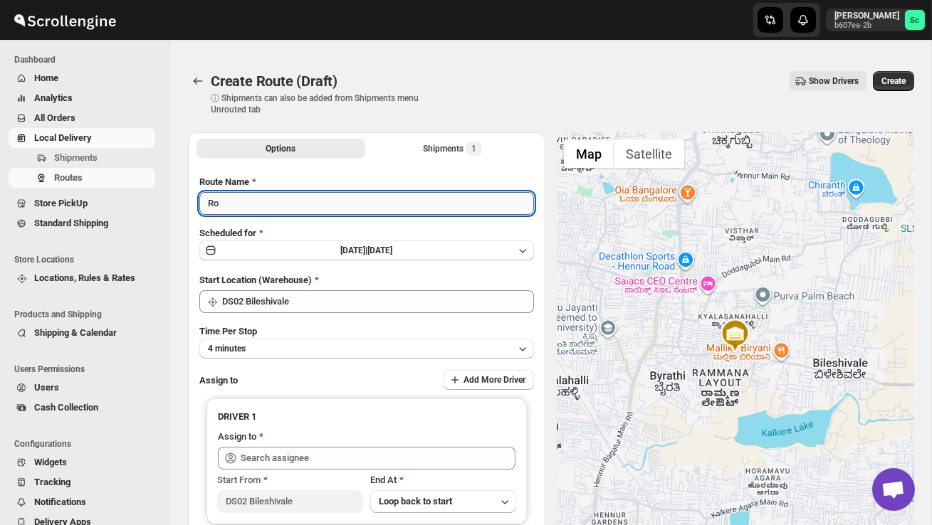
type input "R"
type input "Order no 26024"
click at [332, 341] on button "4 minutes" at bounding box center [366, 349] width 335 height 20
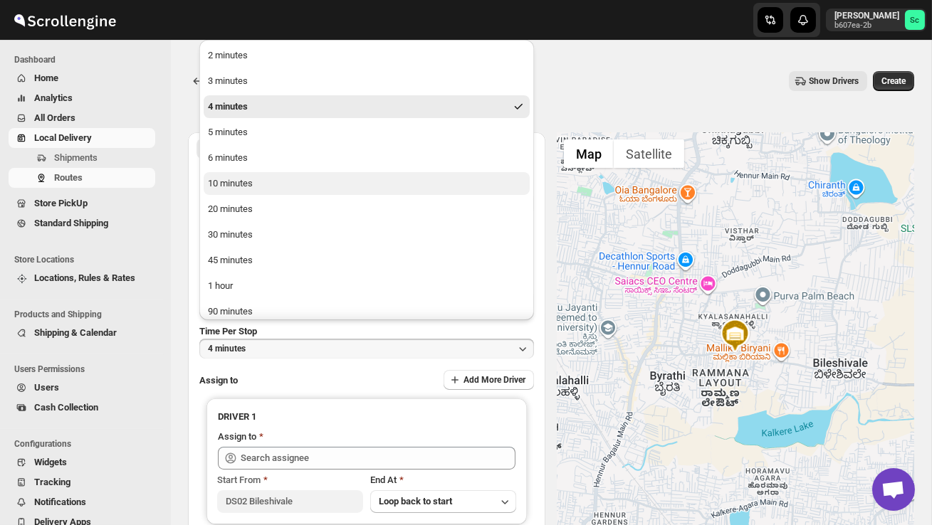
click at [261, 191] on button "10 minutes" at bounding box center [367, 183] width 326 height 23
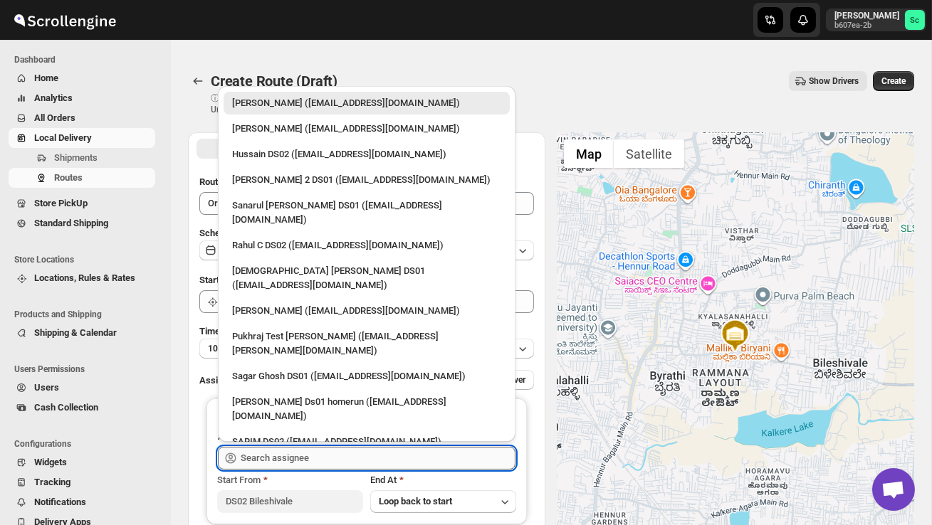
click at [281, 460] on input "text" at bounding box center [378, 458] width 275 height 23
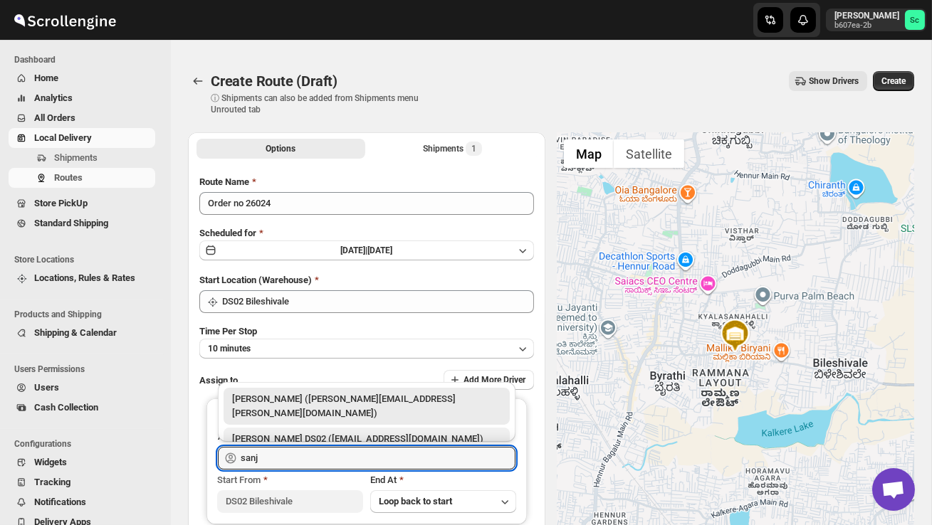
click at [326, 432] on div "[PERSON_NAME] DS02 ([EMAIL_ADDRESS][DOMAIN_NAME])" at bounding box center [366, 439] width 269 height 14
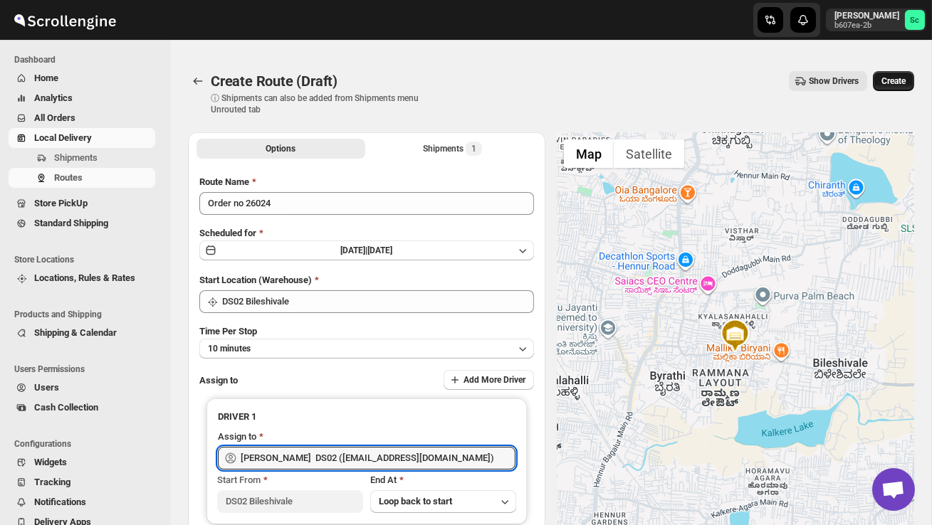
type input "[PERSON_NAME] DS02 ([EMAIL_ADDRESS][DOMAIN_NAME])"
click at [896, 74] on button "Create" at bounding box center [893, 81] width 41 height 20
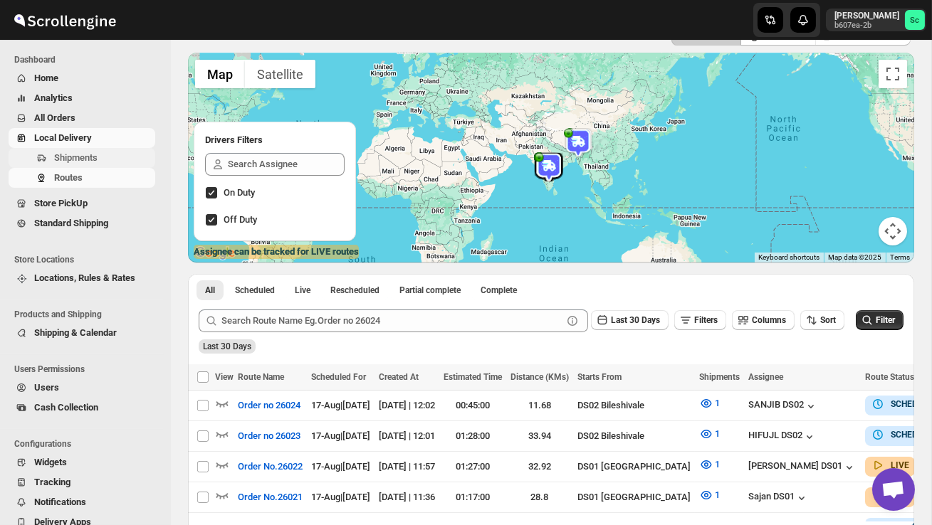
click at [88, 161] on span "Shipments" at bounding box center [75, 157] width 43 height 11
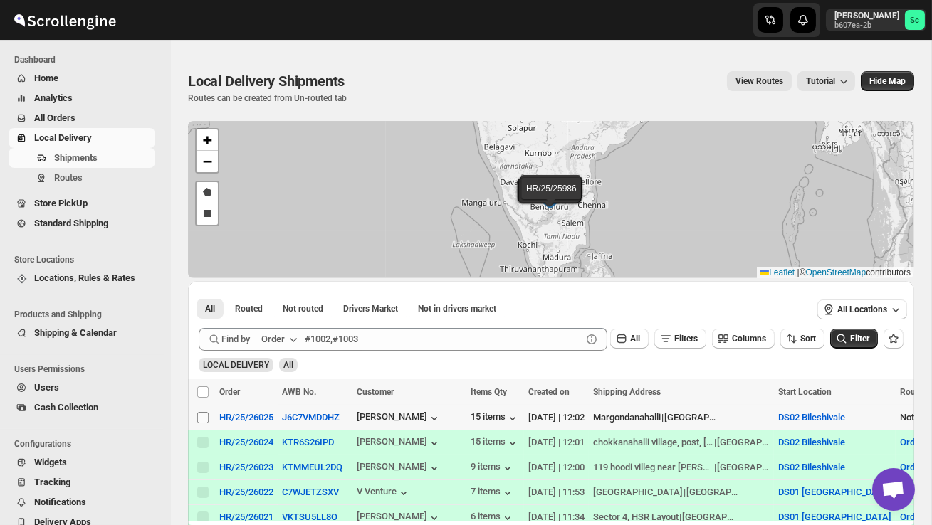
click at [204, 420] on input "Select shipment" at bounding box center [202, 417] width 11 height 11
checkbox input "true"
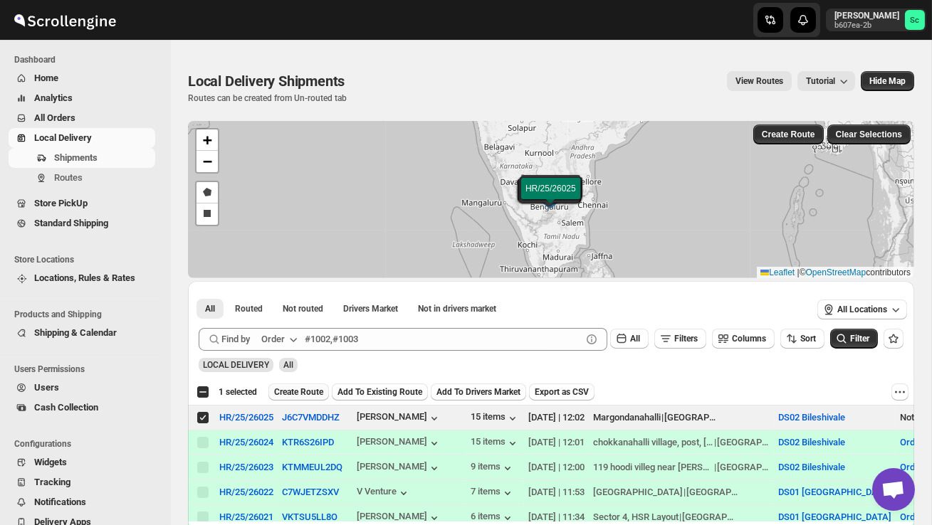
click at [306, 391] on span "Create Route" at bounding box center [298, 392] width 49 height 11
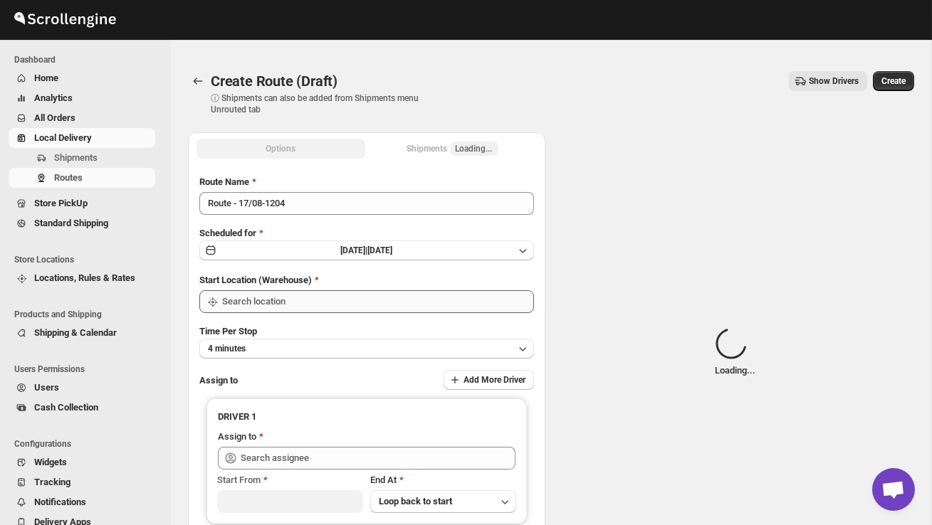
type input "DS02 Bileshivale"
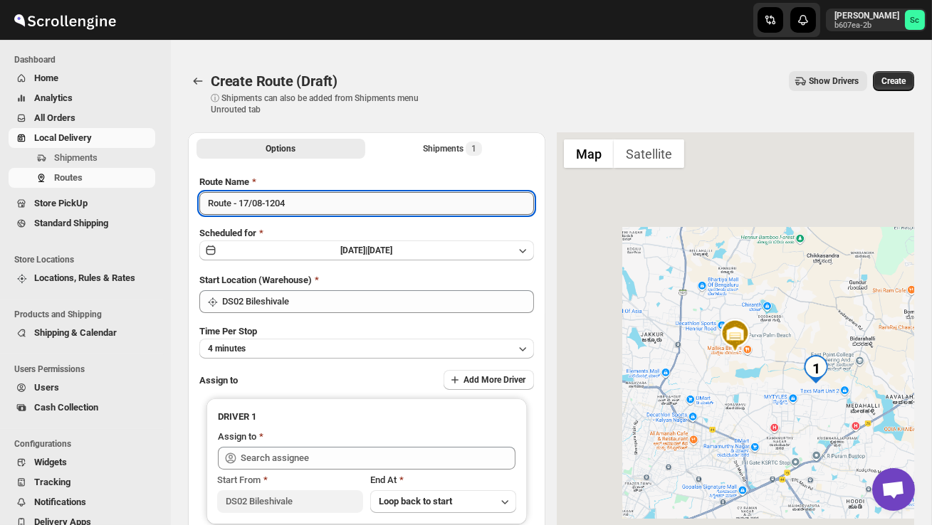
click at [300, 203] on input "Route - 17/08-1204" at bounding box center [366, 203] width 335 height 23
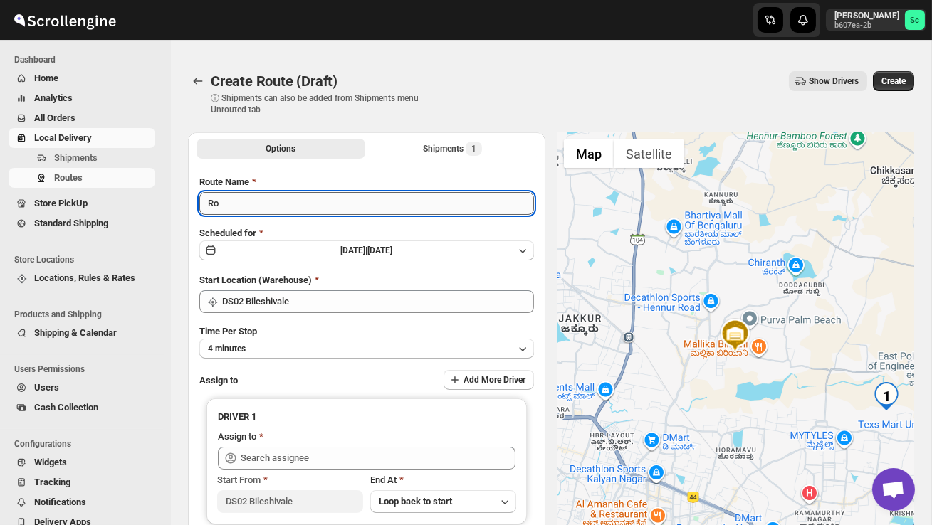
type input "R"
type input "Order no 26025"
click at [388, 342] on button "4 minutes" at bounding box center [366, 349] width 335 height 20
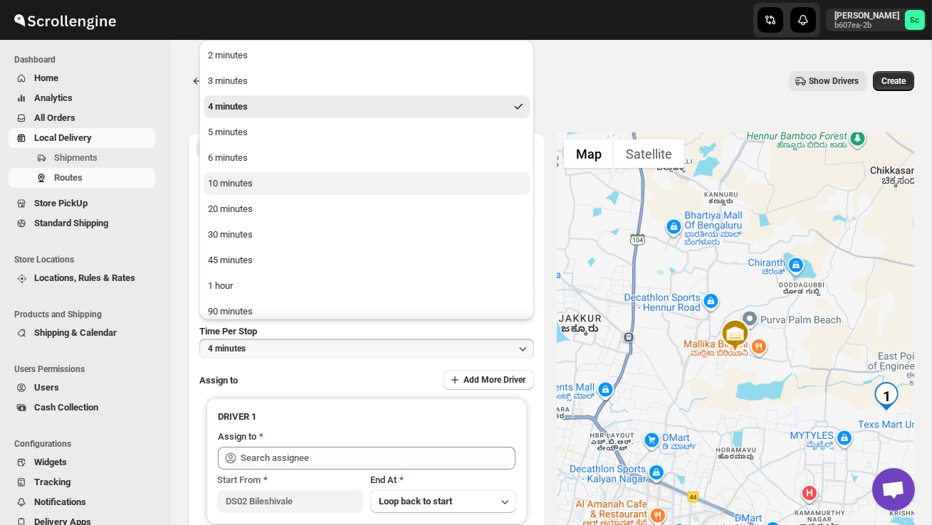
click at [290, 185] on button "10 minutes" at bounding box center [367, 183] width 326 height 23
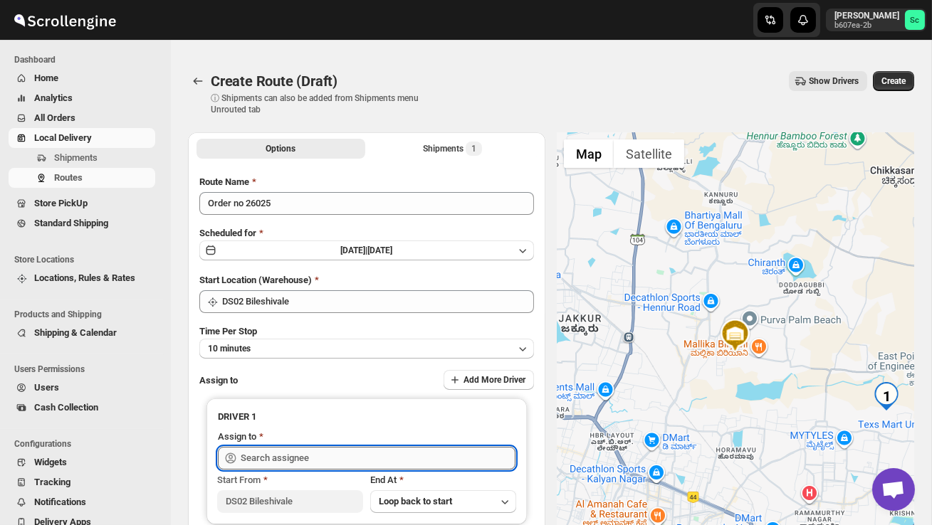
click at [292, 461] on input "text" at bounding box center [378, 458] width 275 height 23
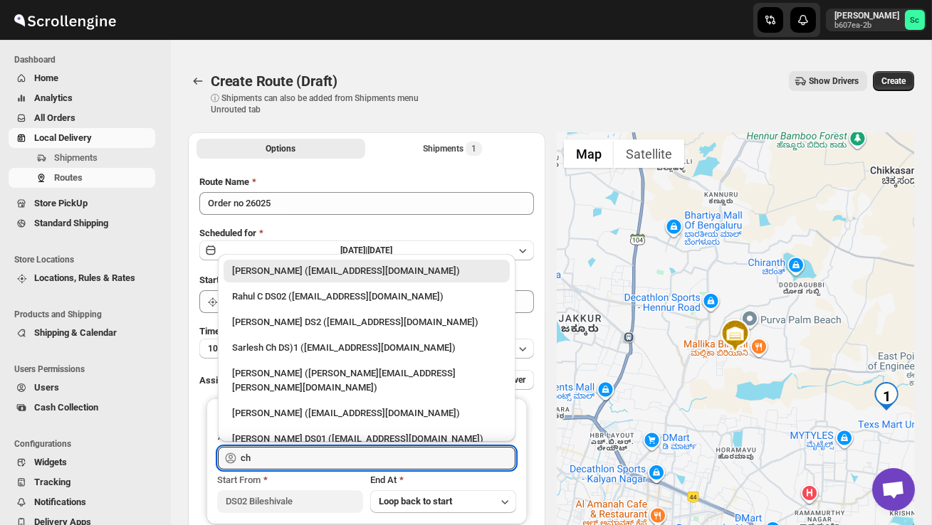
click at [315, 322] on div "[PERSON_NAME] DS2 ([EMAIL_ADDRESS][DOMAIN_NAME])" at bounding box center [366, 322] width 269 height 14
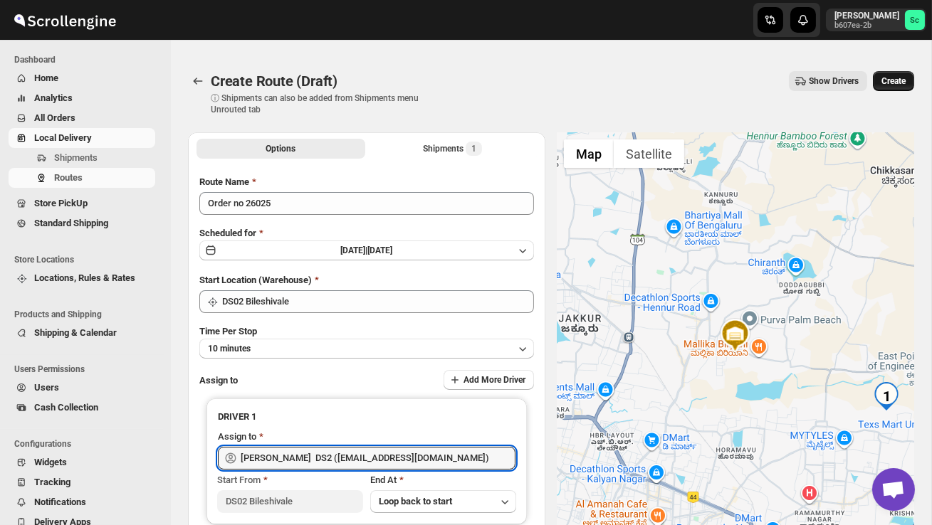
type input "[PERSON_NAME] DS2 ([EMAIL_ADDRESS][DOMAIN_NAME])"
click at [886, 86] on span "Create" at bounding box center [893, 80] width 24 height 11
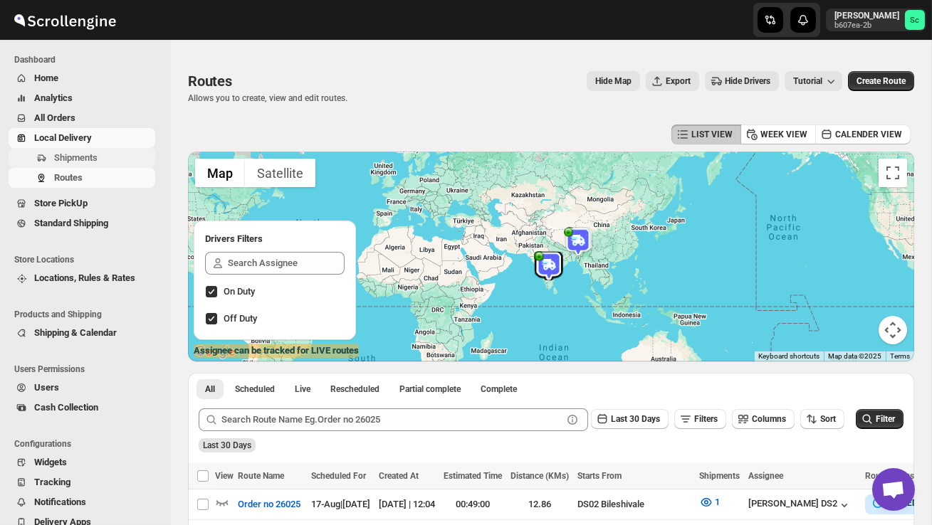
click at [94, 156] on span "Shipments" at bounding box center [75, 157] width 43 height 11
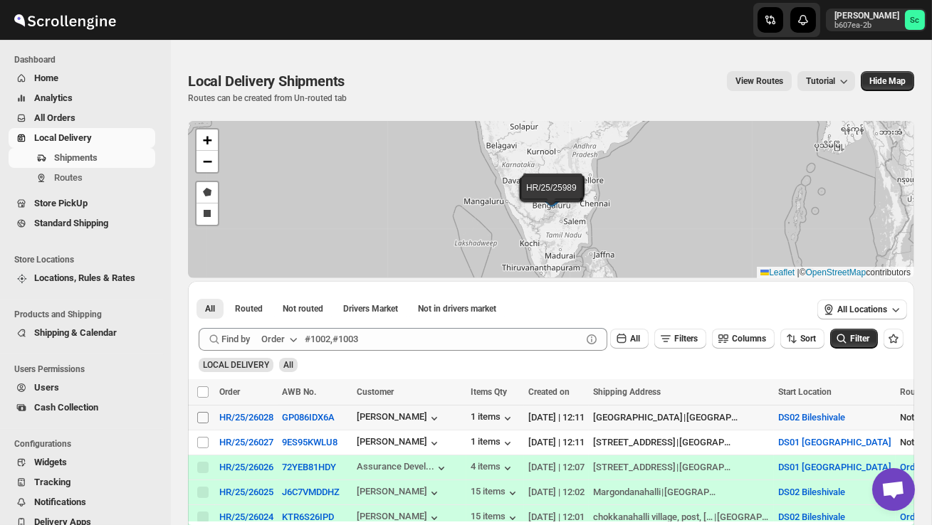
click at [199, 413] on input "Select shipment" at bounding box center [202, 417] width 11 height 11
checkbox input "true"
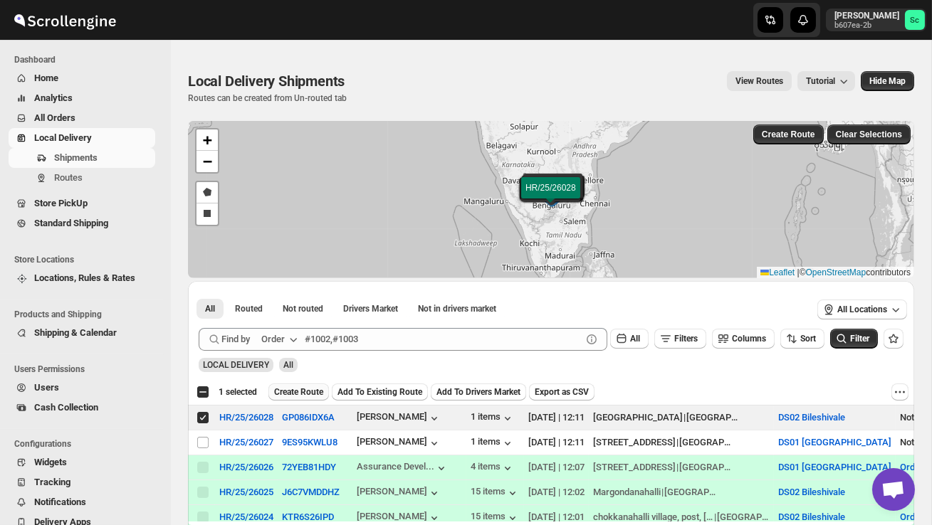
click at [308, 396] on span "Create Route" at bounding box center [298, 392] width 49 height 11
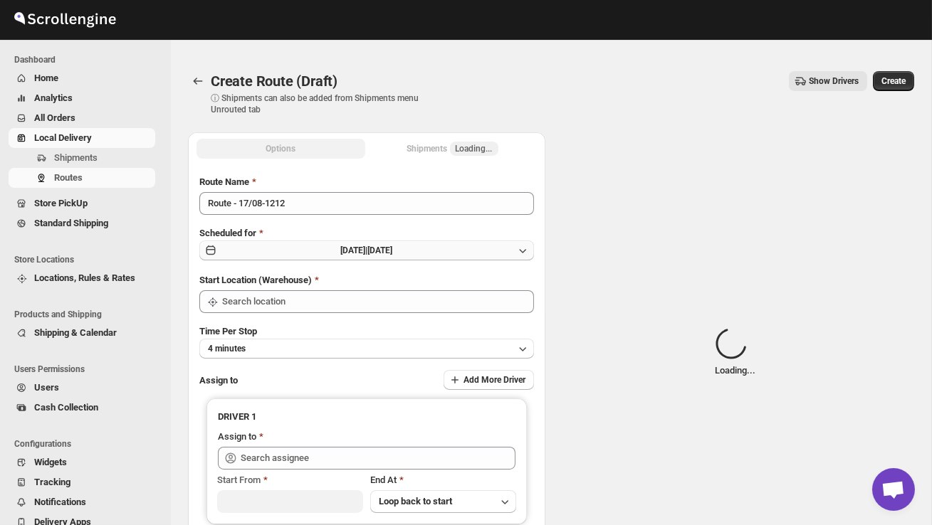
type input "DS02 Bileshivale"
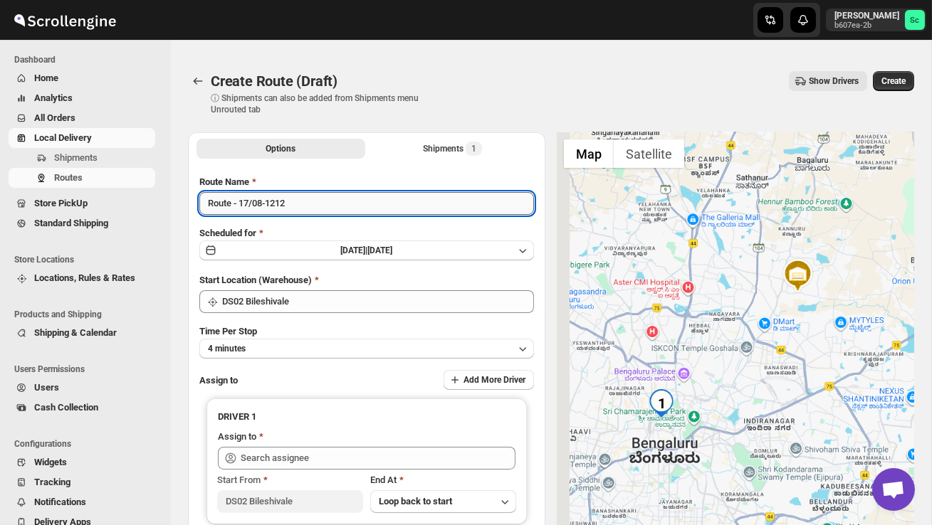
click at [316, 212] on input "Route - 17/08-1212" at bounding box center [366, 203] width 335 height 23
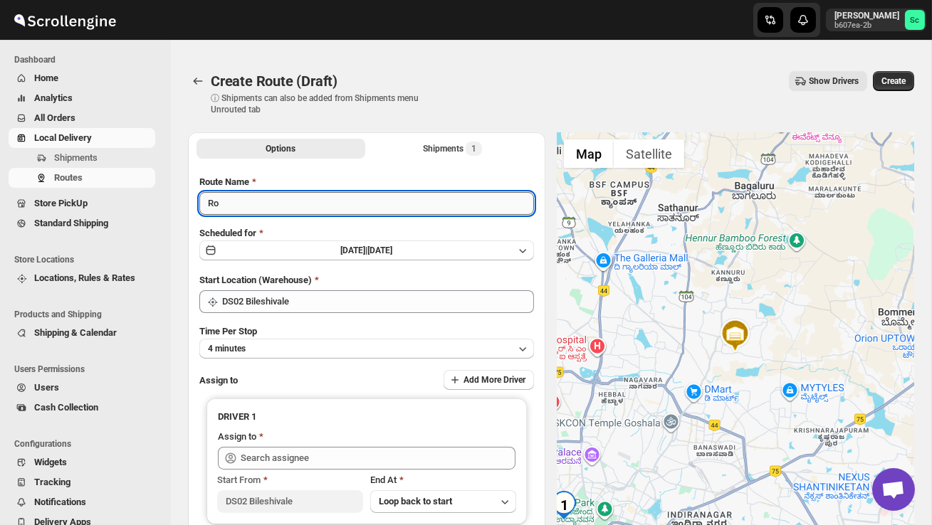
type input "R"
type input "Order no 26028"
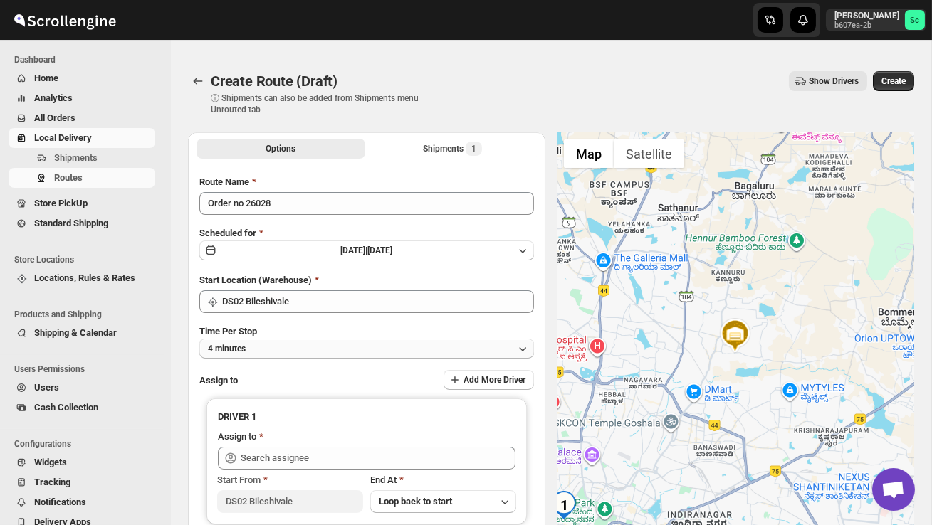
click at [390, 343] on button "4 minutes" at bounding box center [366, 349] width 335 height 20
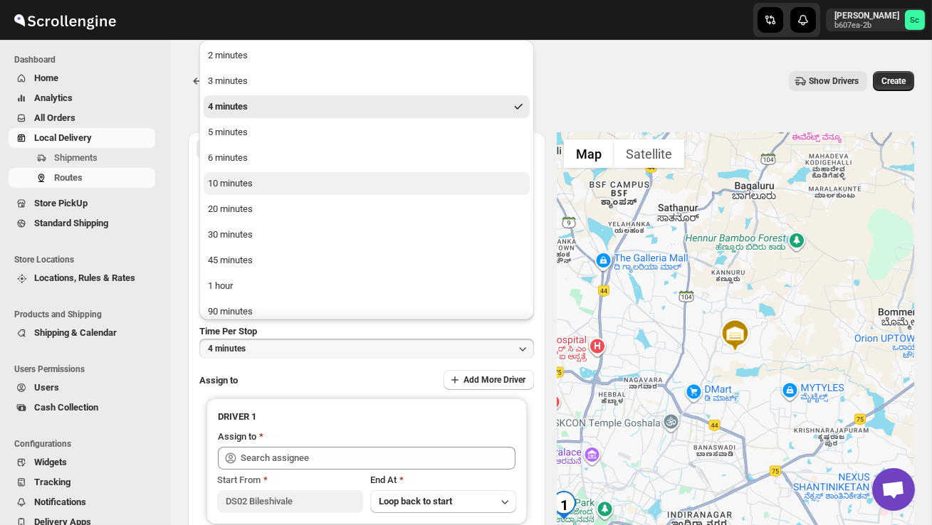
click at [293, 189] on button "10 minutes" at bounding box center [367, 183] width 326 height 23
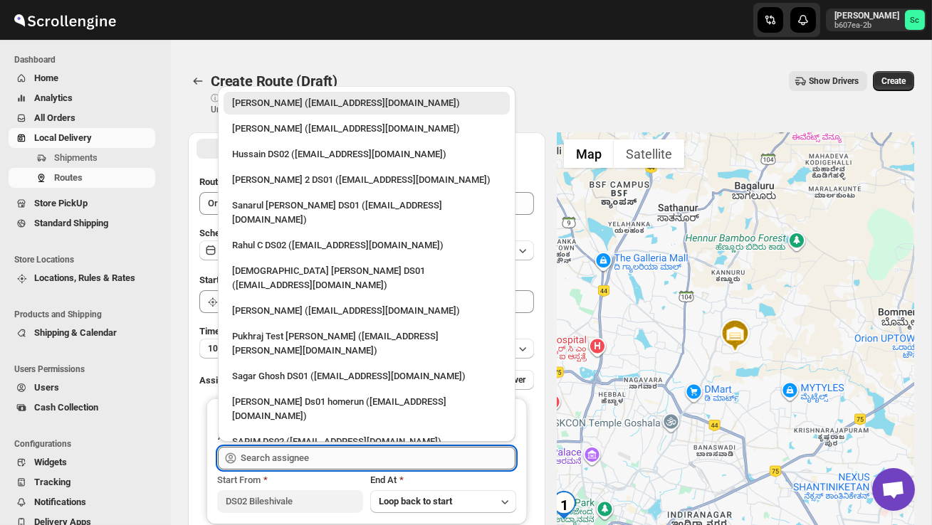
click at [294, 453] on input "text" at bounding box center [378, 458] width 275 height 23
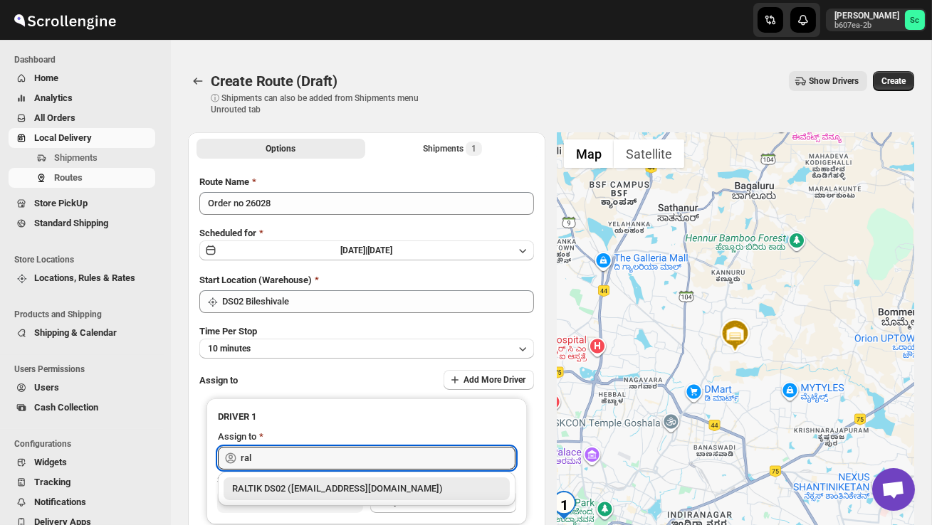
click at [307, 483] on div "RALTIK DS02 ([EMAIL_ADDRESS][DOMAIN_NAME])" at bounding box center [366, 489] width 269 height 14
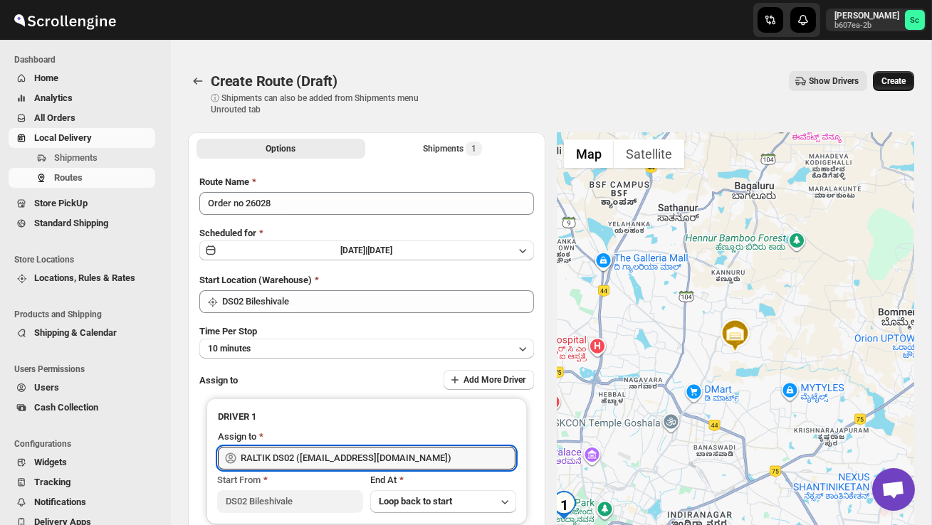
type input "RALTIK DS02 ([EMAIL_ADDRESS][DOMAIN_NAME])"
click at [898, 77] on span "Create" at bounding box center [893, 80] width 24 height 11
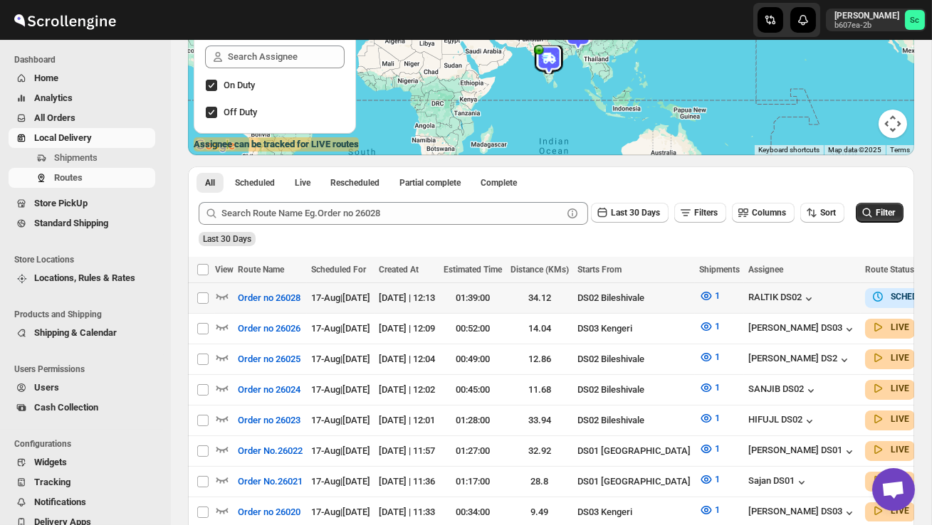
scroll to position [207, 0]
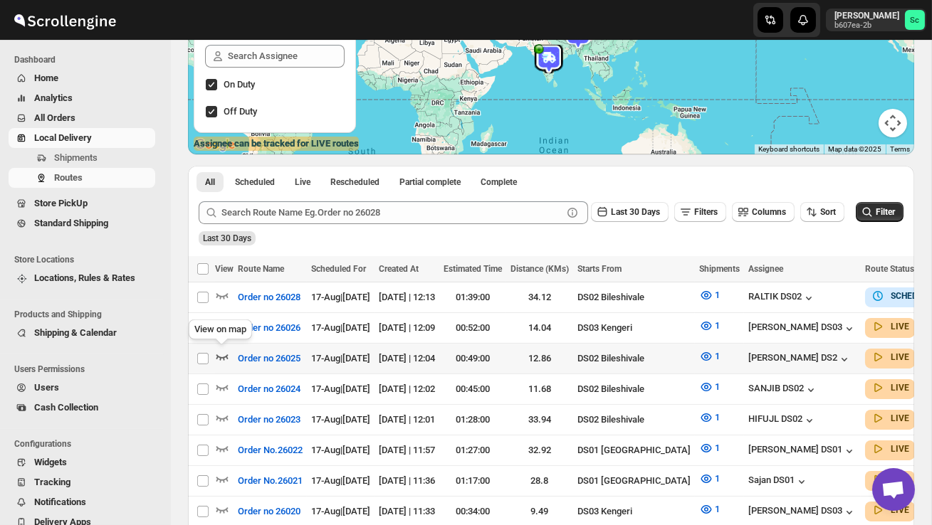
click at [224, 355] on icon "button" at bounding box center [222, 357] width 12 height 6
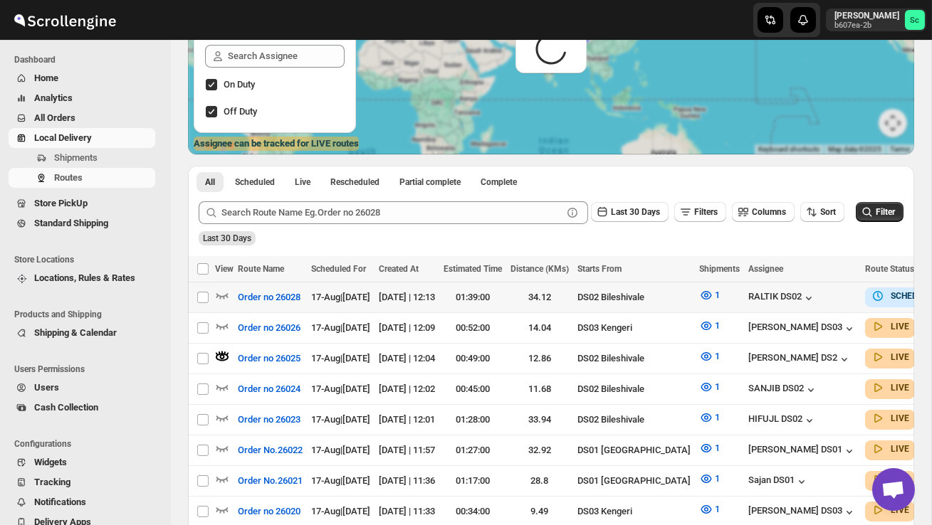
scroll to position [0, 0]
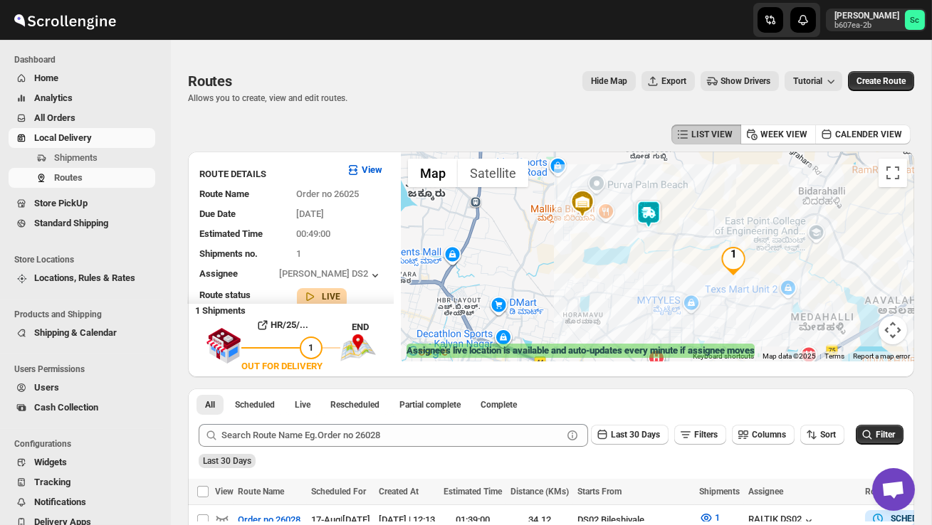
click at [746, 256] on img "1" at bounding box center [733, 261] width 28 height 28
